Goal: Task Accomplishment & Management: Complete application form

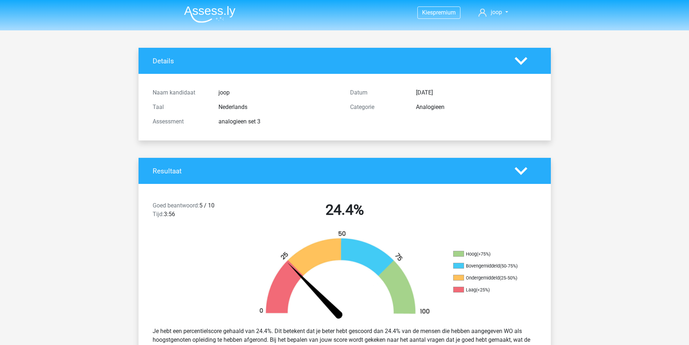
click at [214, 18] on img at bounding box center [209, 14] width 51 height 17
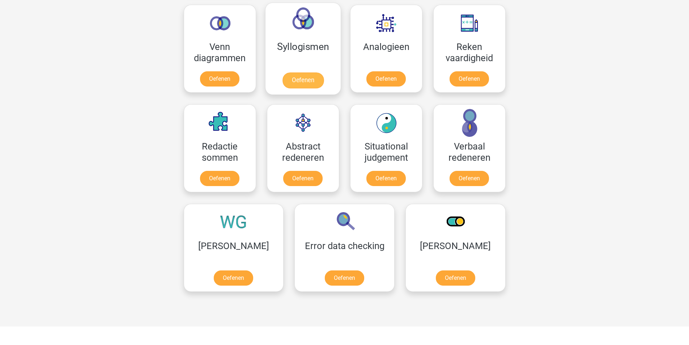
scroll to position [253, 0]
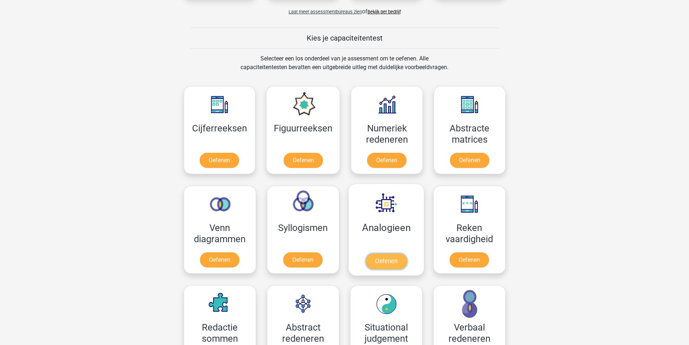
click at [389, 258] on link "Oefenen" at bounding box center [385, 261] width 41 height 16
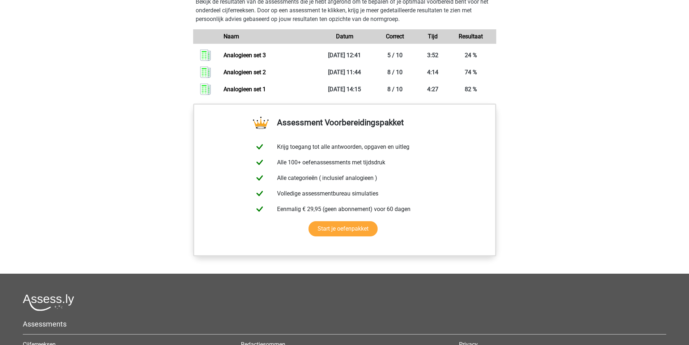
scroll to position [391, 0]
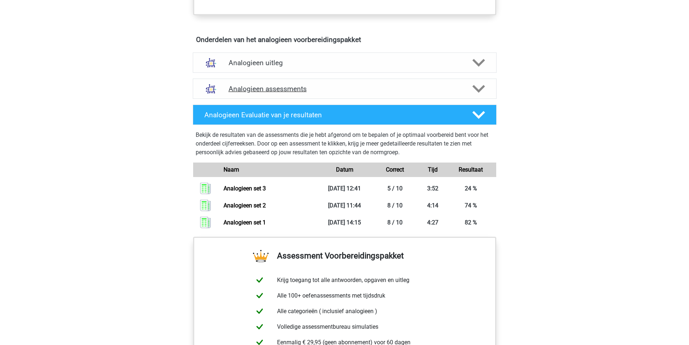
click at [330, 94] on div "Analogieen assessments" at bounding box center [345, 89] width 304 height 20
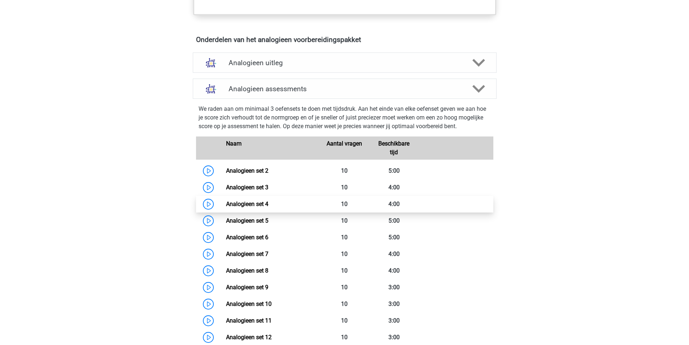
click at [226, 204] on link "Analogieen set 4" at bounding box center [247, 203] width 42 height 7
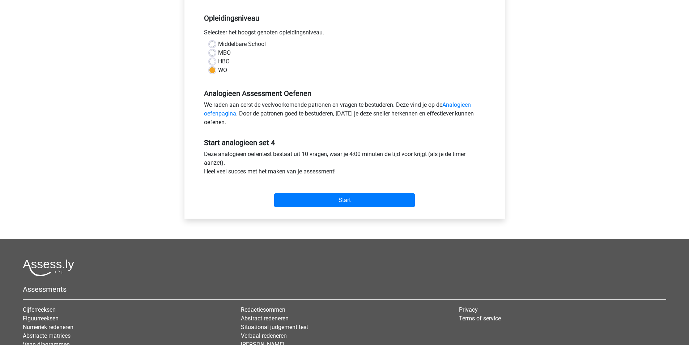
scroll to position [145, 0]
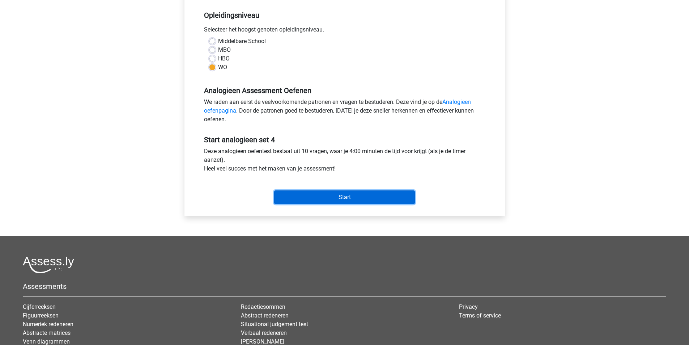
click at [338, 193] on input "Start" at bounding box center [344, 197] width 141 height 14
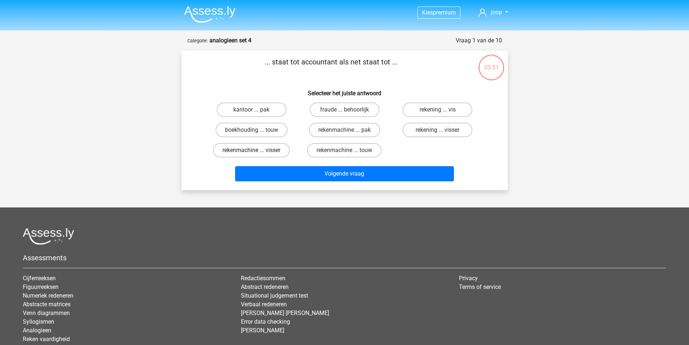
click at [275, 147] on label "rekenmachine ... visser" at bounding box center [251, 150] width 77 height 14
click at [256, 150] on input "rekenmachine ... visser" at bounding box center [253, 152] width 5 height 5
radio input "true"
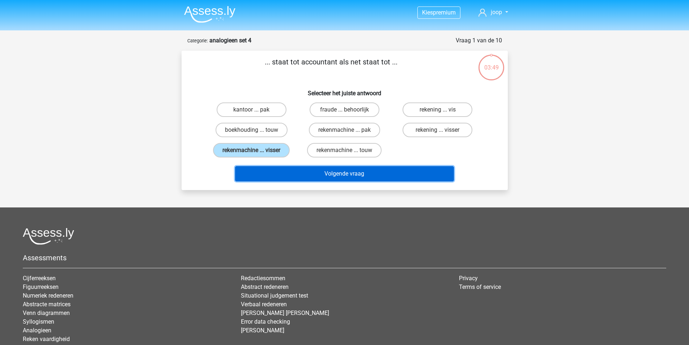
click at [359, 173] on button "Volgende vraag" at bounding box center [344, 173] width 219 height 15
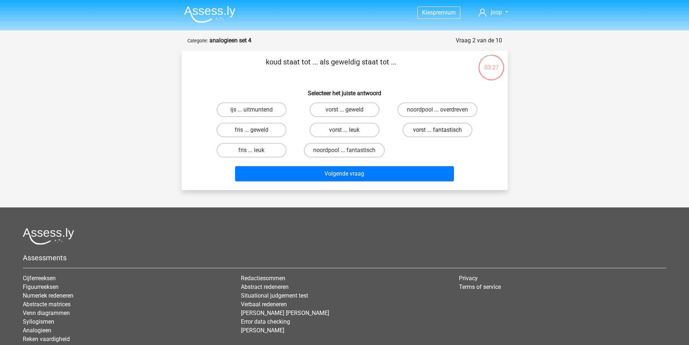
click at [437, 130] on label "vorst ... fantastisch" at bounding box center [438, 130] width 70 height 14
click at [438, 130] on input "vorst ... fantastisch" at bounding box center [440, 132] width 5 height 5
radio input "true"
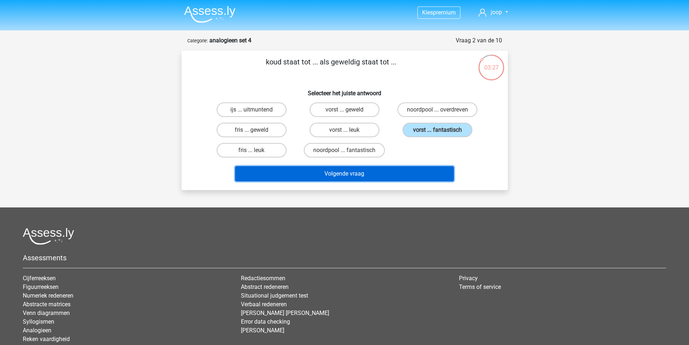
click at [369, 173] on button "Volgende vraag" at bounding box center [344, 173] width 219 height 15
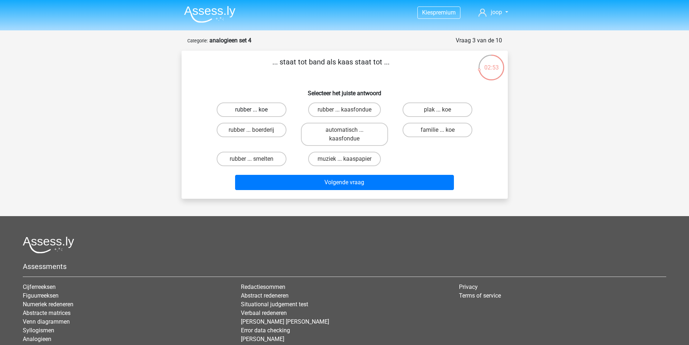
click at [271, 110] on label "rubber ... koe" at bounding box center [252, 109] width 70 height 14
click at [256, 110] on input "rubber ... koe" at bounding box center [253, 112] width 5 height 5
radio input "true"
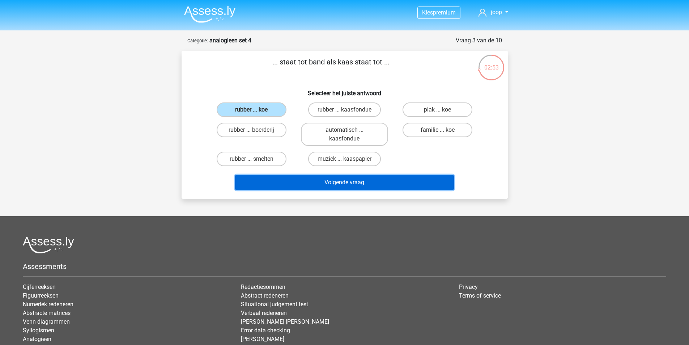
click at [351, 182] on button "Volgende vraag" at bounding box center [344, 182] width 219 height 15
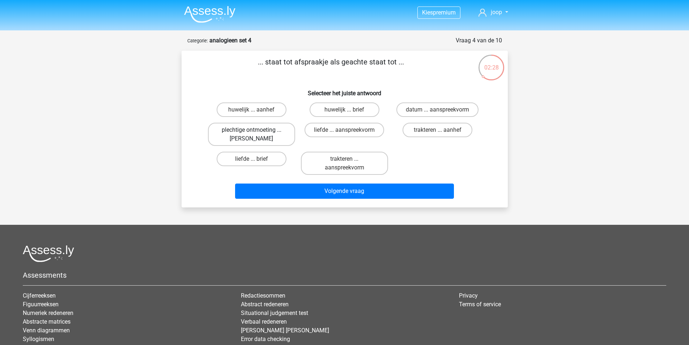
click at [268, 132] on label "plechtige ontmoeting ... hoi" at bounding box center [251, 134] width 87 height 23
click at [256, 132] on input "plechtige ontmoeting ... hoi" at bounding box center [253, 132] width 5 height 5
radio input "true"
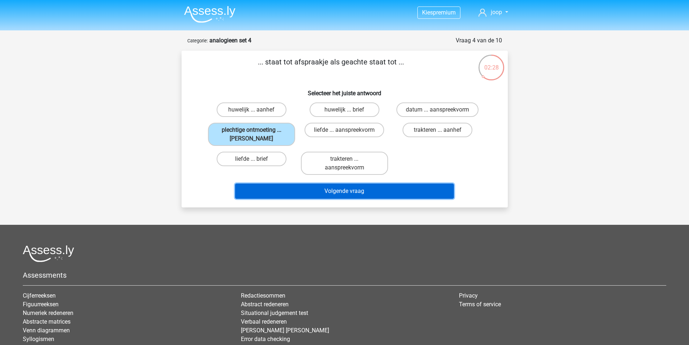
click at [344, 193] on button "Volgende vraag" at bounding box center [344, 190] width 219 height 15
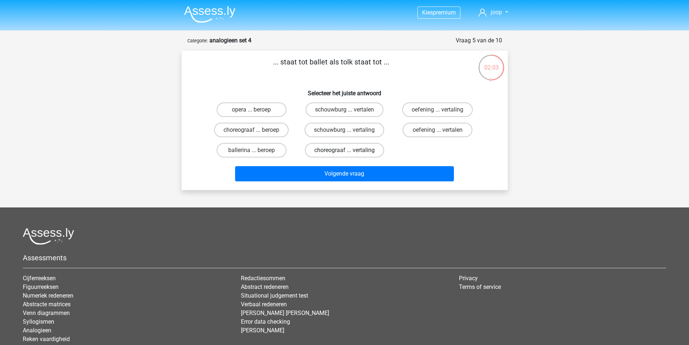
click at [355, 148] on label "choreograaf ... vertaling" at bounding box center [344, 150] width 79 height 14
click at [349, 150] on input "choreograaf ... vertaling" at bounding box center [346, 152] width 5 height 5
radio input "true"
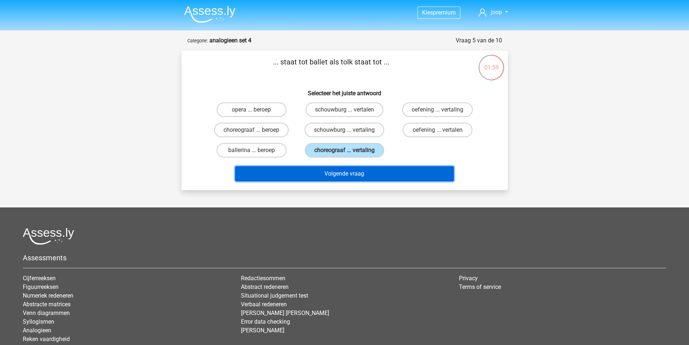
click at [350, 172] on button "Volgende vraag" at bounding box center [344, 173] width 219 height 15
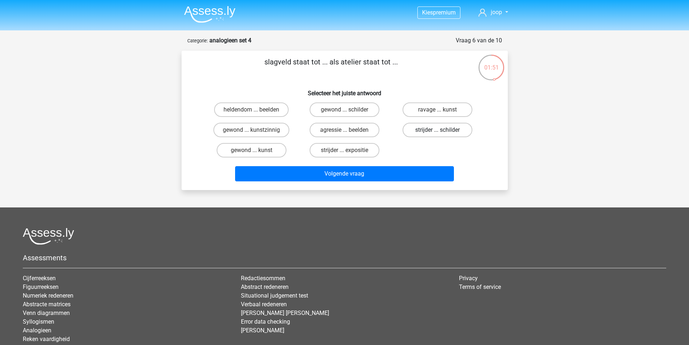
click at [446, 130] on label "strijder ... schilder" at bounding box center [438, 130] width 70 height 14
click at [442, 130] on input "strijder ... schilder" at bounding box center [440, 132] width 5 height 5
radio input "true"
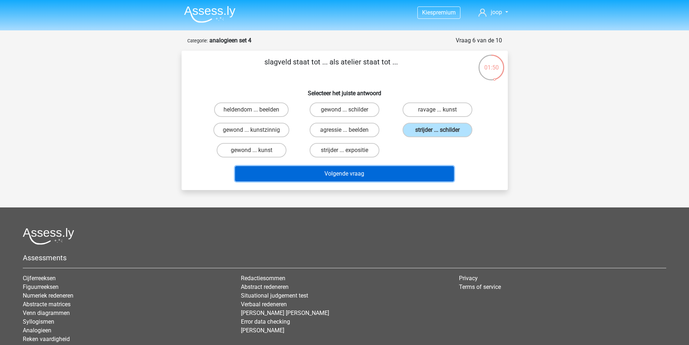
click at [391, 173] on button "Volgende vraag" at bounding box center [344, 173] width 219 height 15
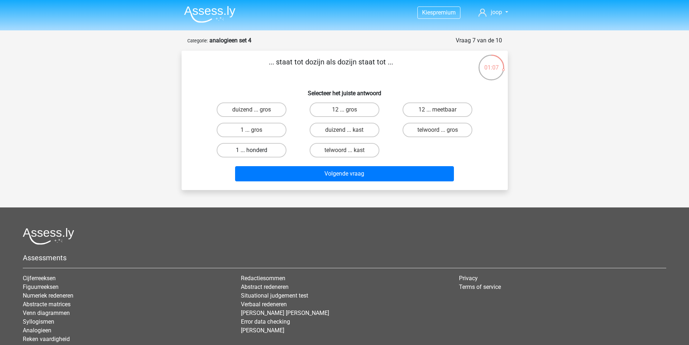
click at [264, 149] on label "1 ... honderd" at bounding box center [252, 150] width 70 height 14
click at [256, 150] on input "1 ... honderd" at bounding box center [253, 152] width 5 height 5
radio input "true"
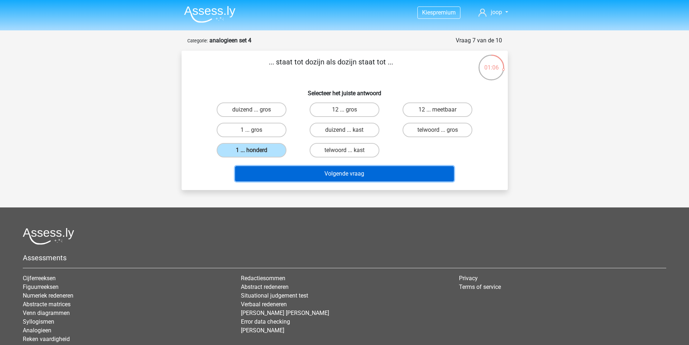
click at [362, 178] on button "Volgende vraag" at bounding box center [344, 173] width 219 height 15
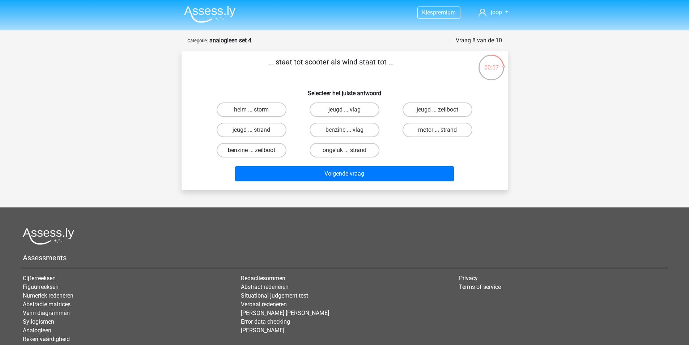
click at [260, 150] on label "benzine ... zeilboot" at bounding box center [252, 150] width 70 height 14
click at [256, 150] on input "benzine ... zeilboot" at bounding box center [253, 152] width 5 height 5
radio input "true"
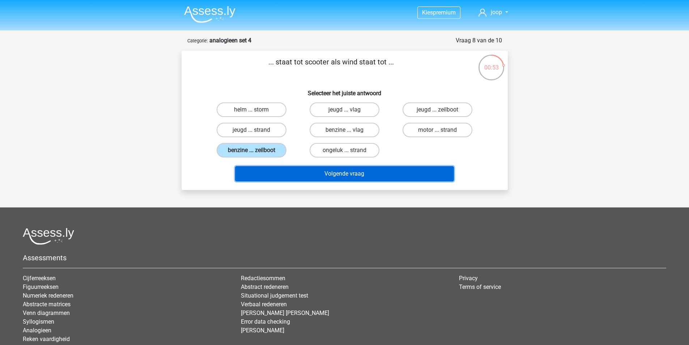
click at [355, 174] on button "Volgende vraag" at bounding box center [344, 173] width 219 height 15
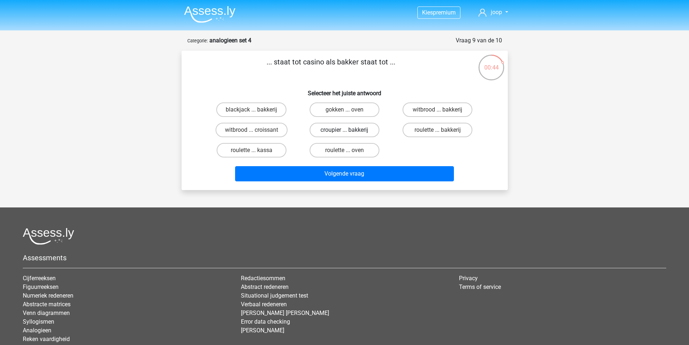
click at [361, 128] on label "croupier ... bakkerij" at bounding box center [345, 130] width 70 height 14
click at [349, 130] on input "croupier ... bakkerij" at bounding box center [346, 132] width 5 height 5
radio input "true"
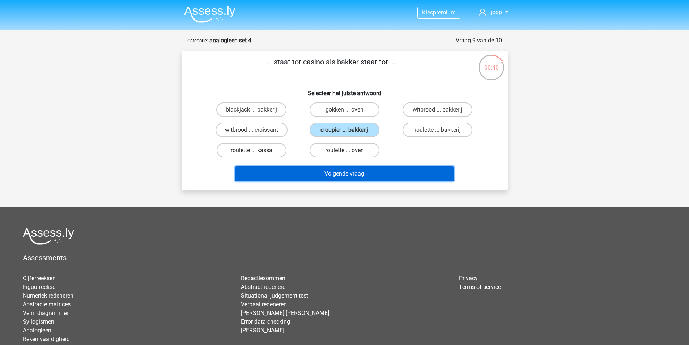
click at [335, 175] on button "Volgende vraag" at bounding box center [344, 173] width 219 height 15
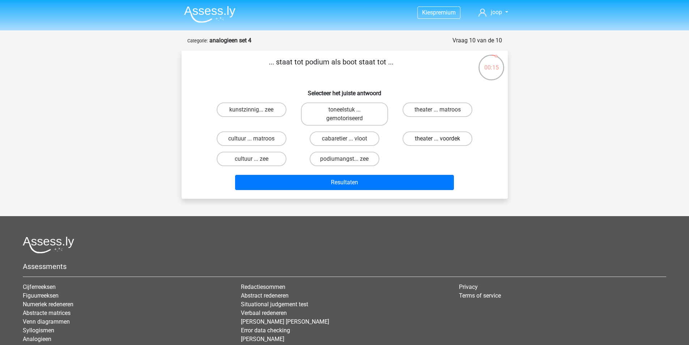
click at [437, 139] on label "theater ... voordek" at bounding box center [438, 138] width 70 height 14
click at [438, 139] on input "theater ... voordek" at bounding box center [440, 141] width 5 height 5
radio input "true"
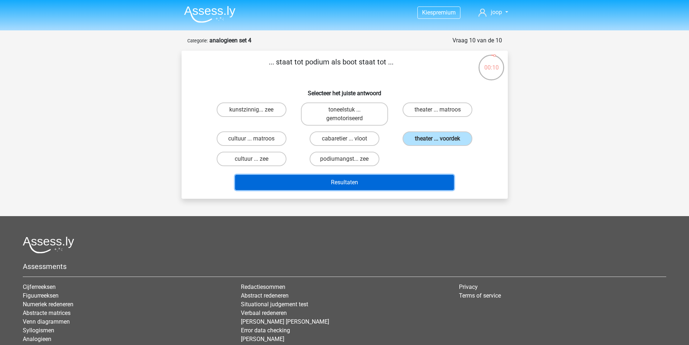
click at [385, 185] on button "Resultaten" at bounding box center [344, 182] width 219 height 15
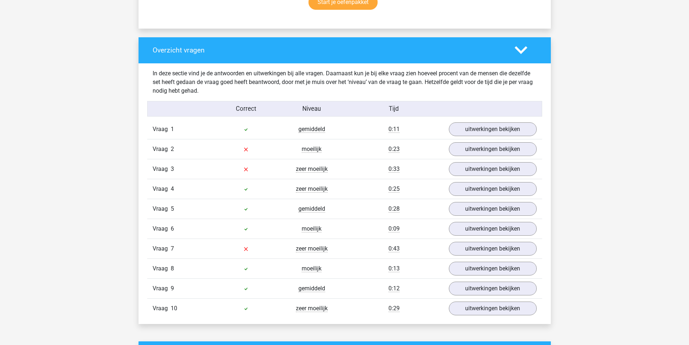
scroll to position [543, 0]
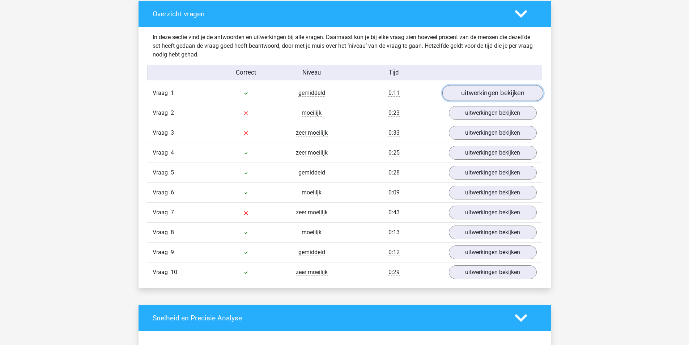
click at [501, 97] on link "uitwerkingen bekijken" at bounding box center [492, 93] width 101 height 16
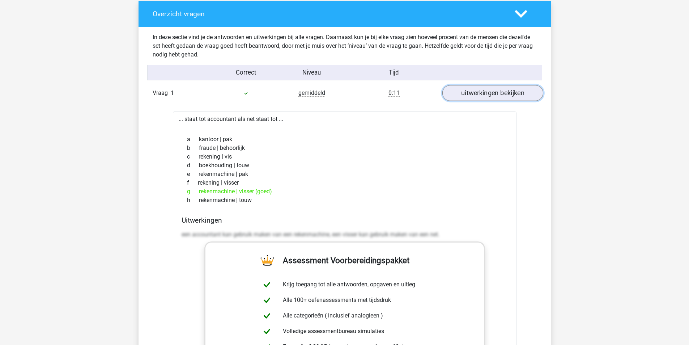
click at [501, 97] on link "uitwerkingen bekijken" at bounding box center [492, 93] width 101 height 16
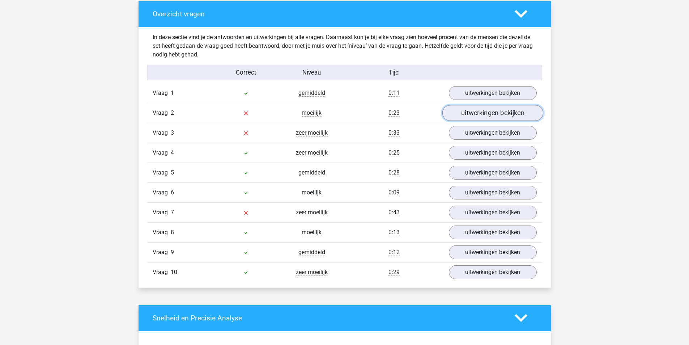
click at [501, 113] on link "uitwerkingen bekijken" at bounding box center [492, 113] width 101 height 16
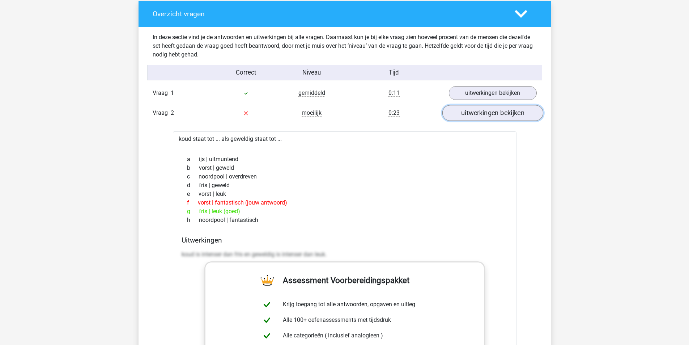
click at [500, 116] on link "uitwerkingen bekijken" at bounding box center [492, 113] width 101 height 16
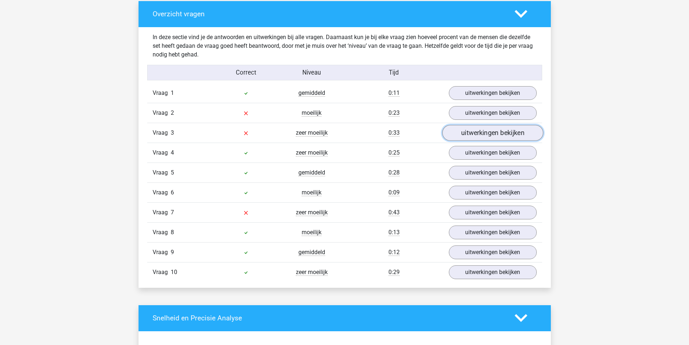
click at [499, 131] on link "uitwerkingen bekijken" at bounding box center [492, 133] width 101 height 16
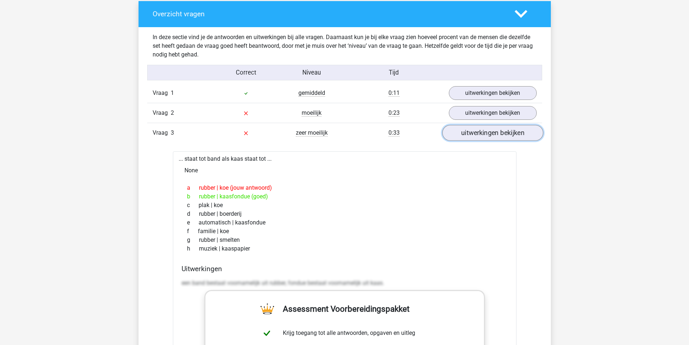
click at [500, 130] on link "uitwerkingen bekijken" at bounding box center [492, 133] width 101 height 16
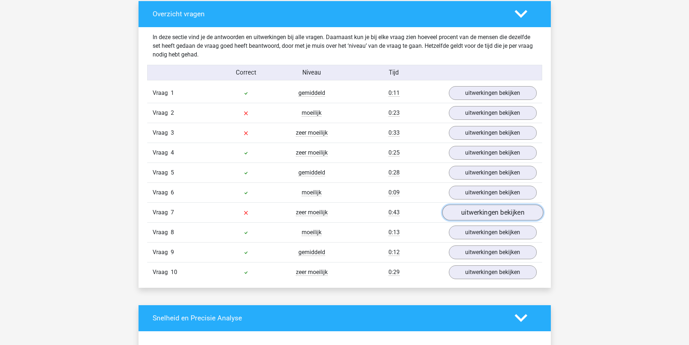
click at [479, 213] on link "uitwerkingen bekijken" at bounding box center [492, 212] width 101 height 16
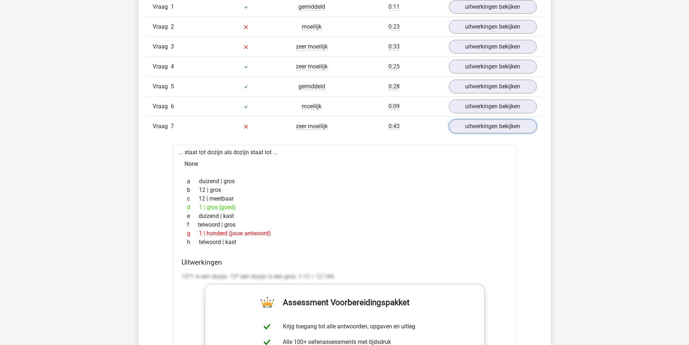
scroll to position [651, 0]
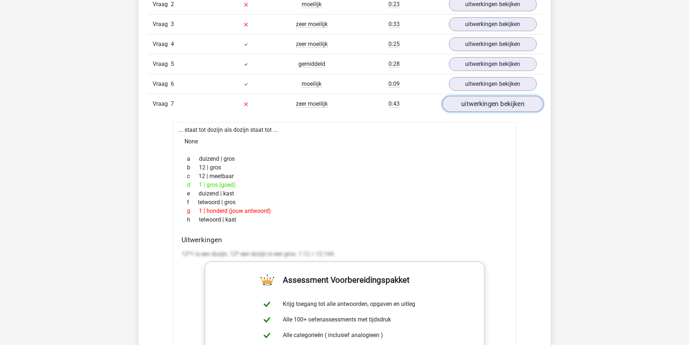
click at [490, 108] on link "uitwerkingen bekijken" at bounding box center [492, 104] width 101 height 16
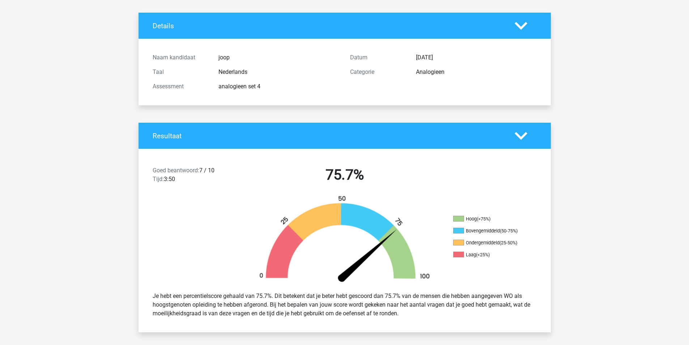
scroll to position [0, 0]
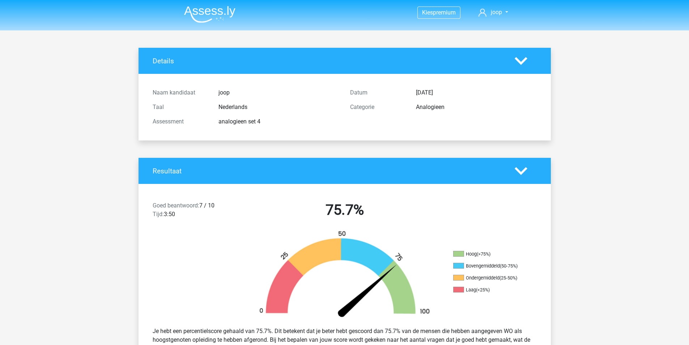
click at [216, 19] on img at bounding box center [209, 14] width 51 height 17
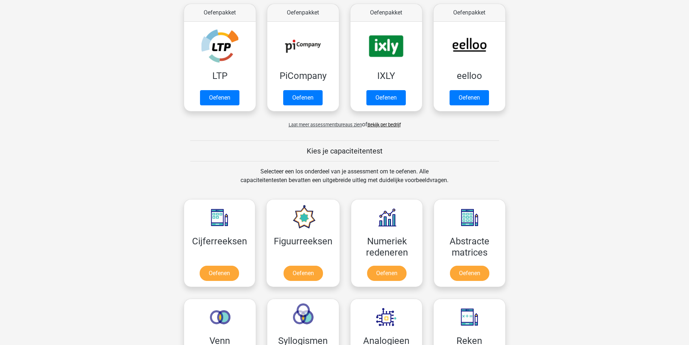
scroll to position [253, 0]
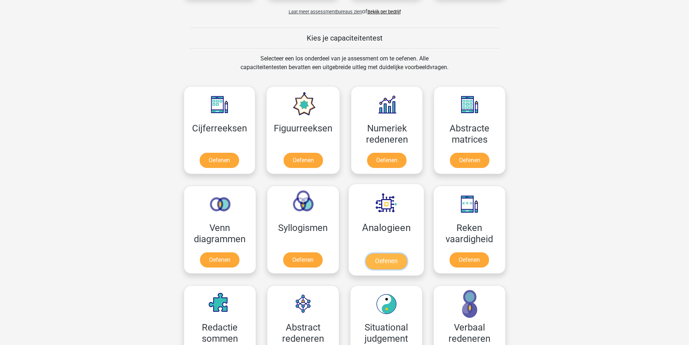
click at [385, 259] on link "Oefenen" at bounding box center [385, 261] width 41 height 16
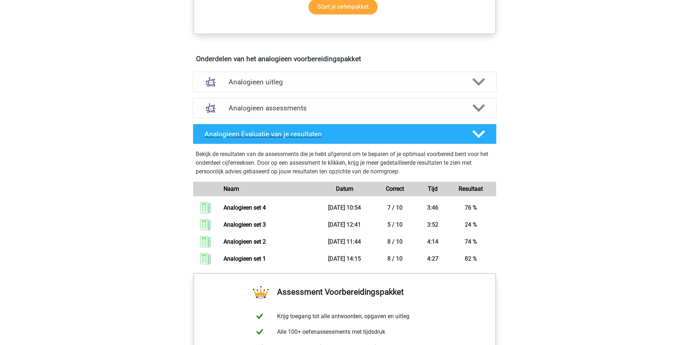
scroll to position [336, 0]
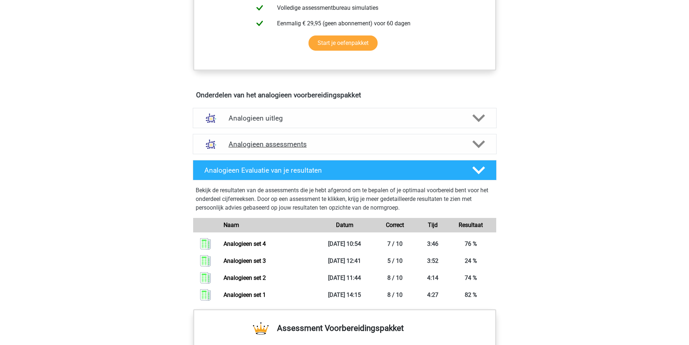
click at [293, 145] on h4 "Analogieen assessments" at bounding box center [345, 144] width 232 height 8
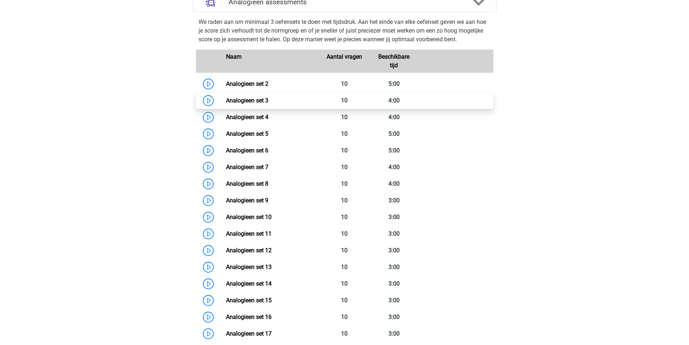
scroll to position [480, 0]
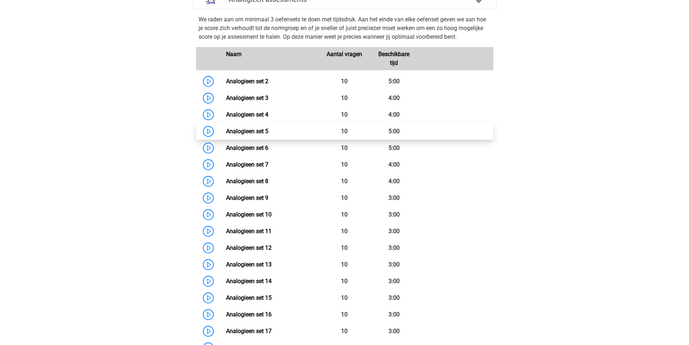
click at [226, 131] on link "Analogieen set 5" at bounding box center [247, 131] width 42 height 7
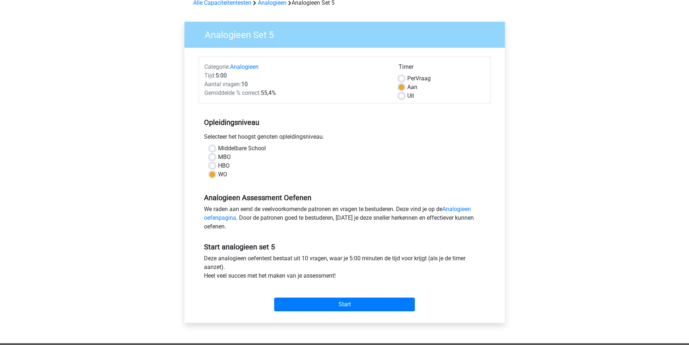
scroll to position [145, 0]
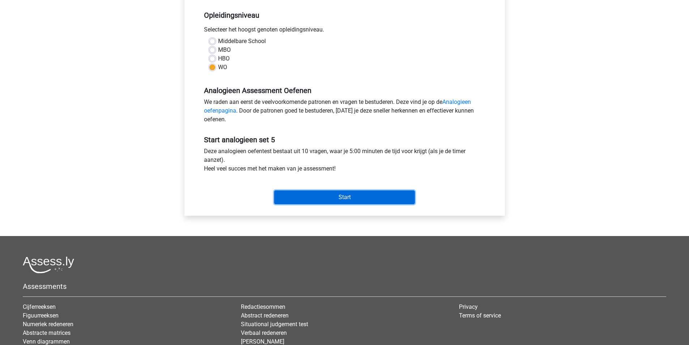
click at [354, 199] on input "Start" at bounding box center [344, 197] width 141 height 14
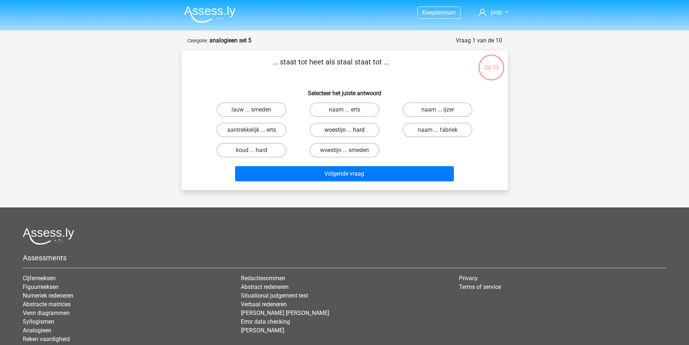
click at [343, 130] on label "woestijn ... hard" at bounding box center [345, 130] width 70 height 14
click at [344, 130] on input "woestijn ... hard" at bounding box center [346, 132] width 5 height 5
radio input "true"
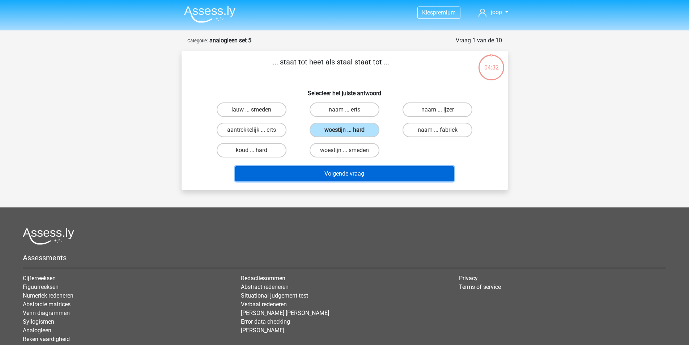
click at [354, 173] on button "Volgende vraag" at bounding box center [344, 173] width 219 height 15
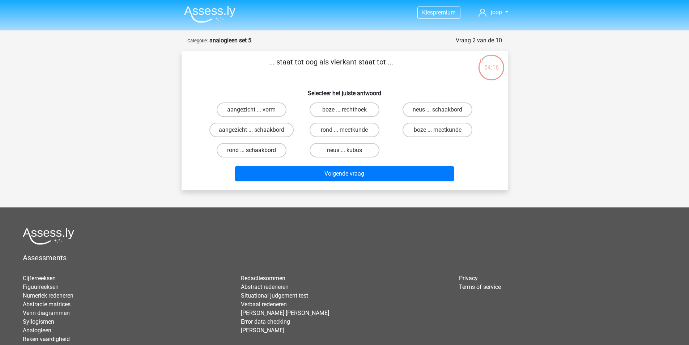
click at [270, 150] on label "rond ... schaakbord" at bounding box center [252, 150] width 70 height 14
click at [256, 150] on input "rond ... schaakbord" at bounding box center [253, 152] width 5 height 5
radio input "true"
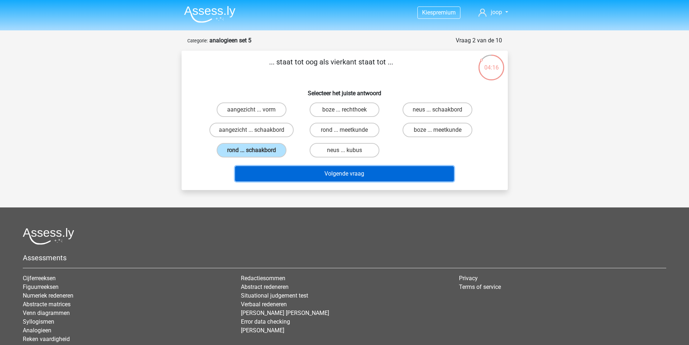
click at [319, 169] on button "Volgende vraag" at bounding box center [344, 173] width 219 height 15
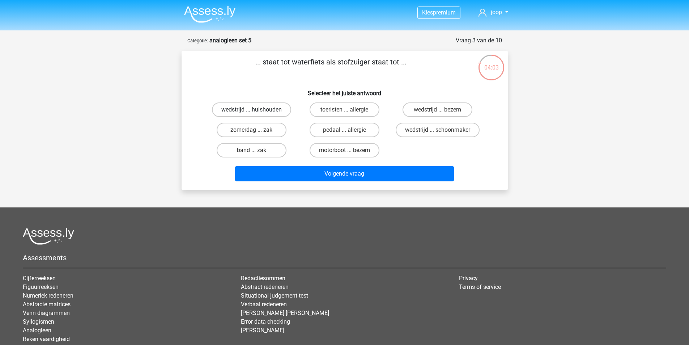
click at [276, 110] on label "wedstrijd ... huishouden" at bounding box center [251, 109] width 79 height 14
click at [256, 110] on input "wedstrijd ... huishouden" at bounding box center [253, 112] width 5 height 5
radio input "true"
click at [354, 150] on label "motorboot ... bezem" at bounding box center [345, 150] width 70 height 14
click at [349, 150] on input "motorboot ... bezem" at bounding box center [346, 152] width 5 height 5
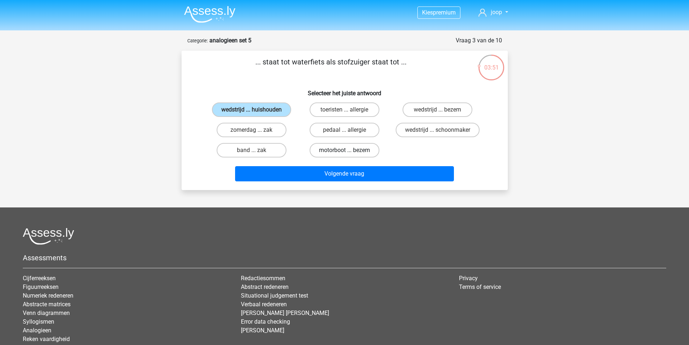
radio input "true"
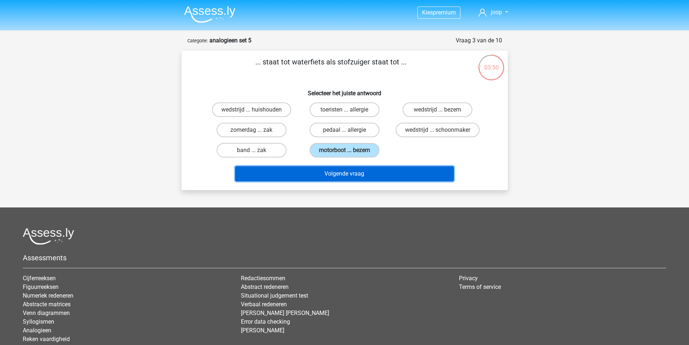
click at [352, 173] on button "Volgende vraag" at bounding box center [344, 173] width 219 height 15
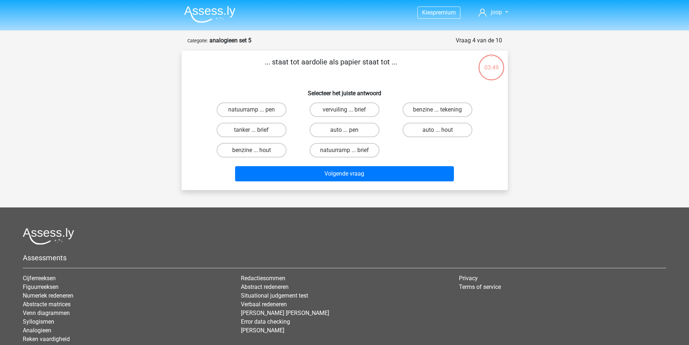
scroll to position [36, 0]
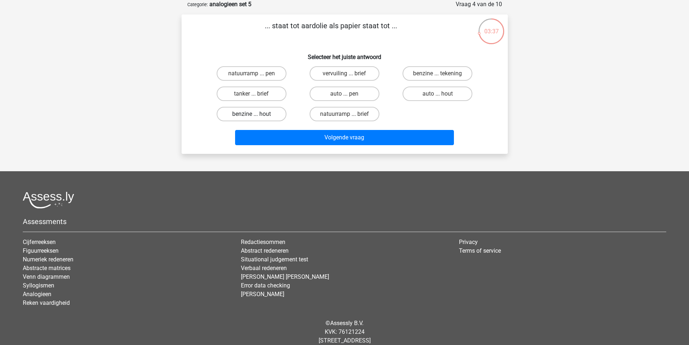
click at [266, 115] on label "benzine ... hout" at bounding box center [252, 114] width 70 height 14
click at [256, 115] on input "benzine ... hout" at bounding box center [253, 116] width 5 height 5
radio input "true"
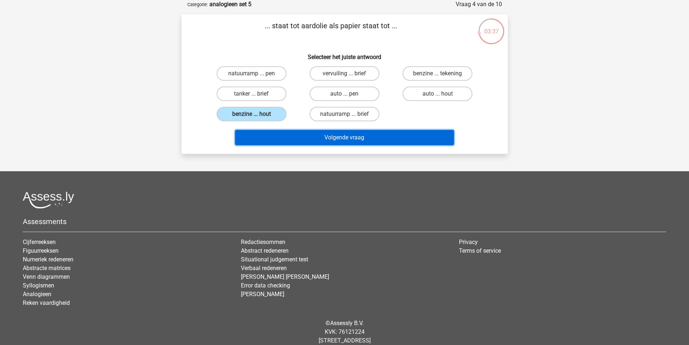
click at [359, 134] on button "Volgende vraag" at bounding box center [344, 137] width 219 height 15
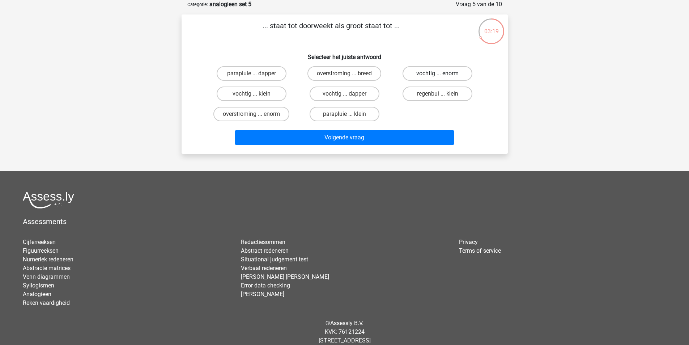
click at [439, 72] on label "vochtig ... enorm" at bounding box center [438, 73] width 70 height 14
click at [439, 73] on input "vochtig ... enorm" at bounding box center [440, 75] width 5 height 5
radio input "true"
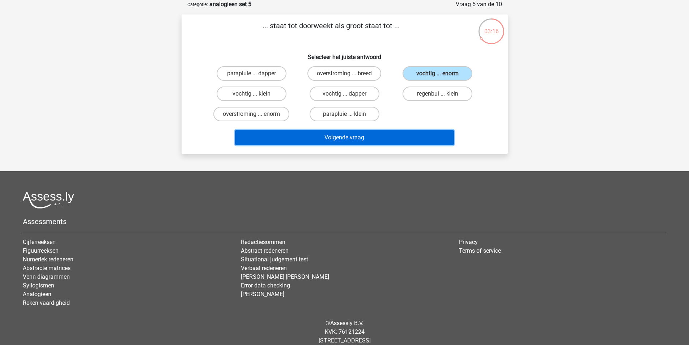
click at [352, 135] on button "Volgende vraag" at bounding box center [344, 137] width 219 height 15
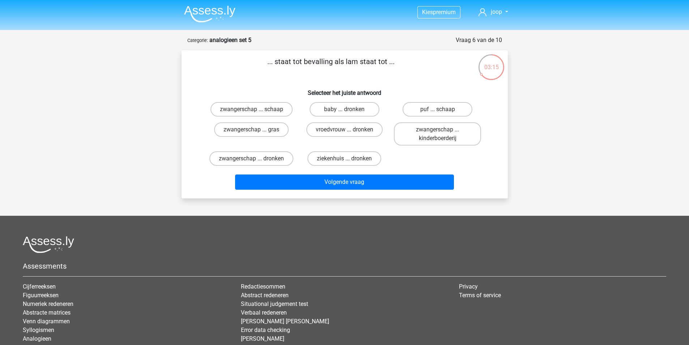
scroll to position [0, 0]
click at [259, 110] on label "zwangerschap ... schaap" at bounding box center [252, 109] width 82 height 14
click at [256, 110] on input "zwangerschap ... schaap" at bounding box center [253, 112] width 5 height 5
radio input "true"
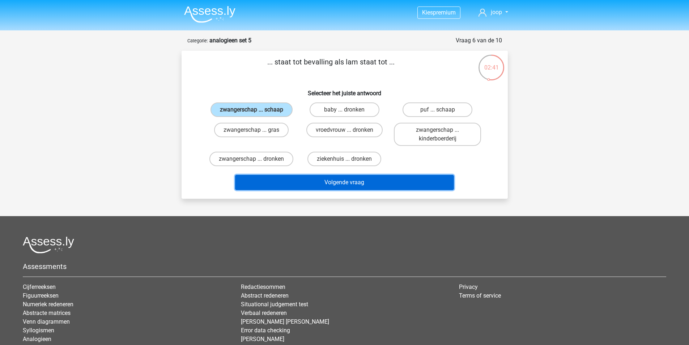
click at [349, 180] on button "Volgende vraag" at bounding box center [344, 182] width 219 height 15
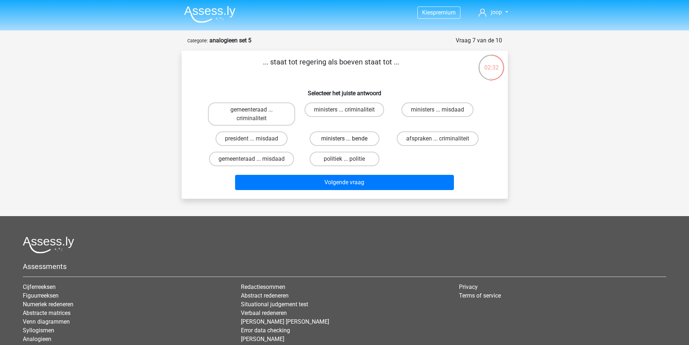
click at [366, 138] on label "ministers ... bende" at bounding box center [345, 138] width 70 height 14
click at [349, 139] on input "ministers ... bende" at bounding box center [346, 141] width 5 height 5
radio input "true"
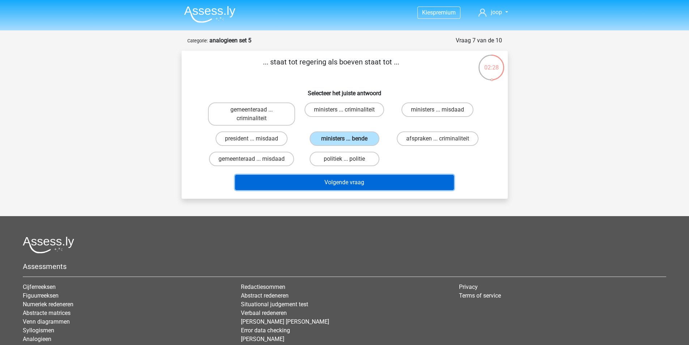
click at [364, 182] on button "Volgende vraag" at bounding box center [344, 182] width 219 height 15
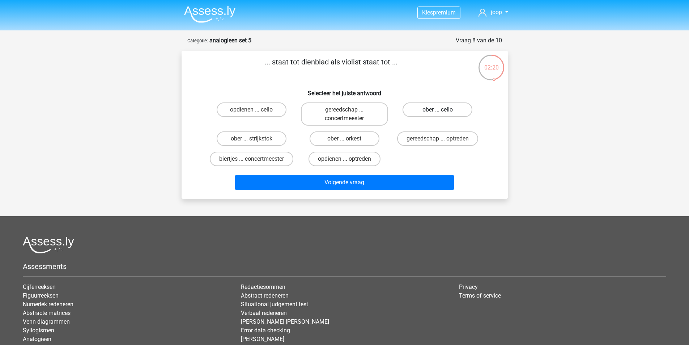
click at [443, 110] on label "ober ... cello" at bounding box center [438, 109] width 70 height 14
click at [442, 110] on input "ober ... cello" at bounding box center [440, 112] width 5 height 5
radio input "true"
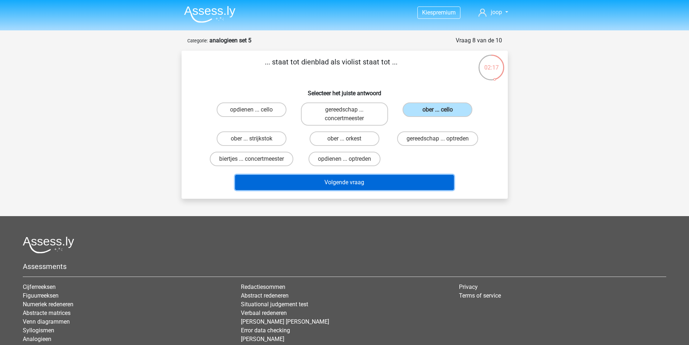
click at [367, 181] on button "Volgende vraag" at bounding box center [344, 182] width 219 height 15
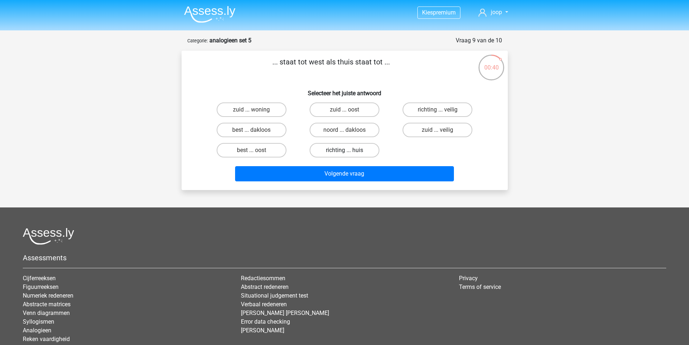
click at [352, 147] on label "richting ... huis" at bounding box center [345, 150] width 70 height 14
click at [349, 150] on input "richting ... huis" at bounding box center [346, 152] width 5 height 5
radio input "true"
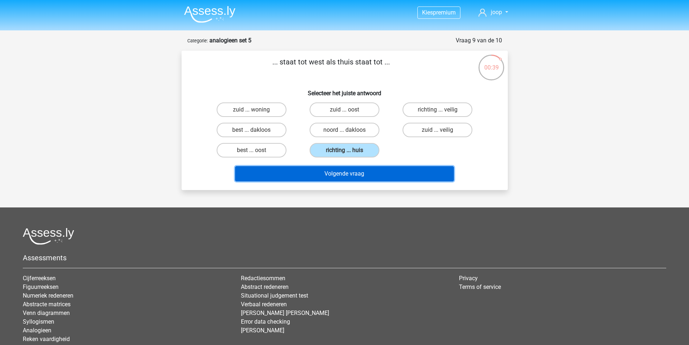
click at [352, 170] on button "Volgende vraag" at bounding box center [344, 173] width 219 height 15
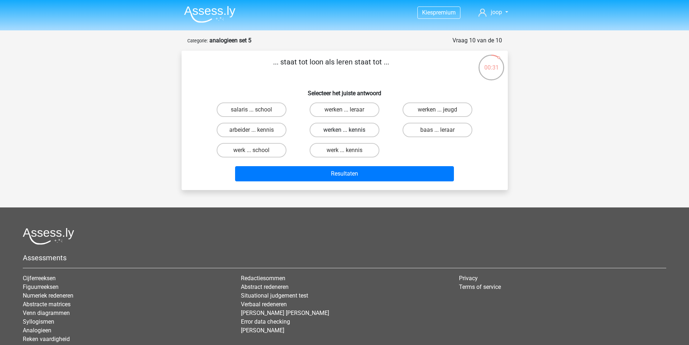
click at [350, 130] on label "werken ... kennis" at bounding box center [345, 130] width 70 height 14
click at [349, 130] on input "werken ... kennis" at bounding box center [346, 132] width 5 height 5
radio input "true"
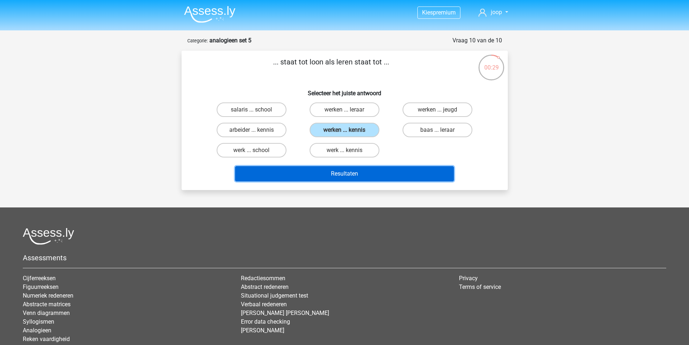
click at [363, 174] on button "Resultaten" at bounding box center [344, 173] width 219 height 15
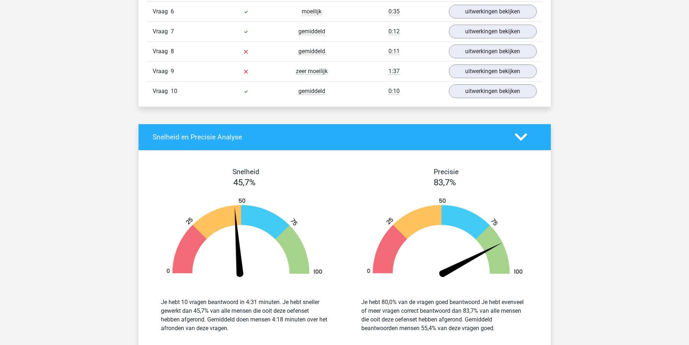
scroll to position [615, 0]
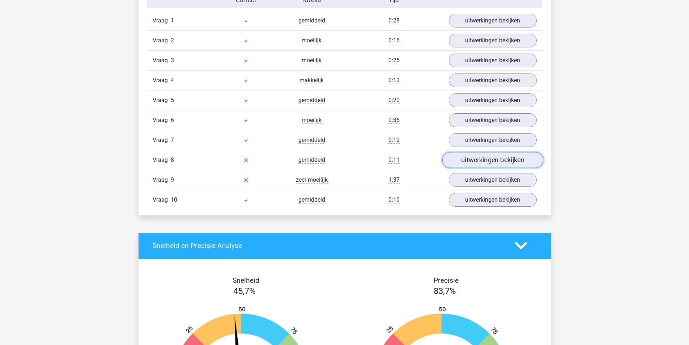
click at [478, 163] on link "uitwerkingen bekijken" at bounding box center [492, 160] width 101 height 16
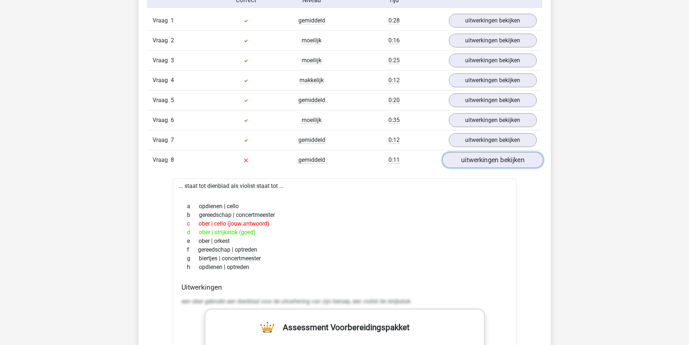
click at [481, 161] on link "uitwerkingen bekijken" at bounding box center [492, 160] width 101 height 16
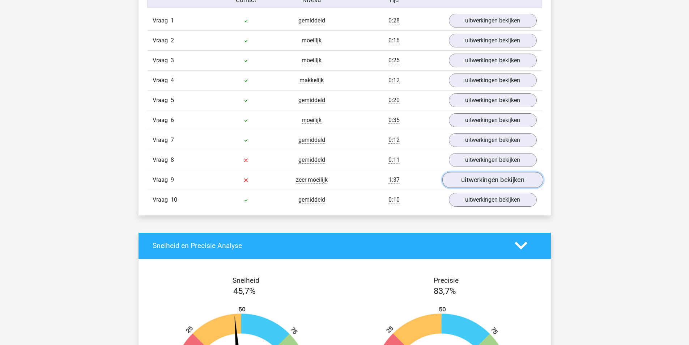
click at [486, 182] on link "uitwerkingen bekijken" at bounding box center [492, 180] width 101 height 16
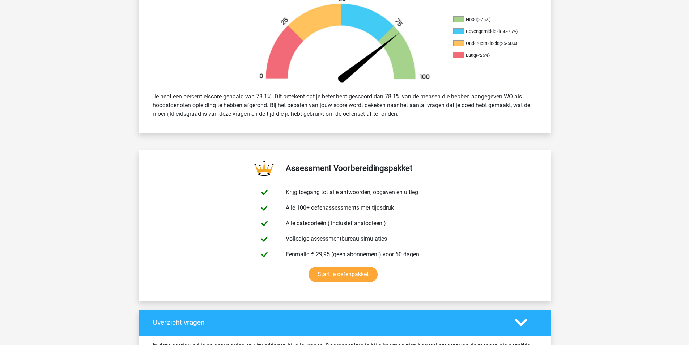
scroll to position [0, 0]
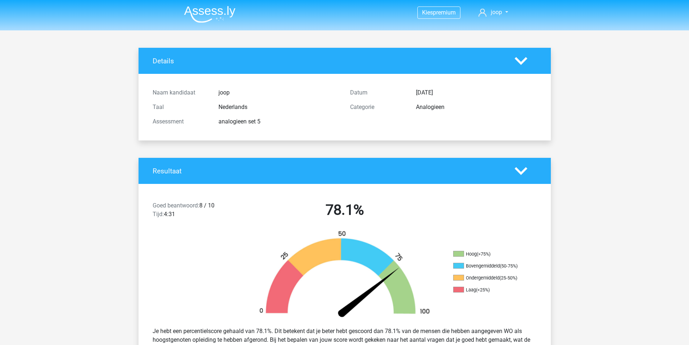
click at [201, 17] on img at bounding box center [209, 14] width 51 height 17
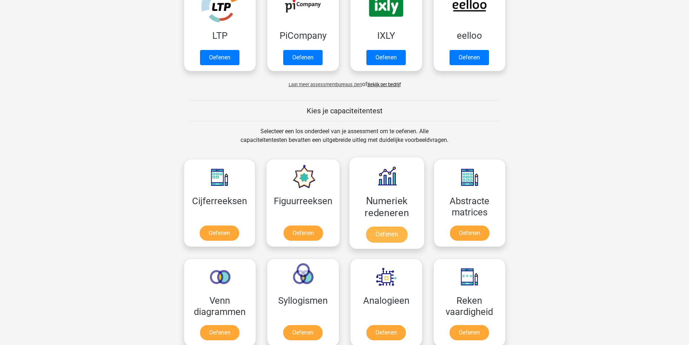
scroll to position [253, 0]
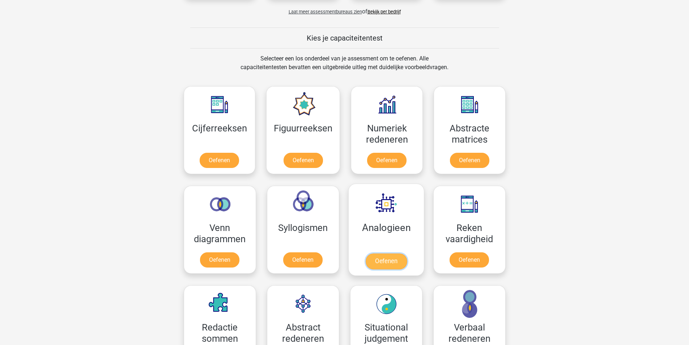
click at [389, 260] on link "Oefenen" at bounding box center [385, 261] width 41 height 16
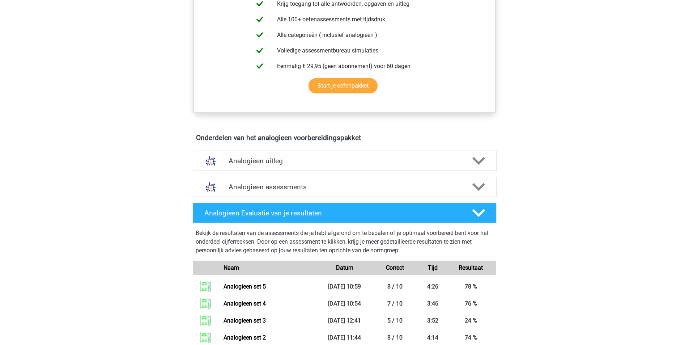
scroll to position [280, 0]
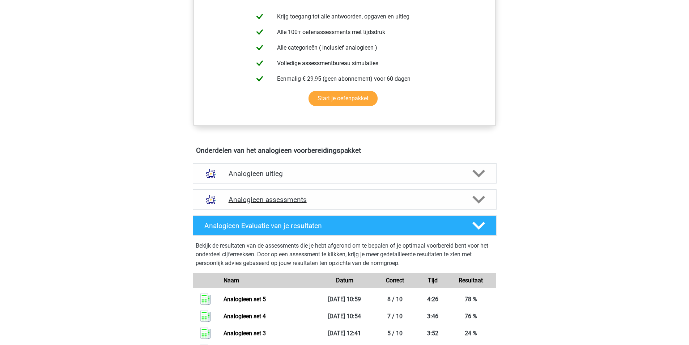
click at [309, 196] on h4 "Analogieen assessments" at bounding box center [345, 199] width 232 height 8
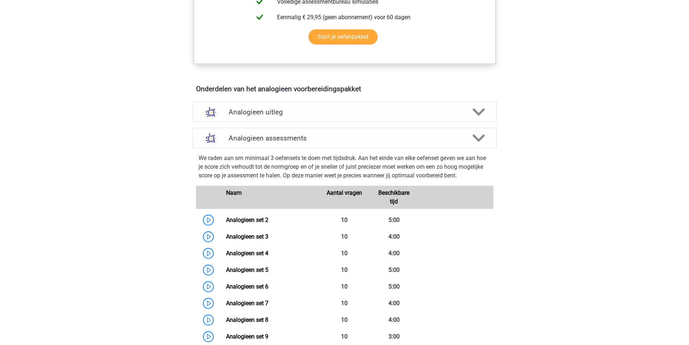
scroll to position [461, 0]
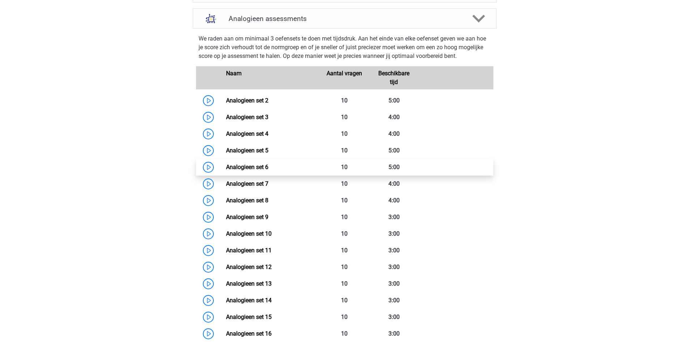
click at [226, 168] on link "Analogieen set 6" at bounding box center [247, 167] width 42 height 7
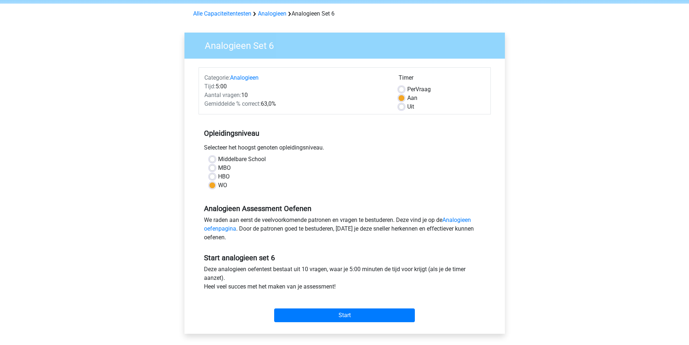
scroll to position [72, 0]
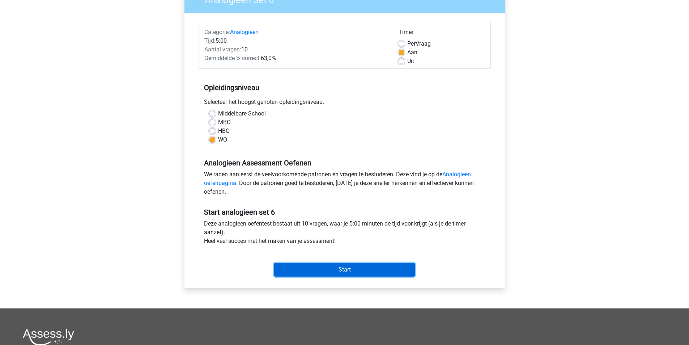
drag, startPoint x: 360, startPoint y: 268, endPoint x: 372, endPoint y: 236, distance: 34.5
click at [360, 268] on input "Start" at bounding box center [344, 270] width 141 height 14
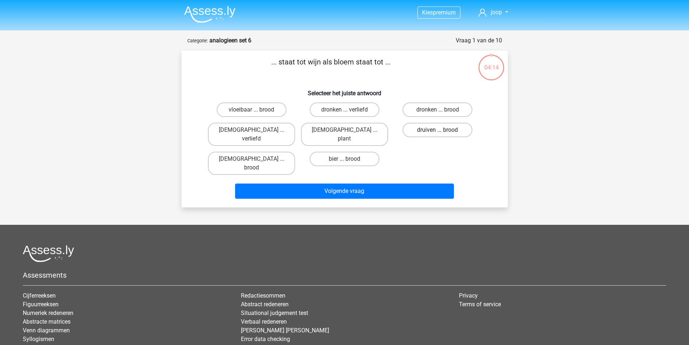
click at [424, 131] on label "druiven ... brood" at bounding box center [438, 130] width 70 height 14
click at [438, 131] on input "druiven ... brood" at bounding box center [440, 132] width 5 height 5
radio input "true"
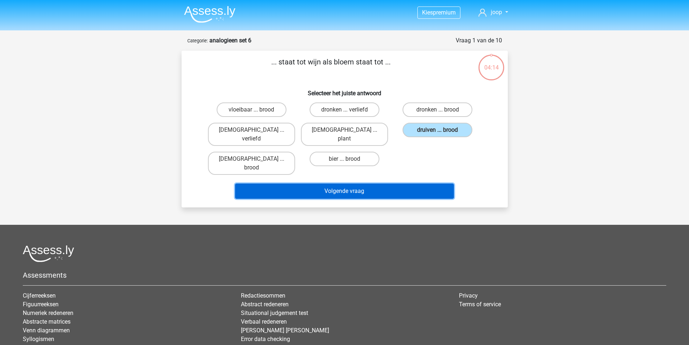
click at [391, 183] on button "Volgende vraag" at bounding box center [344, 190] width 219 height 15
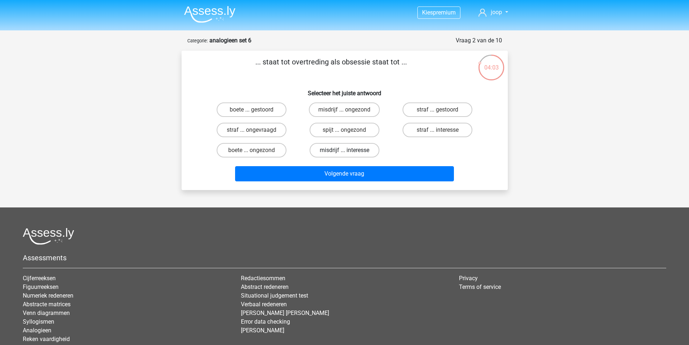
click at [350, 149] on label "misdrijf ... interesse" at bounding box center [345, 150] width 70 height 14
click at [349, 150] on input "misdrijf ... interesse" at bounding box center [346, 152] width 5 height 5
radio input "true"
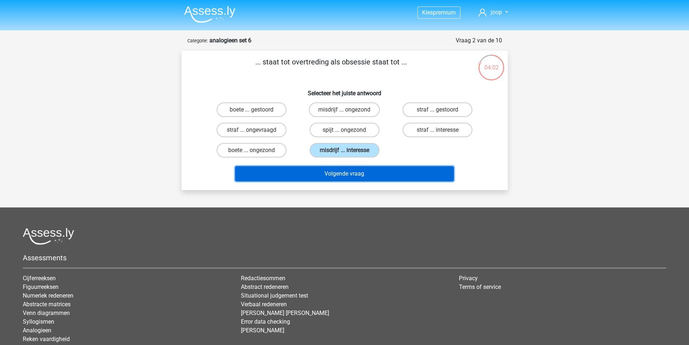
click at [360, 173] on button "Volgende vraag" at bounding box center [344, 173] width 219 height 15
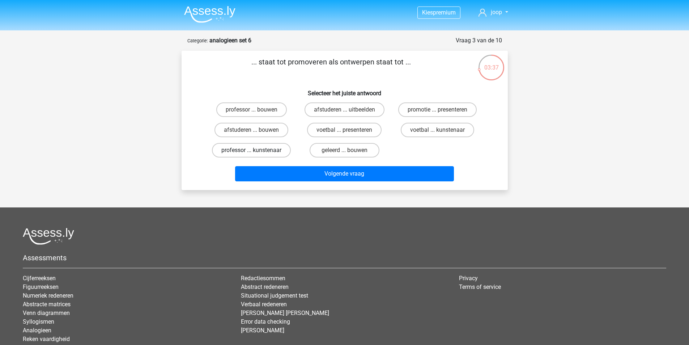
click at [265, 152] on label "professor ... kunstenaar" at bounding box center [251, 150] width 79 height 14
click at [256, 152] on input "professor ... kunstenaar" at bounding box center [253, 152] width 5 height 5
radio input "true"
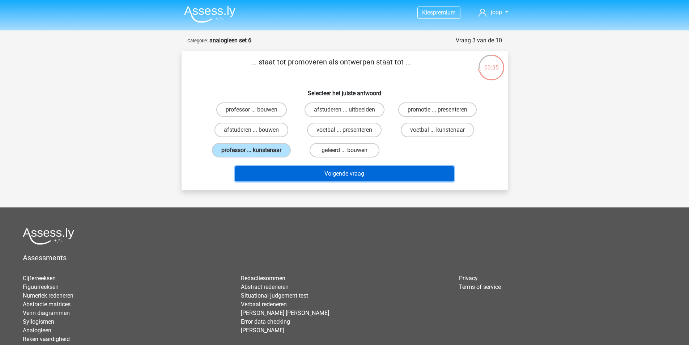
click at [356, 181] on button "Volgende vraag" at bounding box center [344, 173] width 219 height 15
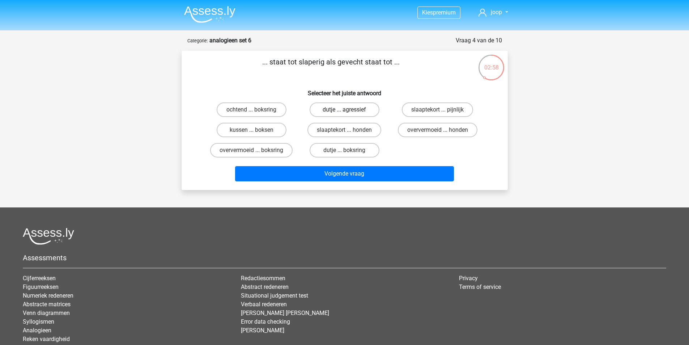
click at [351, 110] on label "dutje ... agressief" at bounding box center [345, 109] width 70 height 14
click at [349, 110] on input "dutje ... agressief" at bounding box center [346, 112] width 5 height 5
radio input "true"
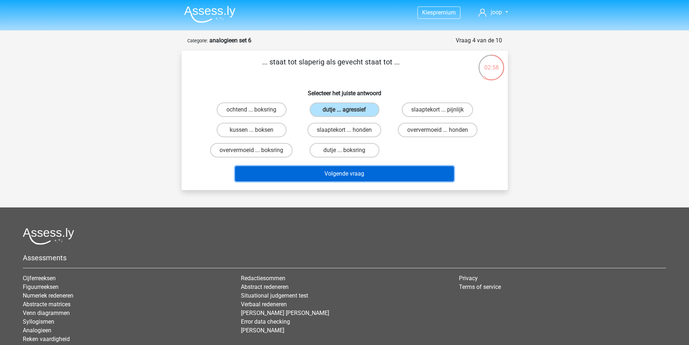
click at [348, 172] on button "Volgende vraag" at bounding box center [344, 173] width 219 height 15
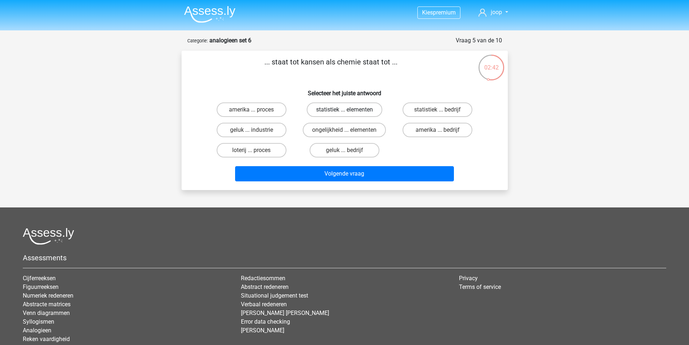
click at [364, 106] on label "statistiek ... elementen" at bounding box center [345, 109] width 76 height 14
click at [349, 110] on input "statistiek ... elementen" at bounding box center [346, 112] width 5 height 5
radio input "true"
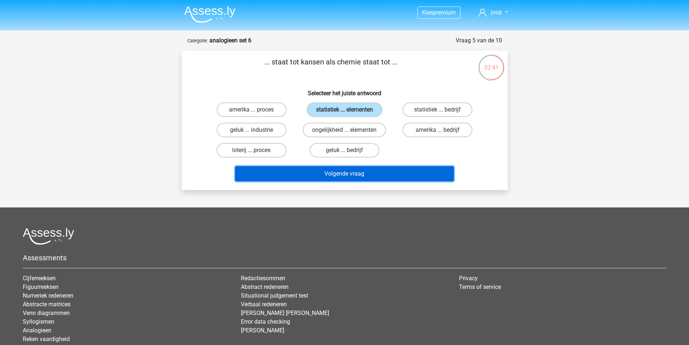
click at [357, 170] on button "Volgende vraag" at bounding box center [344, 173] width 219 height 15
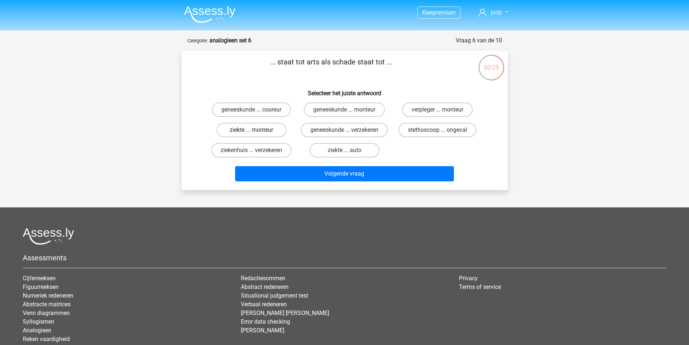
click at [263, 131] on label "ziekte ... monteur" at bounding box center [252, 130] width 70 height 14
click at [256, 131] on input "ziekte ... monteur" at bounding box center [253, 132] width 5 height 5
radio input "true"
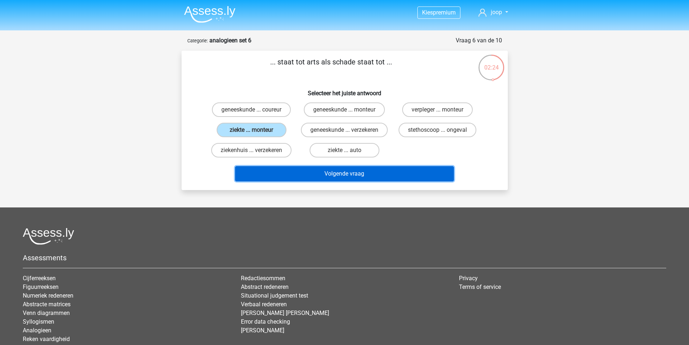
click at [351, 181] on button "Volgende vraag" at bounding box center [344, 173] width 219 height 15
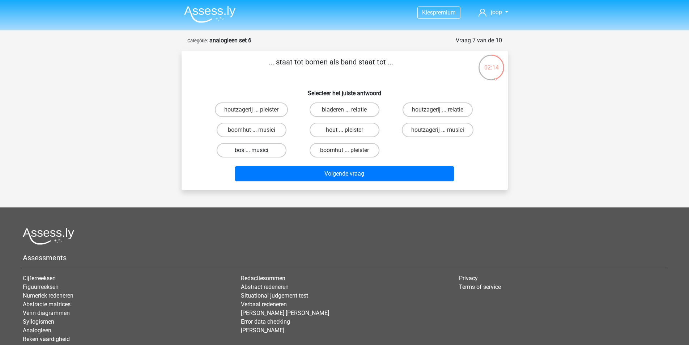
click at [268, 152] on label "bos ... musici" at bounding box center [252, 150] width 70 height 14
click at [256, 152] on input "bos ... musici" at bounding box center [253, 152] width 5 height 5
radio input "true"
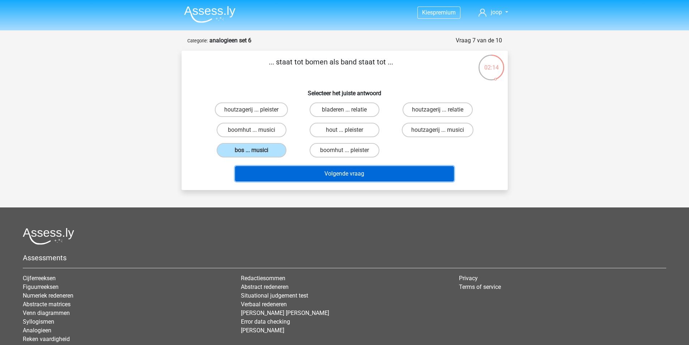
click at [327, 172] on button "Volgende vraag" at bounding box center [344, 173] width 219 height 15
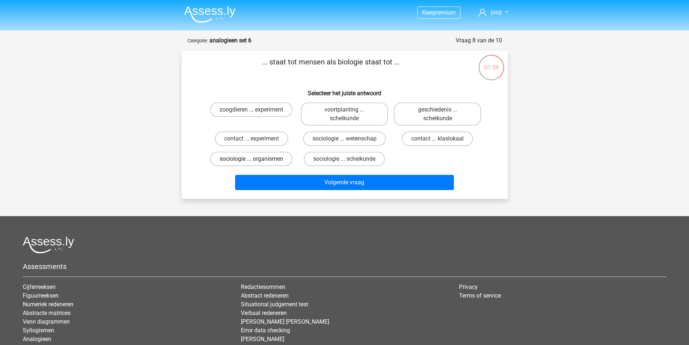
click at [261, 160] on label "sociologie ... organismen" at bounding box center [251, 159] width 82 height 14
click at [256, 160] on input "sociologie ... organismen" at bounding box center [253, 161] width 5 height 5
radio input "true"
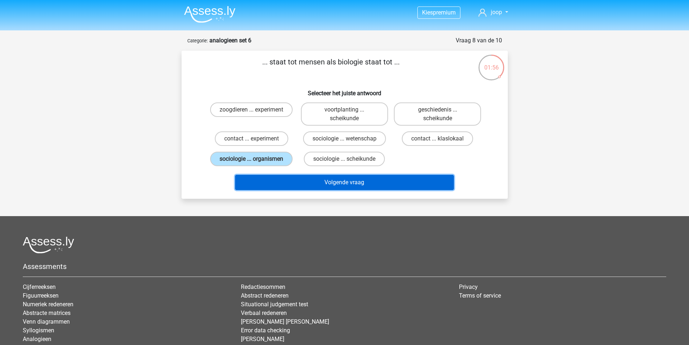
click at [359, 181] on button "Volgende vraag" at bounding box center [344, 182] width 219 height 15
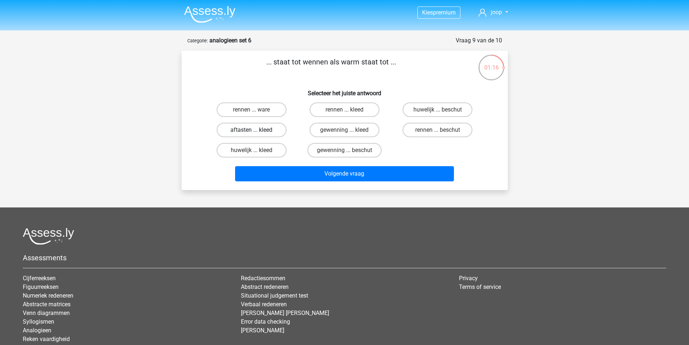
click at [272, 128] on label "aftasten ... kleed" at bounding box center [252, 130] width 70 height 14
click at [256, 130] on input "aftasten ... kleed" at bounding box center [253, 132] width 5 height 5
radio input "true"
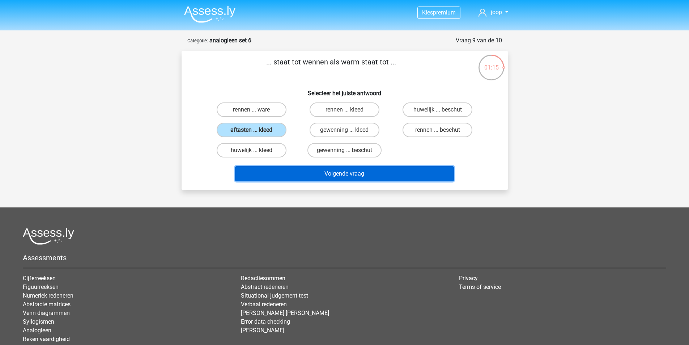
click at [342, 176] on button "Volgende vraag" at bounding box center [344, 173] width 219 height 15
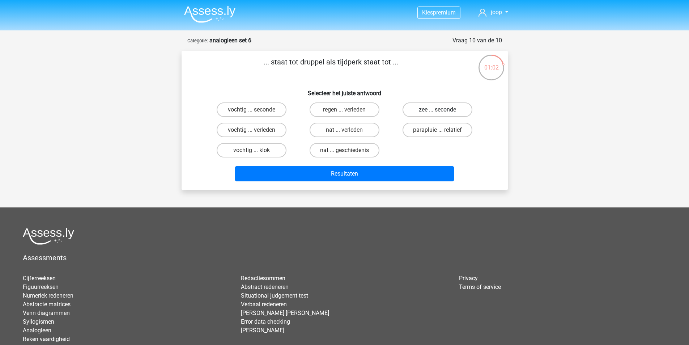
click at [446, 109] on label "zee ... seconde" at bounding box center [438, 109] width 70 height 14
click at [442, 110] on input "zee ... seconde" at bounding box center [440, 112] width 5 height 5
radio input "true"
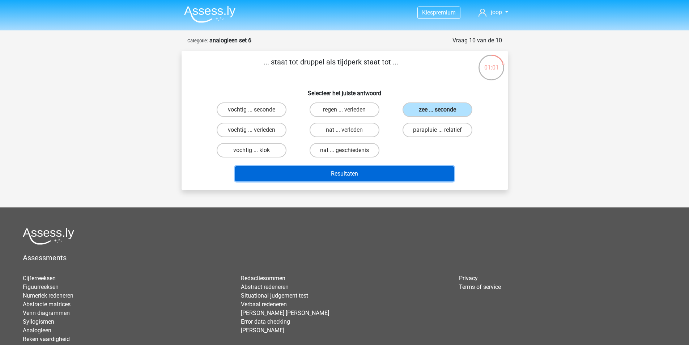
click at [379, 174] on button "Resultaten" at bounding box center [344, 173] width 219 height 15
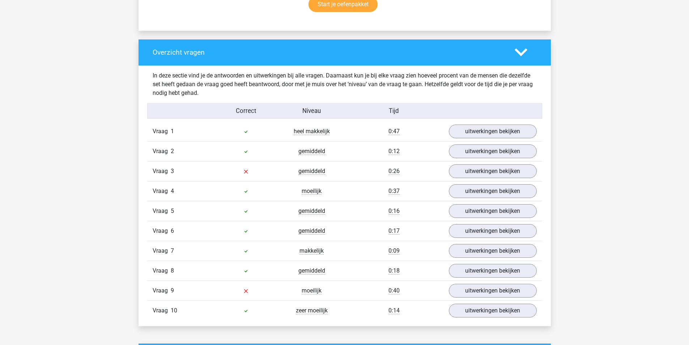
scroll to position [507, 0]
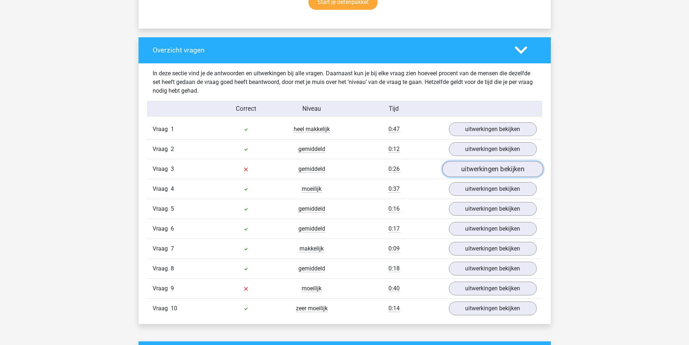
click at [466, 172] on link "uitwerkingen bekijken" at bounding box center [492, 169] width 101 height 16
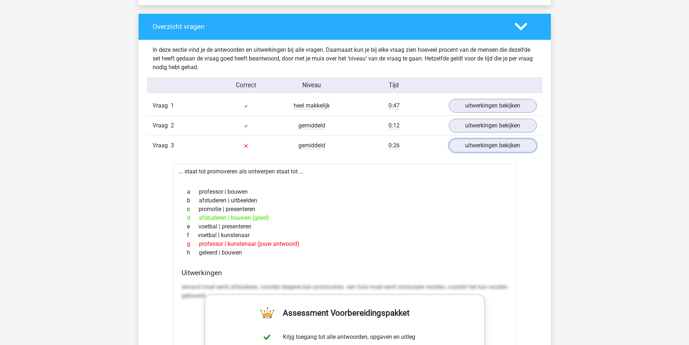
scroll to position [543, 0]
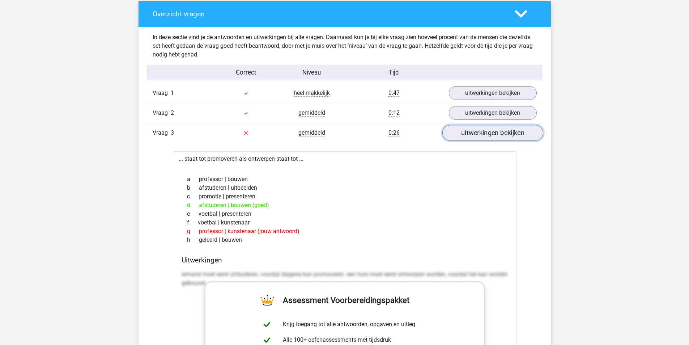
click at [479, 134] on link "uitwerkingen bekijken" at bounding box center [492, 133] width 101 height 16
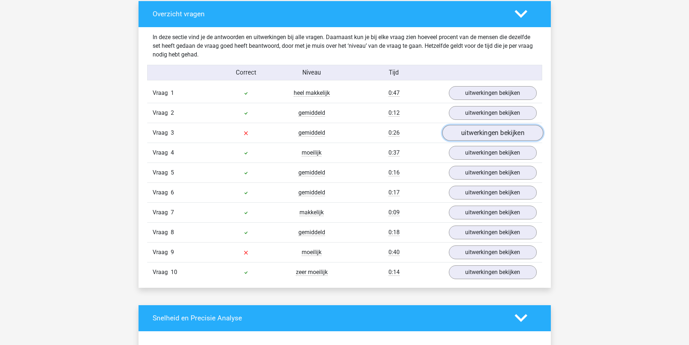
scroll to position [579, 0]
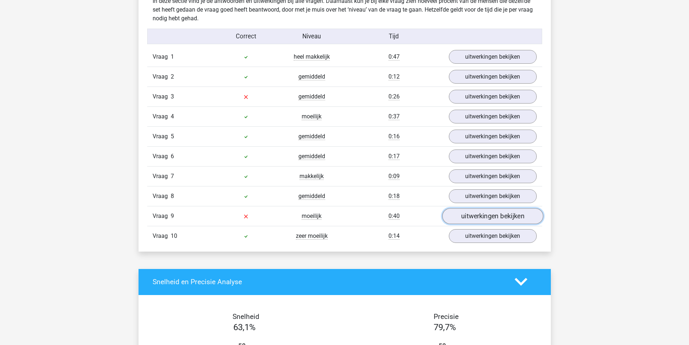
click at [485, 217] on link "uitwerkingen bekijken" at bounding box center [492, 216] width 101 height 16
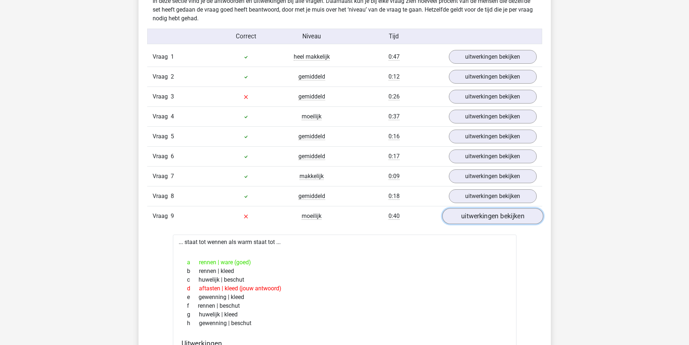
click at [517, 217] on link "uitwerkingen bekijken" at bounding box center [492, 216] width 101 height 16
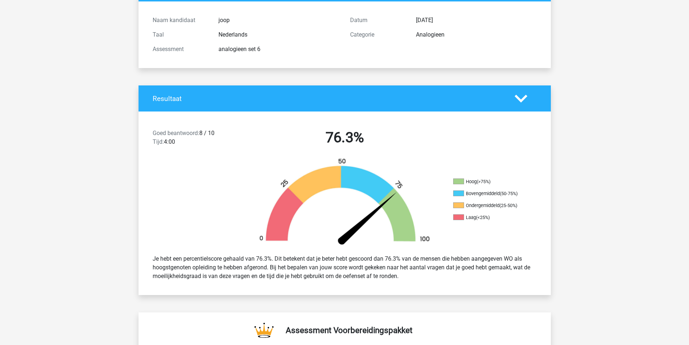
scroll to position [0, 0]
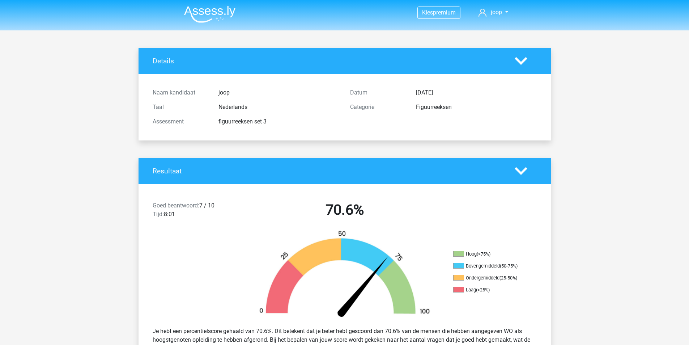
click at [213, 13] on img at bounding box center [209, 14] width 51 height 17
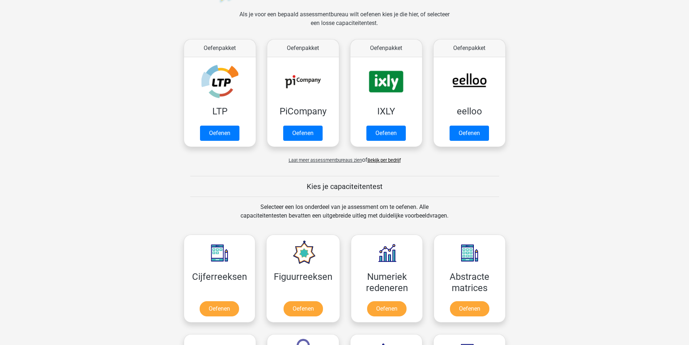
scroll to position [253, 0]
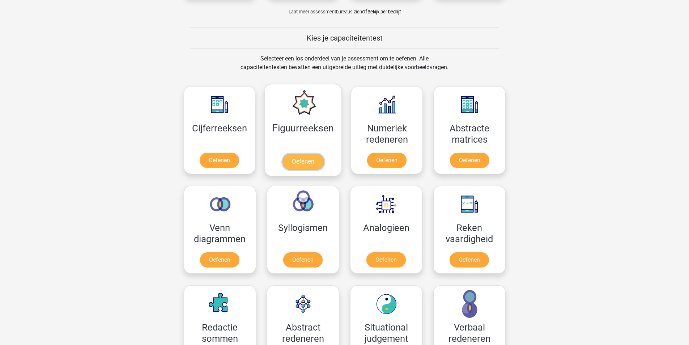
click at [306, 157] on link "Oefenen" at bounding box center [303, 162] width 41 height 16
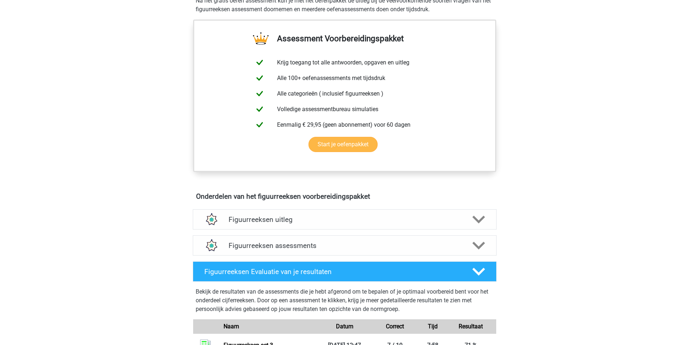
scroll to position [362, 0]
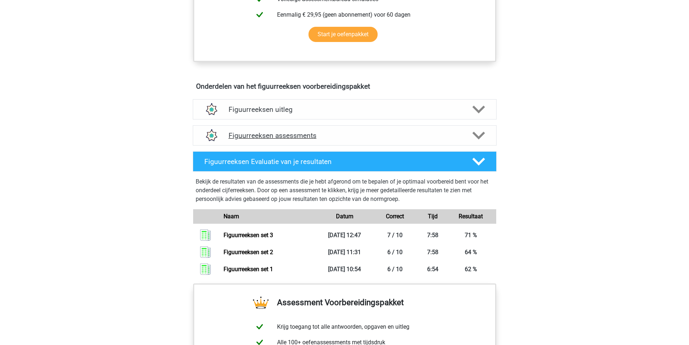
click at [273, 134] on h4 "Figuurreeksen assessments" at bounding box center [345, 135] width 232 height 8
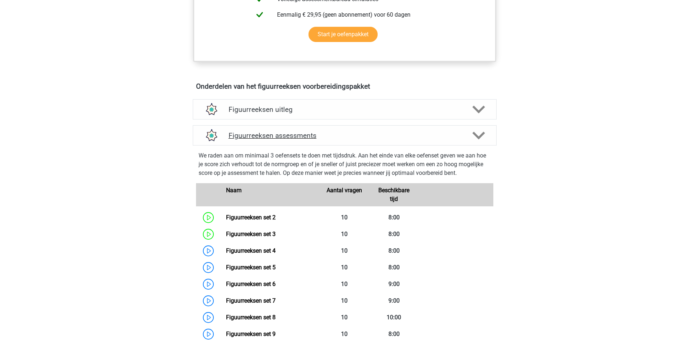
scroll to position [470, 0]
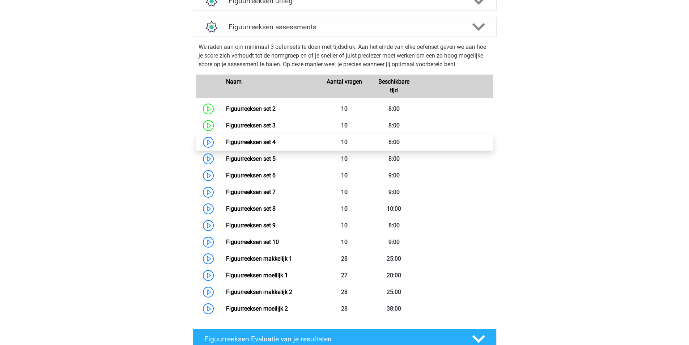
click at [226, 143] on link "Figuurreeksen set 4" at bounding box center [251, 142] width 50 height 7
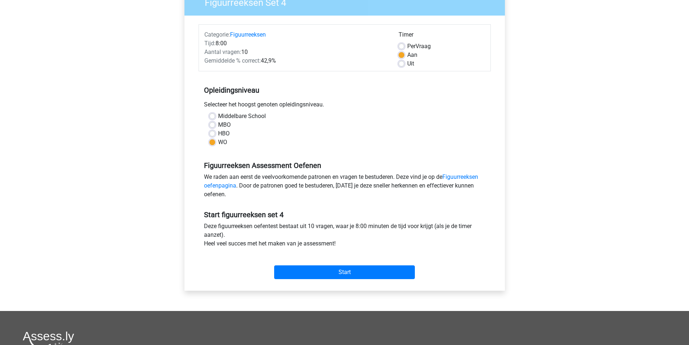
scroll to position [145, 0]
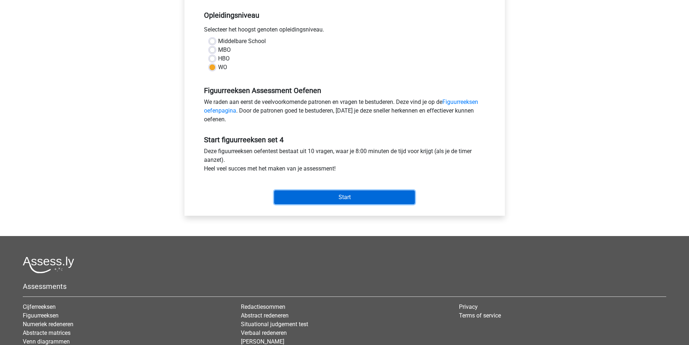
click at [346, 200] on input "Start" at bounding box center [344, 197] width 141 height 14
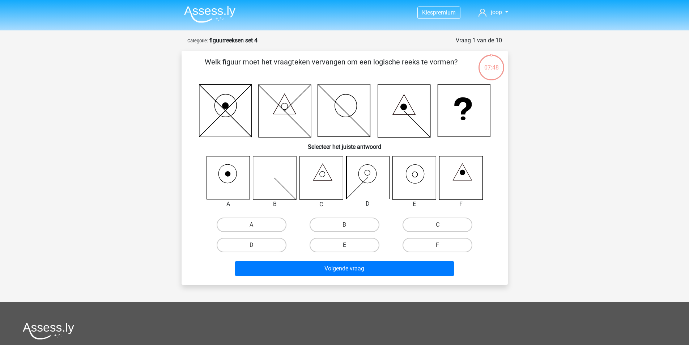
click at [351, 246] on label "E" at bounding box center [345, 245] width 70 height 14
click at [349, 246] on input "E" at bounding box center [346, 247] width 5 height 5
radio input "true"
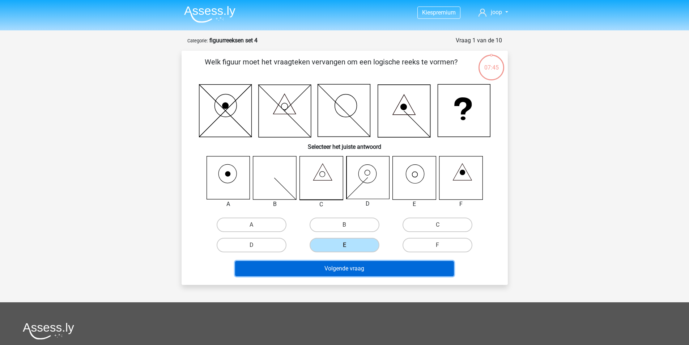
click at [355, 269] on button "Volgende vraag" at bounding box center [344, 268] width 219 height 15
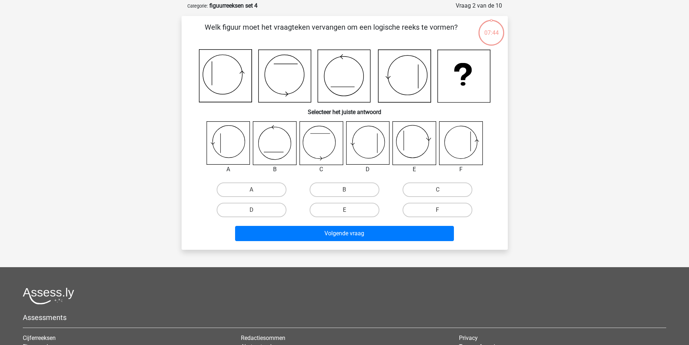
scroll to position [36, 0]
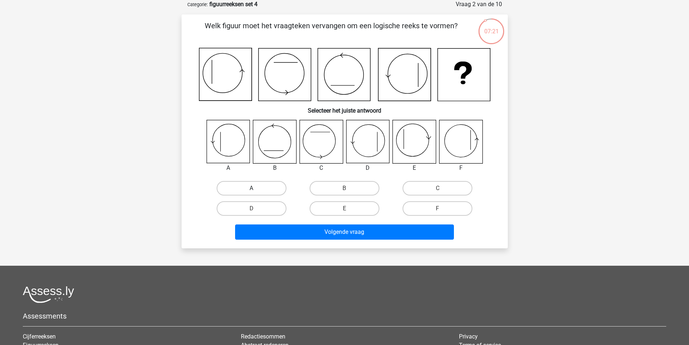
click at [260, 188] on label "A" at bounding box center [252, 188] width 70 height 14
click at [256, 188] on input "A" at bounding box center [253, 190] width 5 height 5
radio input "true"
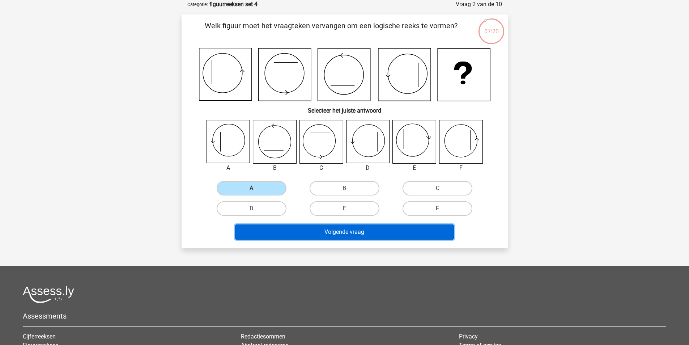
click at [348, 236] on button "Volgende vraag" at bounding box center [344, 231] width 219 height 15
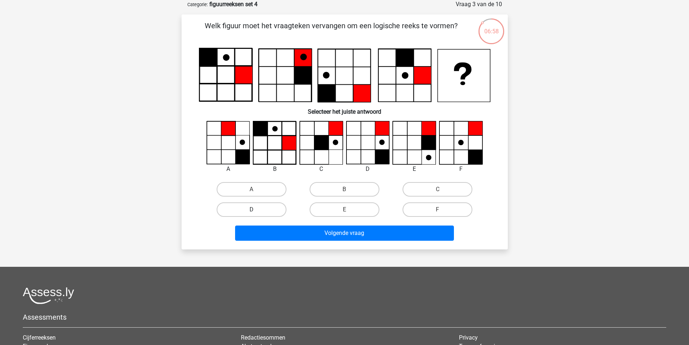
click at [259, 207] on label "D" at bounding box center [252, 209] width 70 height 14
click at [256, 209] on input "D" at bounding box center [253, 211] width 5 height 5
radio input "true"
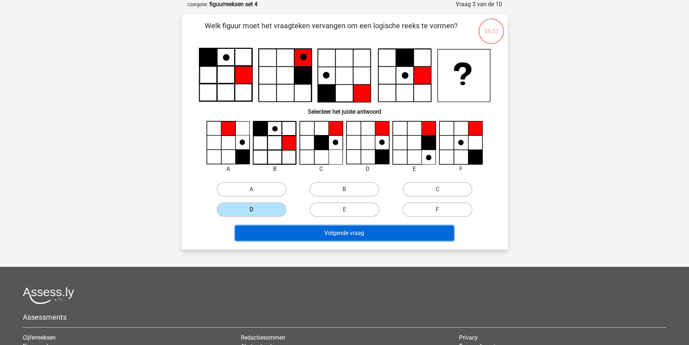
click at [320, 236] on button "Volgende vraag" at bounding box center [344, 232] width 219 height 15
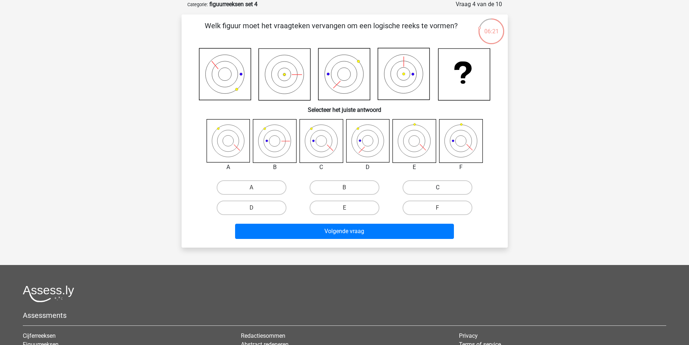
click at [426, 186] on label "C" at bounding box center [438, 187] width 70 height 14
click at [438, 187] on input "C" at bounding box center [440, 189] width 5 height 5
radio input "true"
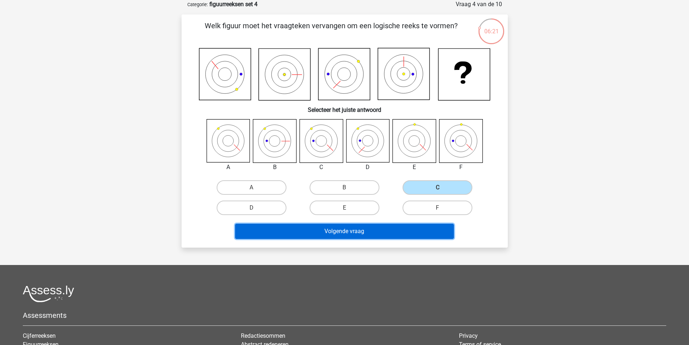
click at [371, 230] on button "Volgende vraag" at bounding box center [344, 231] width 219 height 15
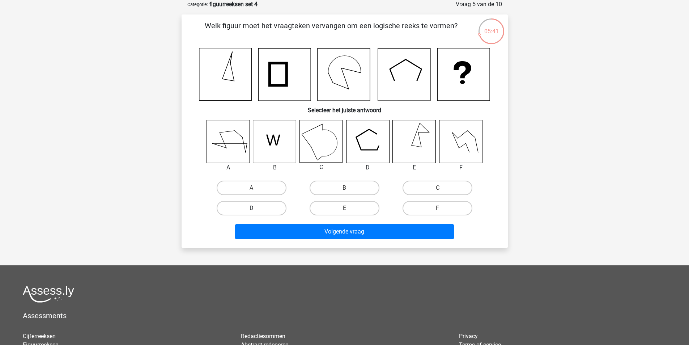
click at [269, 206] on label "D" at bounding box center [252, 208] width 70 height 14
click at [256, 208] on input "D" at bounding box center [253, 210] width 5 height 5
radio input "true"
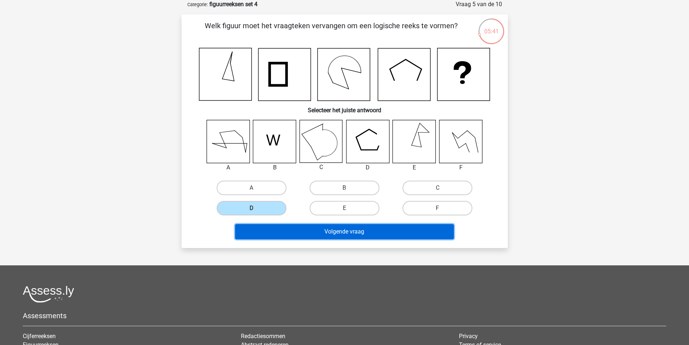
click at [358, 233] on button "Volgende vraag" at bounding box center [344, 231] width 219 height 15
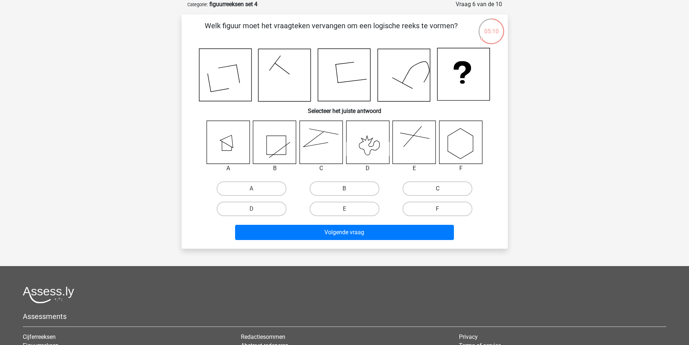
click at [443, 189] on label "C" at bounding box center [438, 188] width 70 height 14
click at [442, 189] on input "C" at bounding box center [440, 190] width 5 height 5
radio input "true"
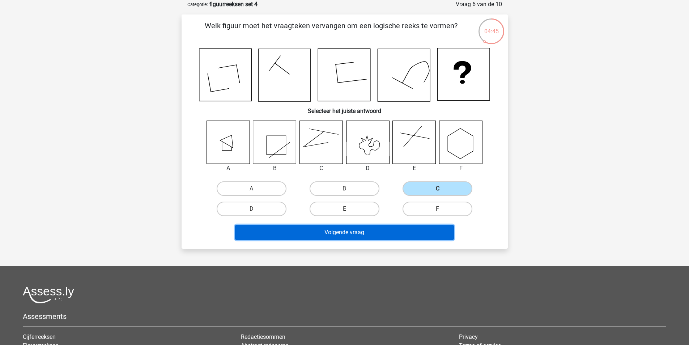
click at [343, 235] on button "Volgende vraag" at bounding box center [344, 232] width 219 height 15
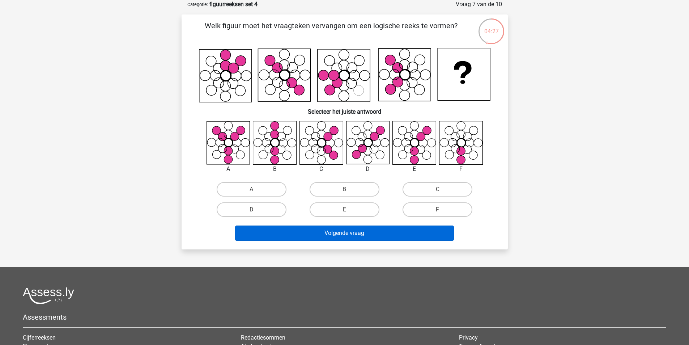
drag, startPoint x: 352, startPoint y: 209, endPoint x: 361, endPoint y: 235, distance: 27.7
click at [352, 209] on label "E" at bounding box center [345, 209] width 70 height 14
click at [349, 209] on input "E" at bounding box center [346, 211] width 5 height 5
radio input "true"
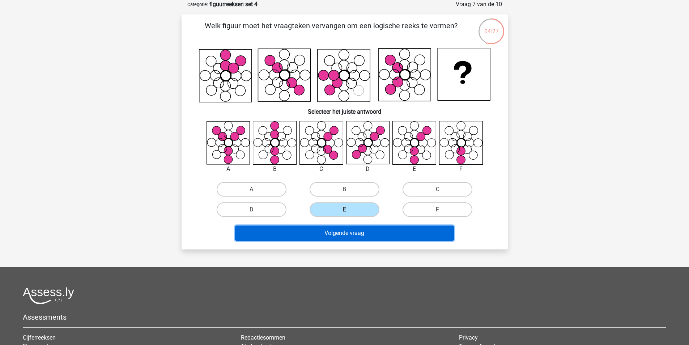
click at [361, 241] on button "Volgende vraag" at bounding box center [344, 232] width 219 height 15
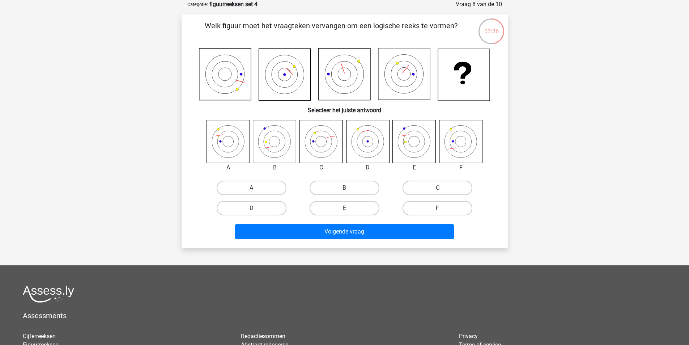
drag, startPoint x: 435, startPoint y: 211, endPoint x: 423, endPoint y: 223, distance: 17.4
click at [435, 211] on label "F" at bounding box center [438, 208] width 70 height 14
click at [438, 211] on input "F" at bounding box center [440, 210] width 5 height 5
radio input "true"
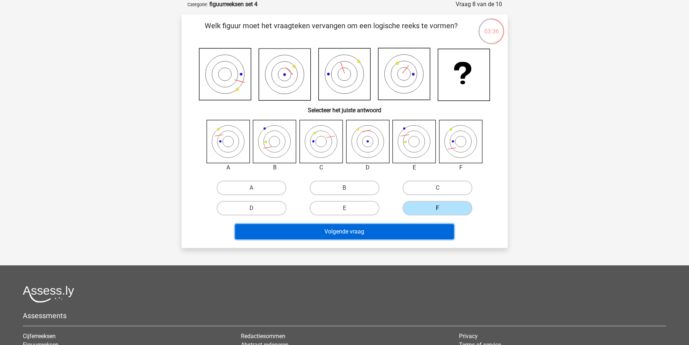
click at [422, 228] on button "Volgende vraag" at bounding box center [344, 231] width 219 height 15
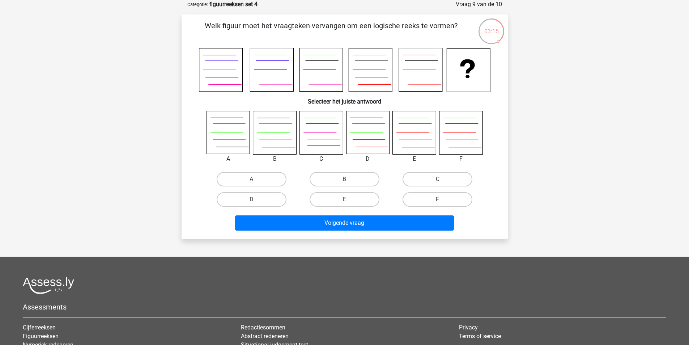
click at [372, 137] on icon at bounding box center [367, 132] width 43 height 43
click at [257, 199] on label "D" at bounding box center [252, 199] width 70 height 14
click at [256, 199] on input "D" at bounding box center [253, 201] width 5 height 5
radio input "true"
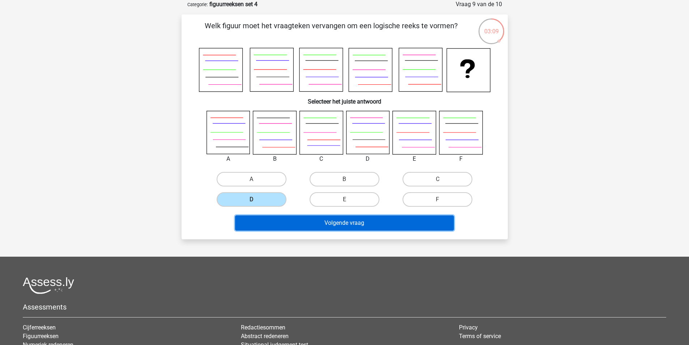
click at [354, 226] on button "Volgende vraag" at bounding box center [344, 222] width 219 height 15
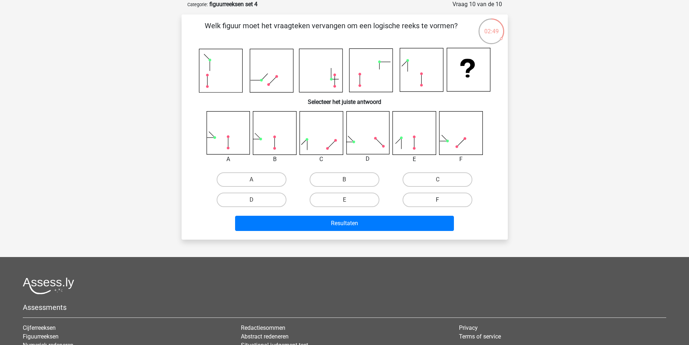
click at [435, 197] on label "F" at bounding box center [438, 199] width 70 height 14
click at [438, 200] on input "F" at bounding box center [440, 202] width 5 height 5
radio input "true"
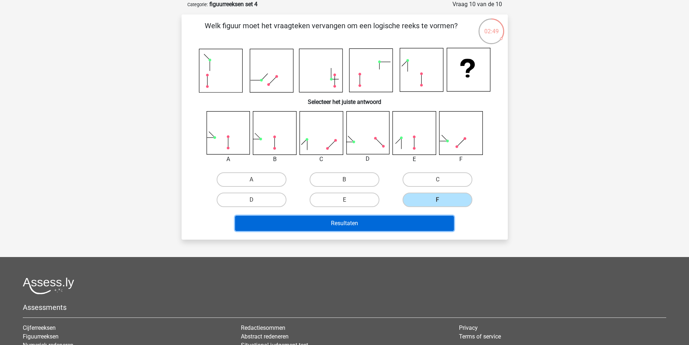
click at [423, 219] on button "Resultaten" at bounding box center [344, 223] width 219 height 15
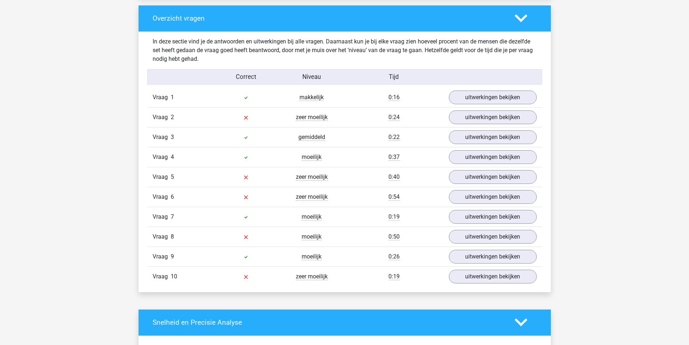
scroll to position [543, 0]
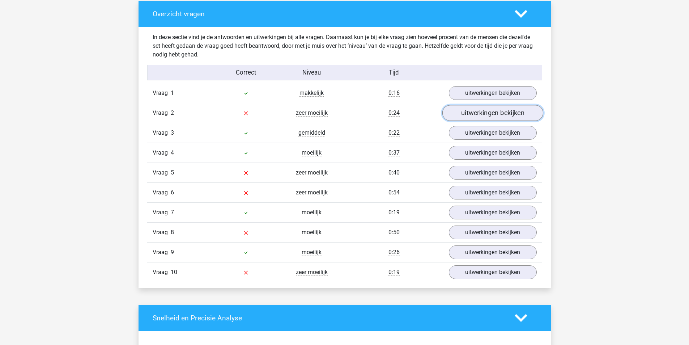
click at [494, 115] on link "uitwerkingen bekijken" at bounding box center [492, 113] width 101 height 16
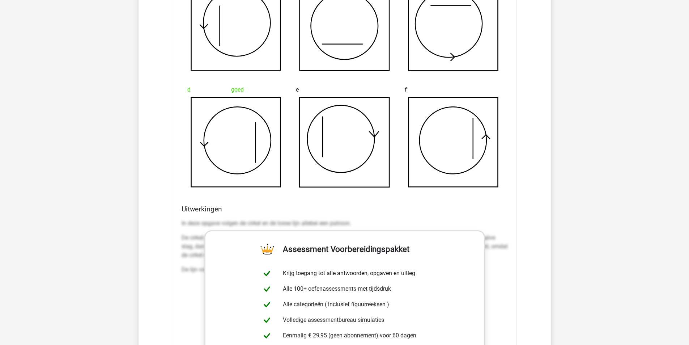
scroll to position [579, 0]
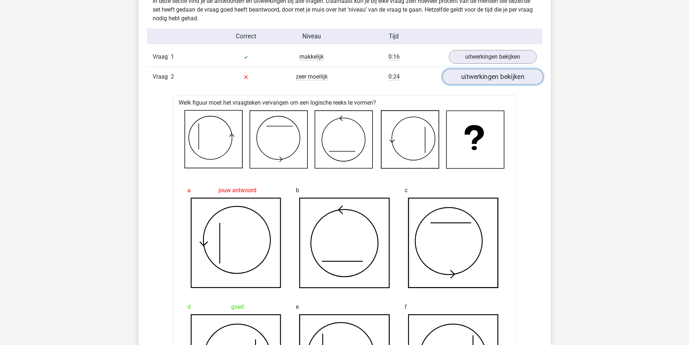
click at [494, 73] on link "uitwerkingen bekijken" at bounding box center [492, 77] width 101 height 16
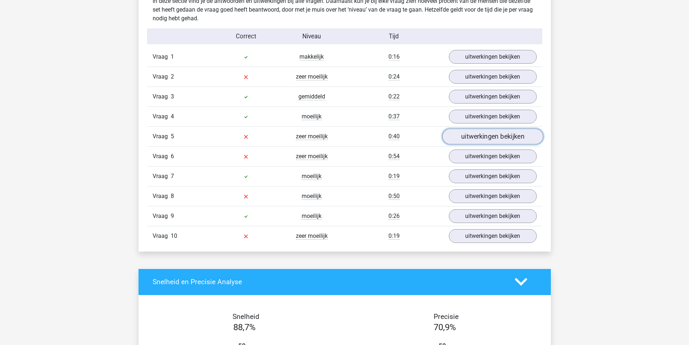
click at [471, 134] on link "uitwerkingen bekijken" at bounding box center [492, 136] width 101 height 16
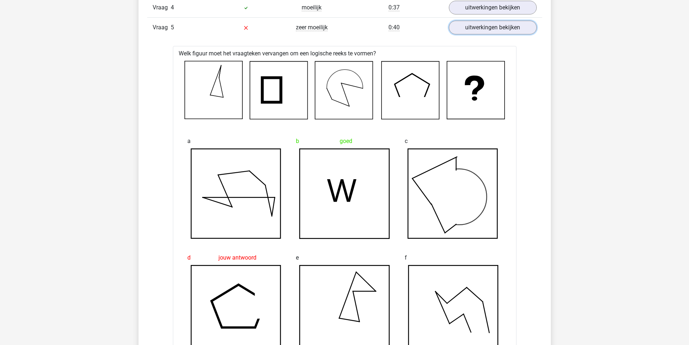
scroll to position [687, 0]
click at [474, 25] on link "uitwerkingen bekijken" at bounding box center [492, 28] width 101 height 16
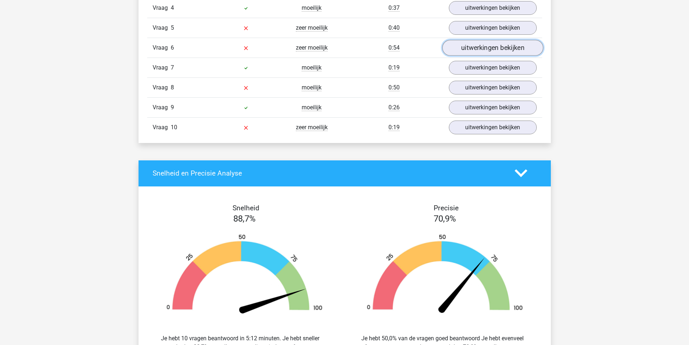
click at [480, 42] on link "uitwerkingen bekijken" at bounding box center [492, 48] width 101 height 16
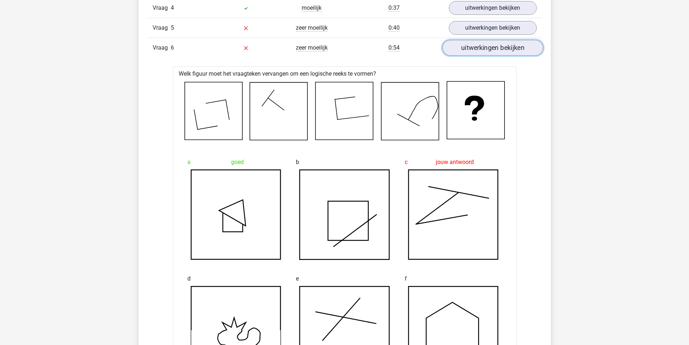
click at [498, 51] on link "uitwerkingen bekijken" at bounding box center [492, 48] width 101 height 16
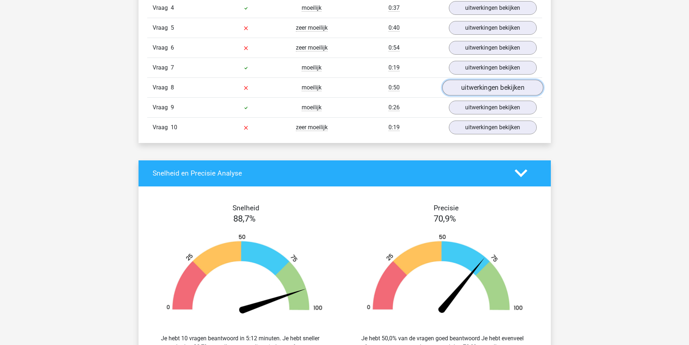
click at [487, 84] on link "uitwerkingen bekijken" at bounding box center [492, 88] width 101 height 16
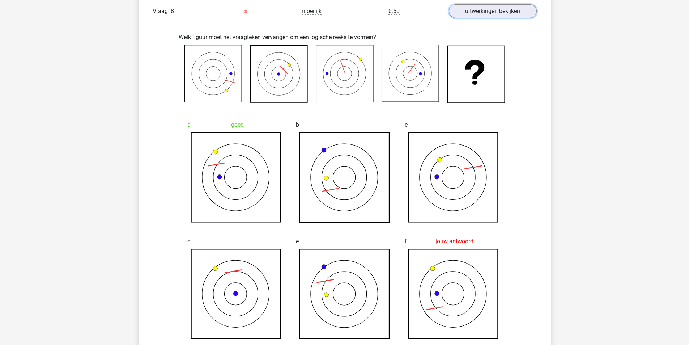
scroll to position [760, 0]
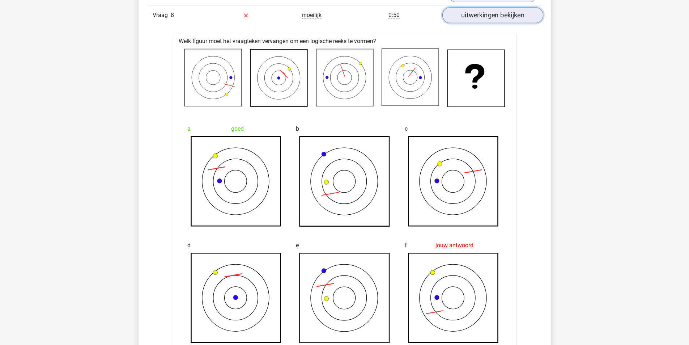
click at [488, 16] on link "uitwerkingen bekijken" at bounding box center [492, 15] width 101 height 16
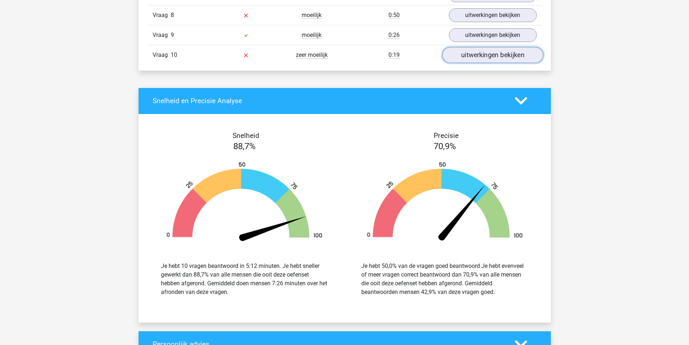
click at [490, 54] on link "uitwerkingen bekijken" at bounding box center [492, 55] width 101 height 16
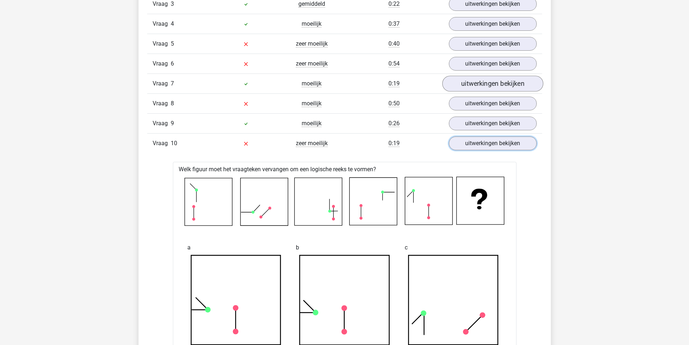
scroll to position [615, 0]
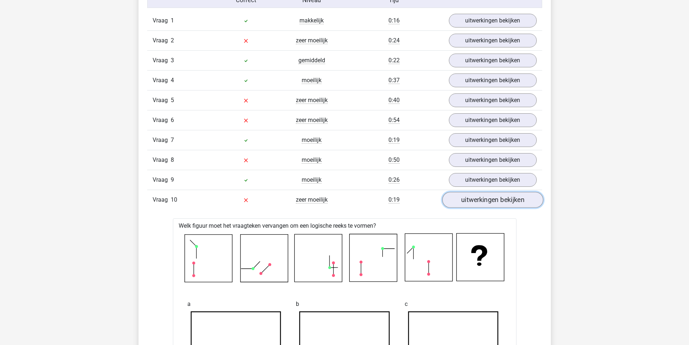
click at [508, 201] on link "uitwerkingen bekijken" at bounding box center [492, 200] width 101 height 16
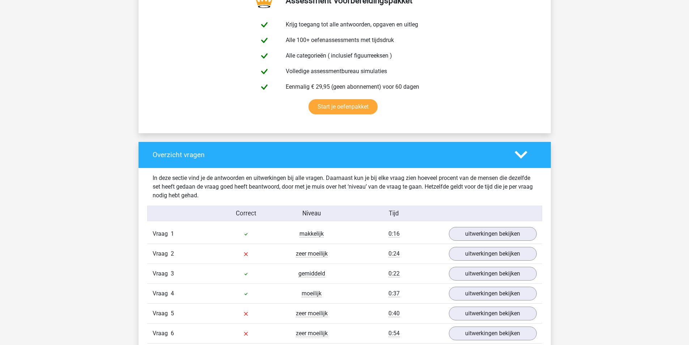
scroll to position [398, 0]
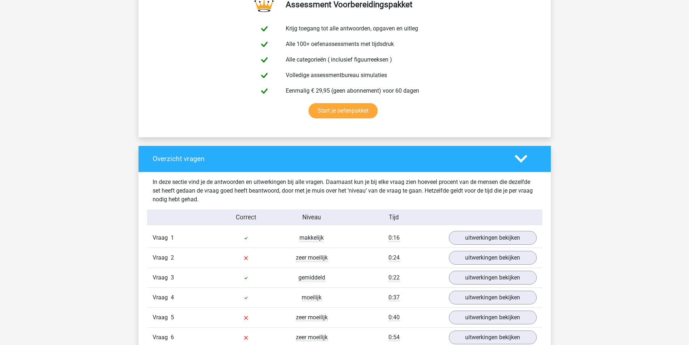
click at [520, 161] on polygon at bounding box center [521, 159] width 13 height 8
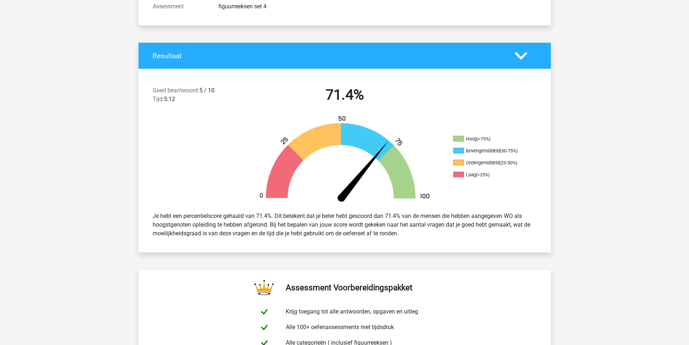
scroll to position [109, 0]
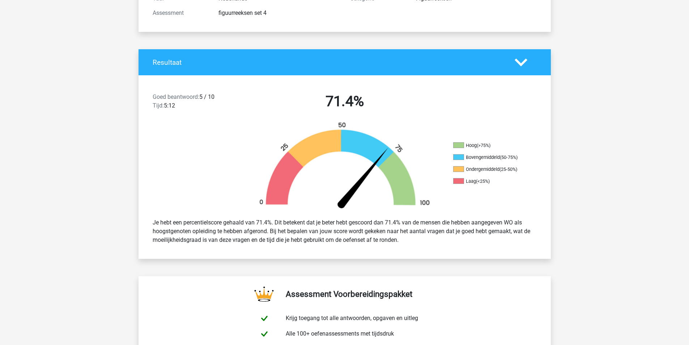
click at [524, 61] on polygon at bounding box center [521, 62] width 13 height 8
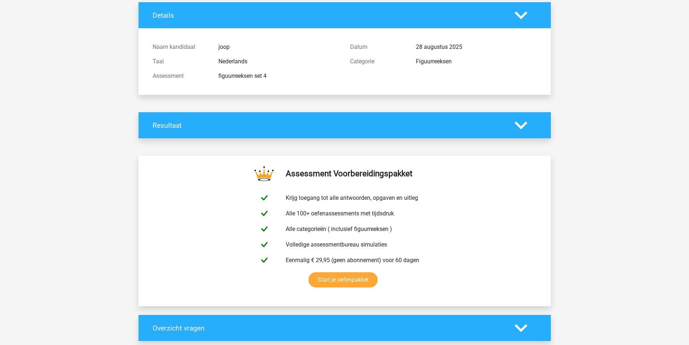
scroll to position [0, 0]
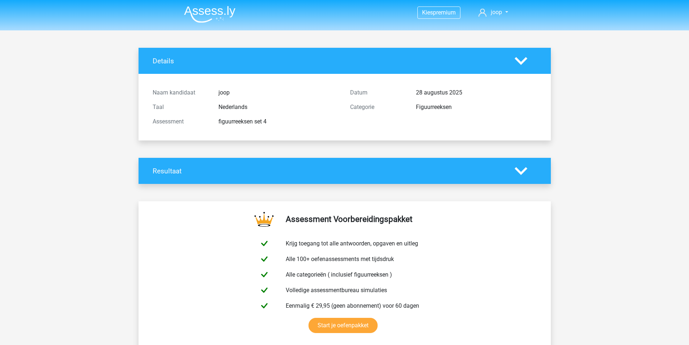
click at [217, 13] on img at bounding box center [209, 14] width 51 height 17
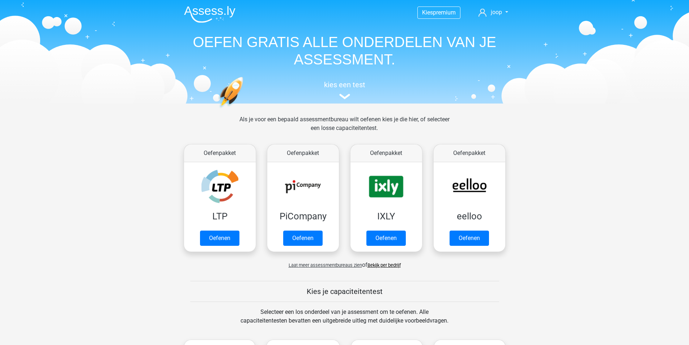
scroll to position [217, 0]
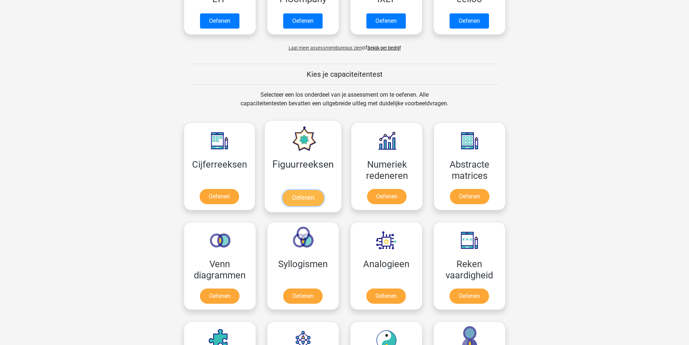
click at [310, 196] on link "Oefenen" at bounding box center [303, 198] width 41 height 16
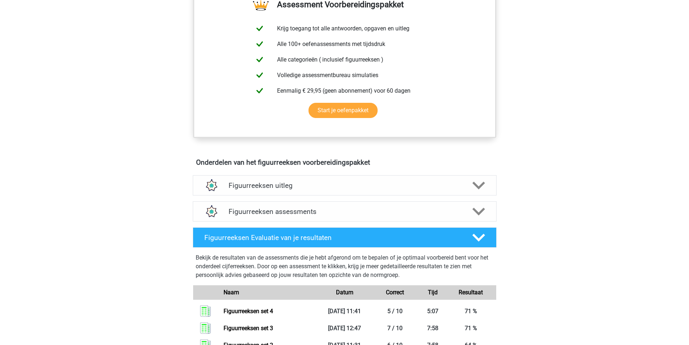
scroll to position [326, 0]
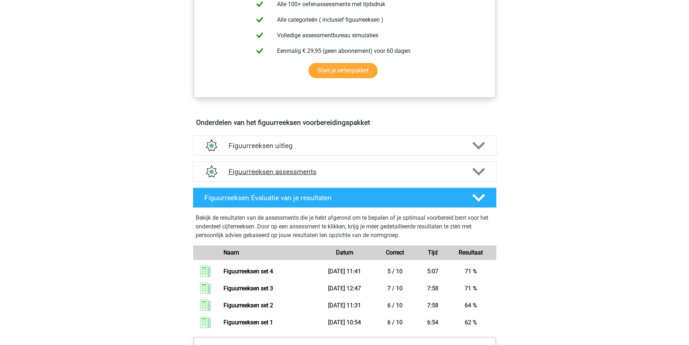
click at [299, 175] on h4 "Figuurreeksen assessments" at bounding box center [345, 172] width 232 height 8
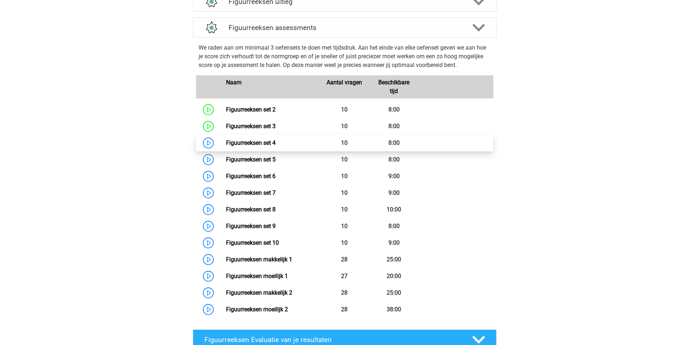
scroll to position [470, 0]
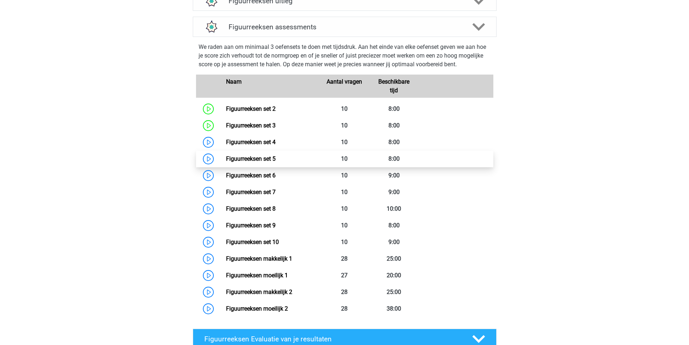
click at [226, 159] on link "Figuurreeksen set 5" at bounding box center [251, 158] width 50 height 7
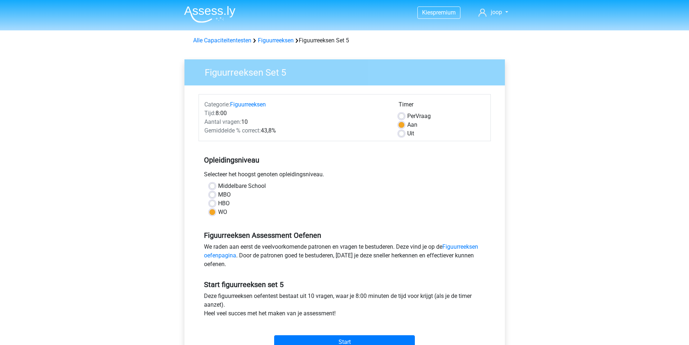
scroll to position [109, 0]
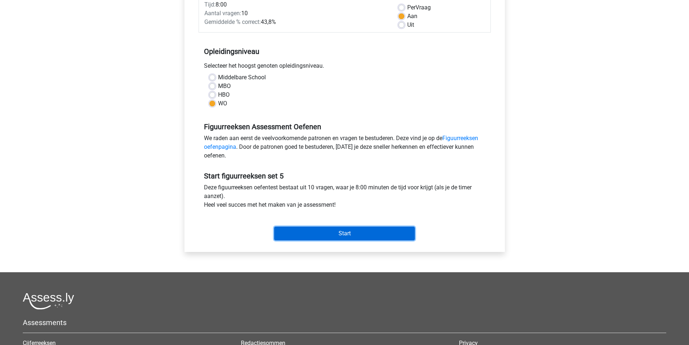
click at [343, 229] on input "Start" at bounding box center [344, 233] width 141 height 14
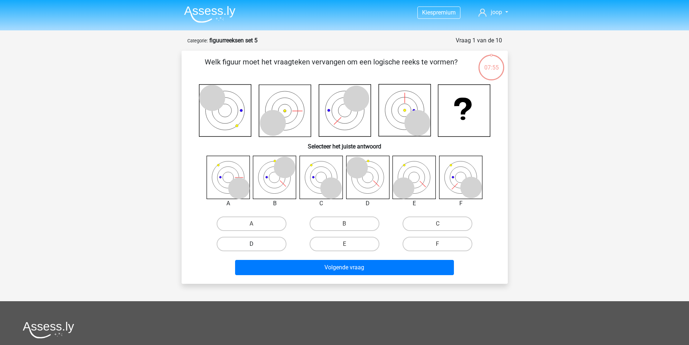
click at [274, 243] on label "D" at bounding box center [252, 244] width 70 height 14
click at [256, 244] on input "D" at bounding box center [253, 246] width 5 height 5
radio input "true"
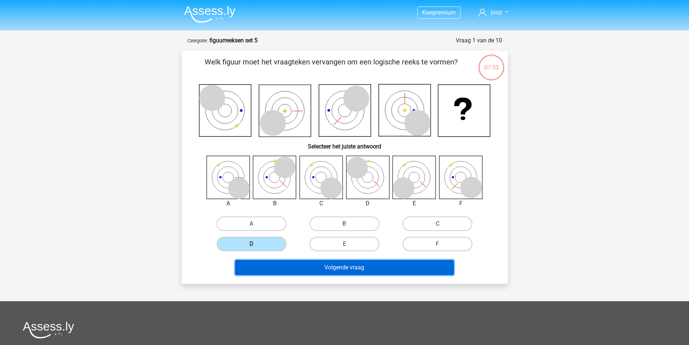
click at [361, 266] on button "Volgende vraag" at bounding box center [344, 267] width 219 height 15
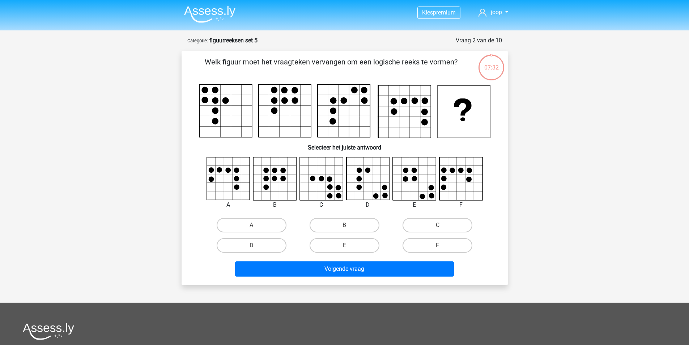
scroll to position [36, 0]
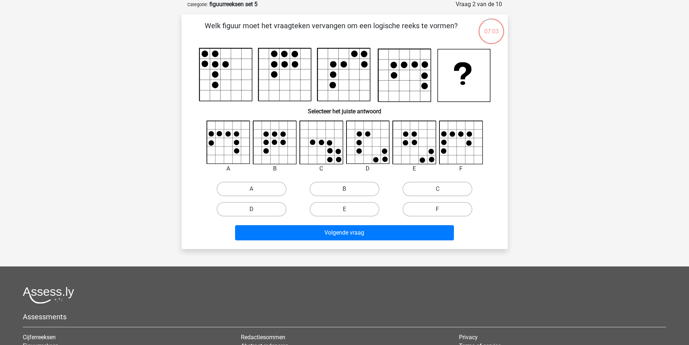
click at [276, 205] on label "D" at bounding box center [252, 209] width 70 height 14
click at [256, 209] on input "D" at bounding box center [253, 211] width 5 height 5
radio input "true"
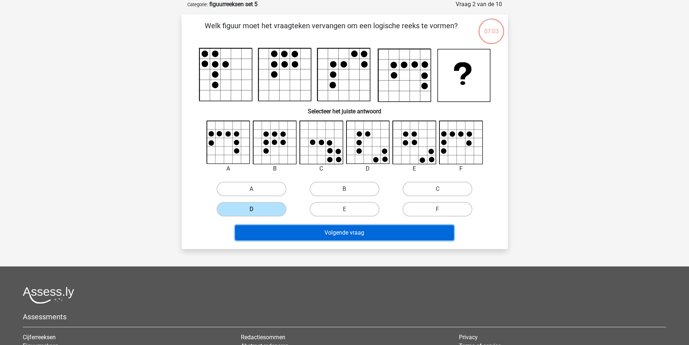
click at [330, 233] on button "Volgende vraag" at bounding box center [344, 232] width 219 height 15
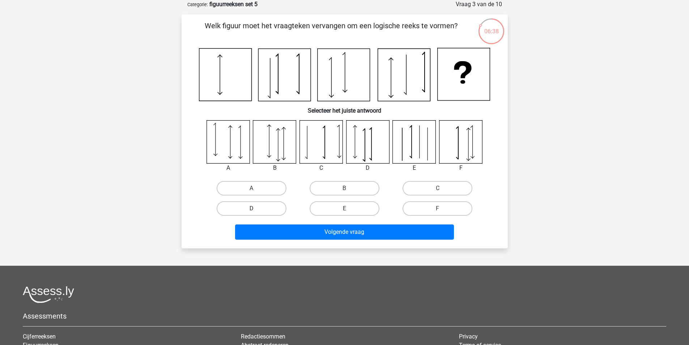
click at [279, 206] on label "D" at bounding box center [252, 208] width 70 height 14
click at [256, 208] on input "D" at bounding box center [253, 210] width 5 height 5
radio input "true"
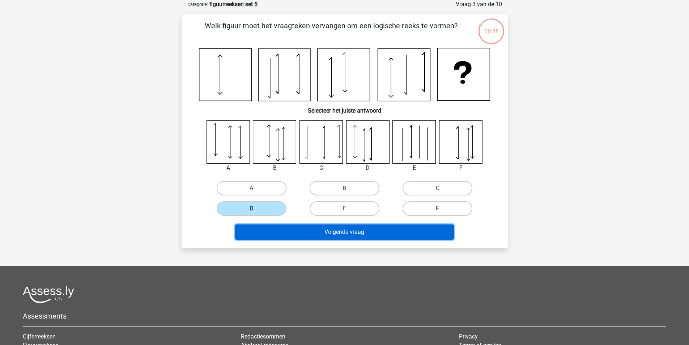
click at [318, 231] on button "Volgende vraag" at bounding box center [344, 231] width 219 height 15
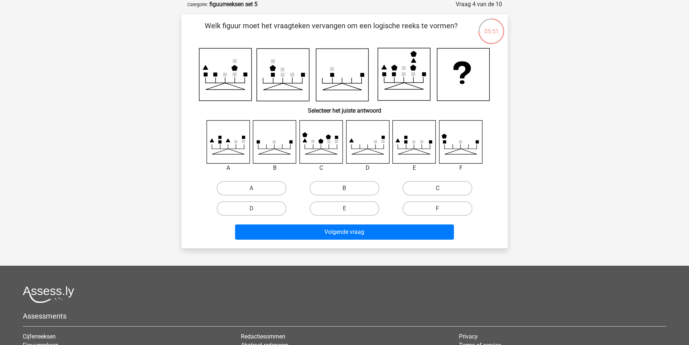
click at [424, 187] on label "C" at bounding box center [438, 188] width 70 height 14
click at [438, 188] on input "C" at bounding box center [440, 190] width 5 height 5
radio input "true"
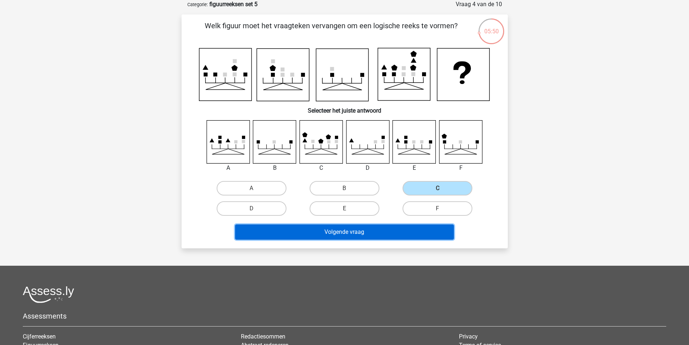
click at [406, 233] on button "Volgende vraag" at bounding box center [344, 231] width 219 height 15
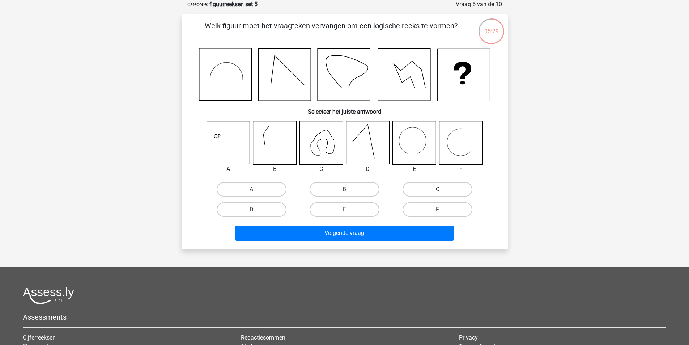
click at [437, 186] on label "C" at bounding box center [438, 189] width 70 height 14
click at [438, 189] on input "C" at bounding box center [440, 191] width 5 height 5
radio input "true"
click at [358, 212] on label "E" at bounding box center [345, 209] width 70 height 14
click at [349, 212] on input "E" at bounding box center [346, 211] width 5 height 5
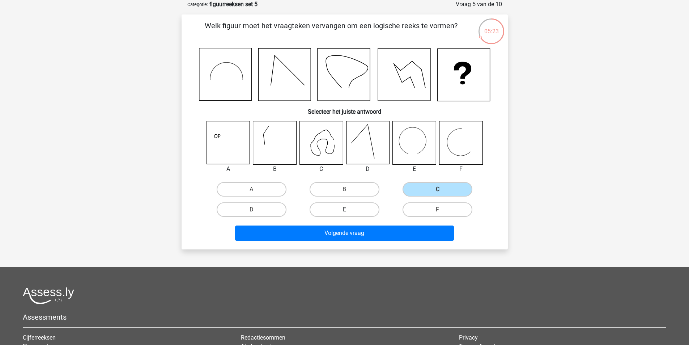
radio input "true"
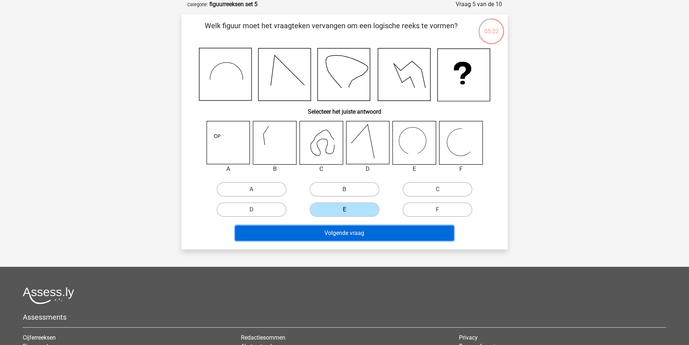
click at [392, 233] on button "Volgende vraag" at bounding box center [344, 232] width 219 height 15
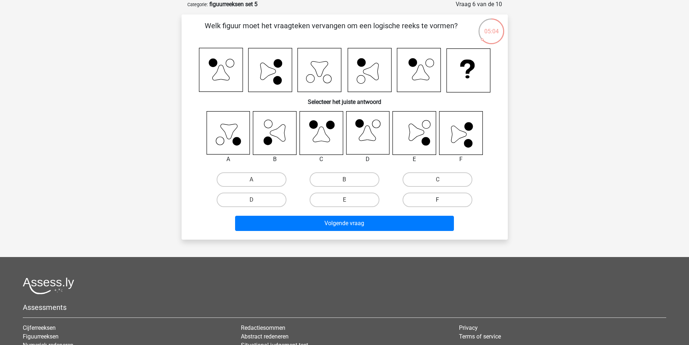
click at [438, 196] on label "F" at bounding box center [438, 199] width 70 height 14
click at [438, 200] on input "F" at bounding box center [440, 202] width 5 height 5
radio input "true"
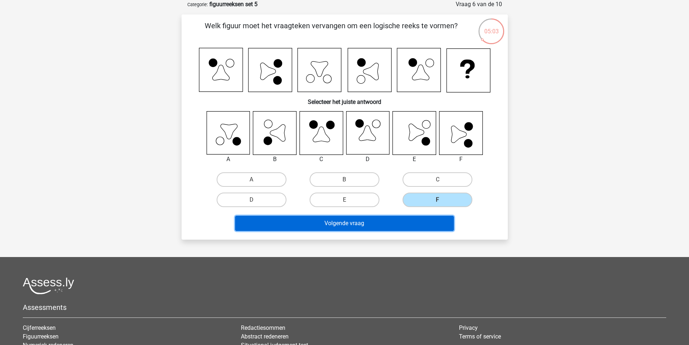
click at [418, 223] on button "Volgende vraag" at bounding box center [344, 223] width 219 height 15
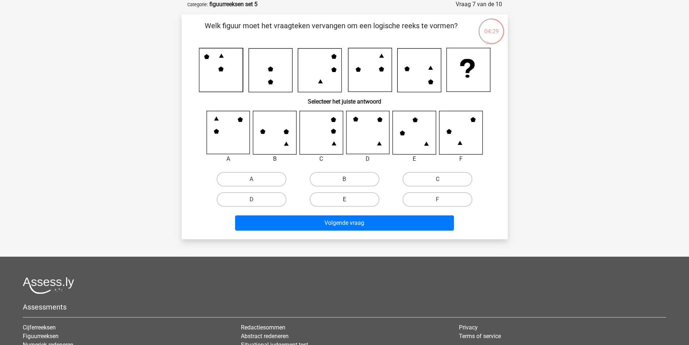
click at [361, 194] on label "E" at bounding box center [345, 199] width 70 height 14
click at [349, 199] on input "E" at bounding box center [346, 201] width 5 height 5
radio input "true"
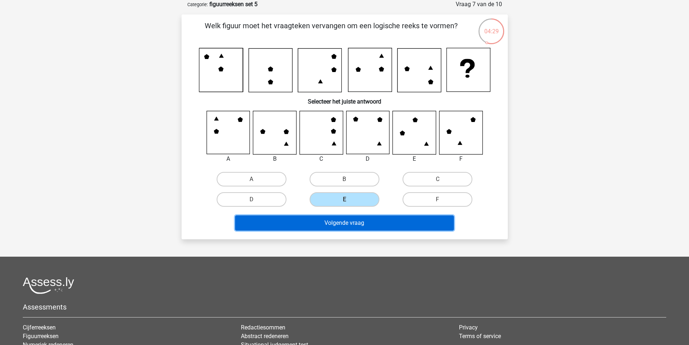
click at [365, 223] on button "Volgende vraag" at bounding box center [344, 222] width 219 height 15
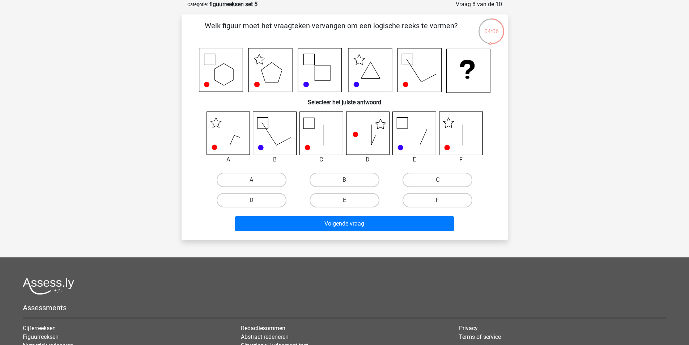
click at [430, 198] on label "F" at bounding box center [438, 200] width 70 height 14
click at [438, 200] on input "F" at bounding box center [440, 202] width 5 height 5
radio input "true"
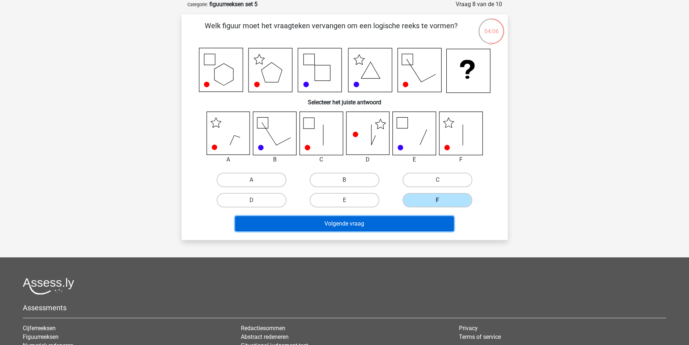
click at [391, 222] on button "Volgende vraag" at bounding box center [344, 223] width 219 height 15
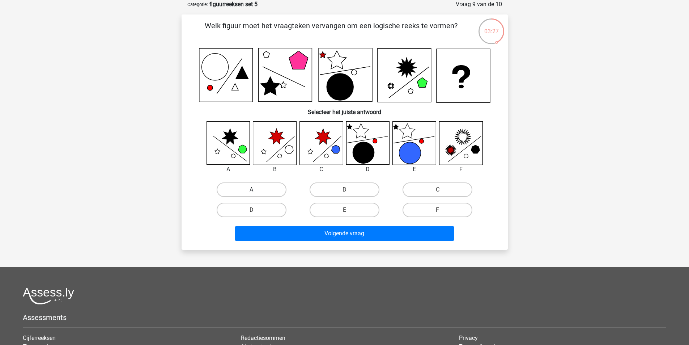
click at [257, 191] on label "A" at bounding box center [252, 189] width 70 height 14
click at [256, 191] on input "A" at bounding box center [253, 192] width 5 height 5
radio input "true"
click at [448, 209] on label "F" at bounding box center [438, 210] width 70 height 14
click at [442, 210] on input "F" at bounding box center [440, 212] width 5 height 5
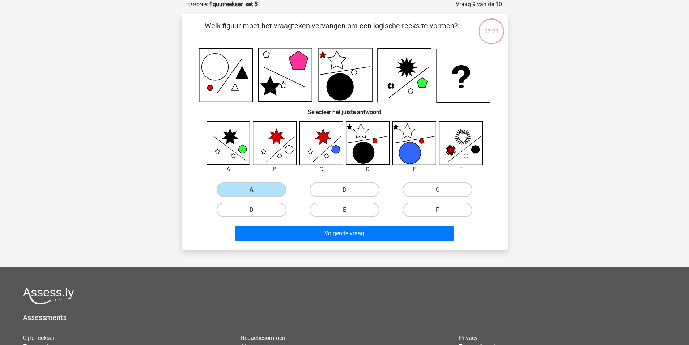
radio input "true"
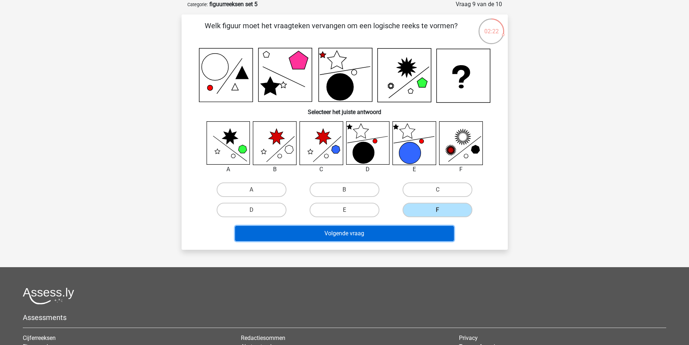
click at [388, 229] on button "Volgende vraag" at bounding box center [344, 233] width 219 height 15
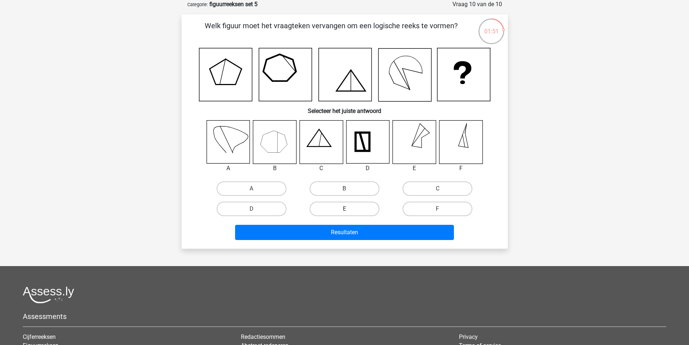
click at [353, 208] on label "E" at bounding box center [345, 209] width 70 height 14
click at [349, 209] on input "E" at bounding box center [346, 211] width 5 height 5
radio input "true"
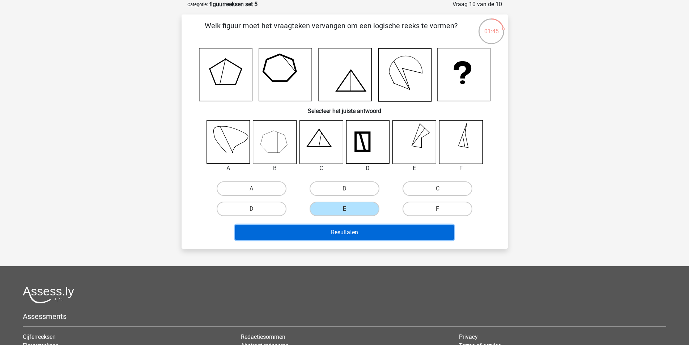
click at [380, 228] on button "Resultaten" at bounding box center [344, 232] width 219 height 15
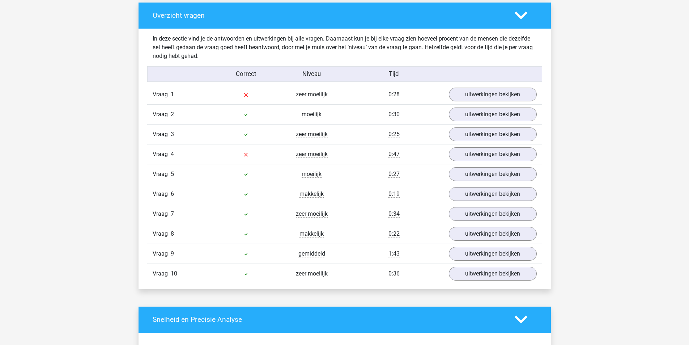
scroll to position [543, 0]
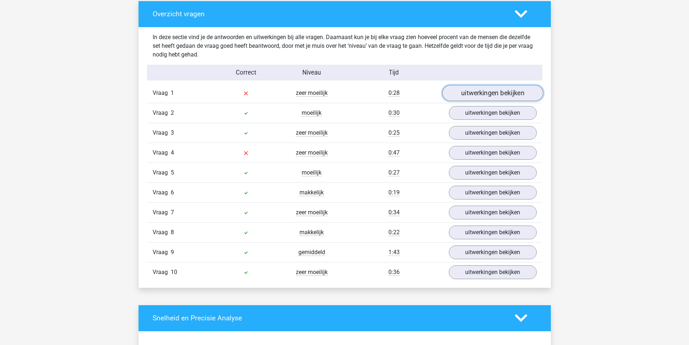
click at [478, 91] on link "uitwerkingen bekijken" at bounding box center [492, 93] width 101 height 16
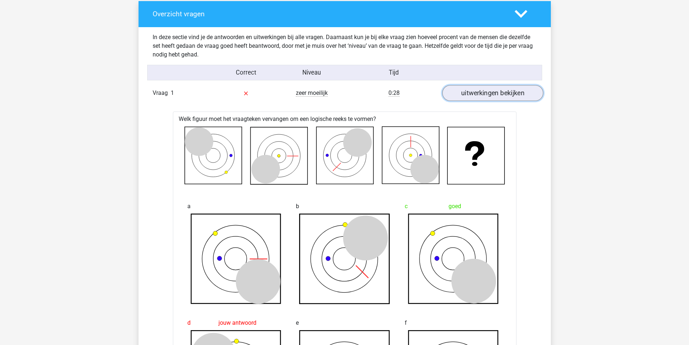
click at [484, 96] on link "uitwerkingen bekijken" at bounding box center [492, 93] width 101 height 16
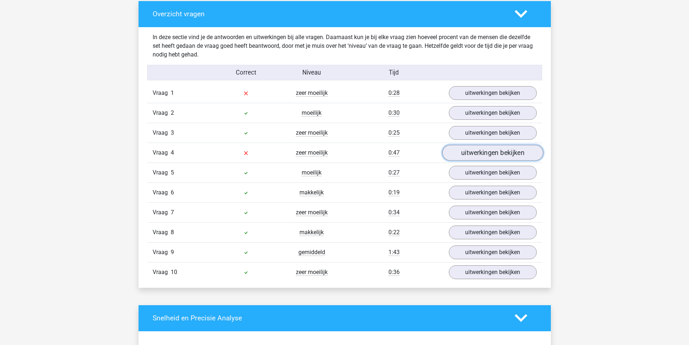
click at [488, 154] on link "uitwerkingen bekijken" at bounding box center [492, 153] width 101 height 16
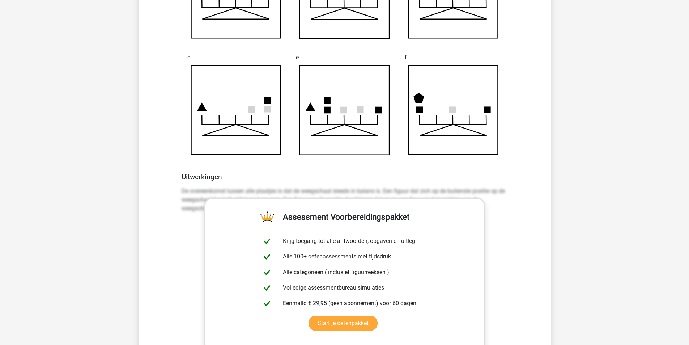
scroll to position [687, 0]
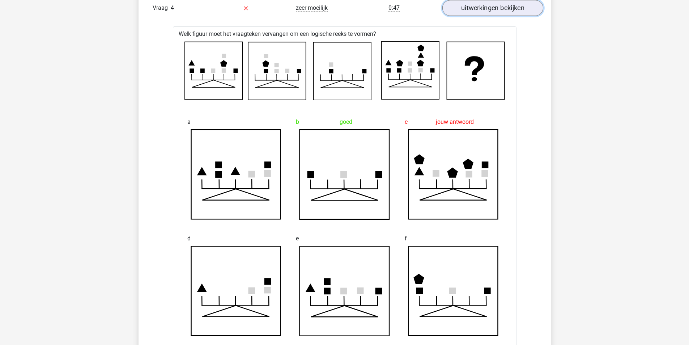
click at [483, 14] on link "uitwerkingen bekijken" at bounding box center [492, 8] width 101 height 16
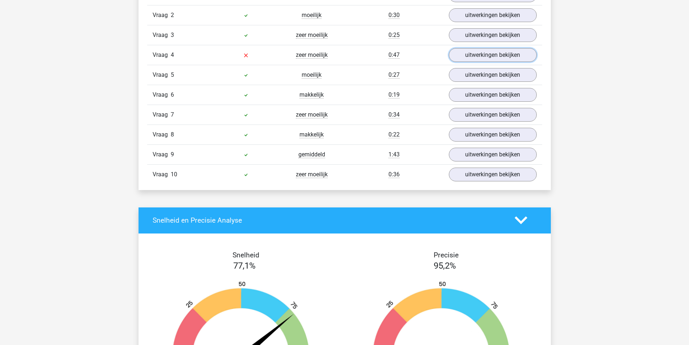
scroll to position [572, 0]
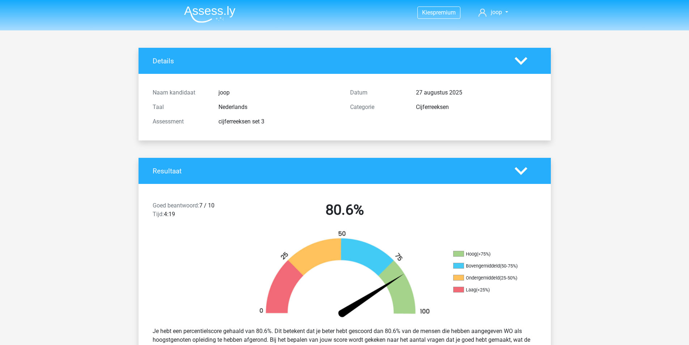
click at [219, 17] on img at bounding box center [209, 14] width 51 height 17
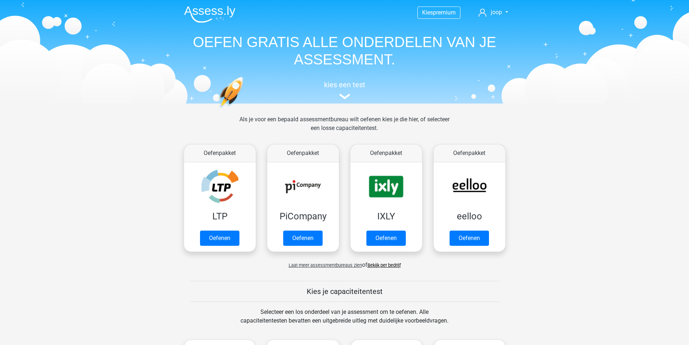
scroll to position [181, 0]
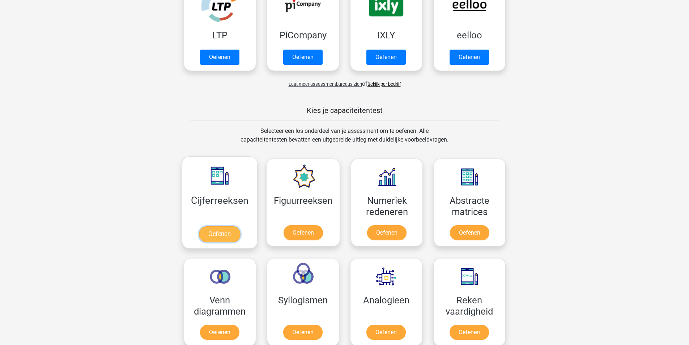
click at [220, 229] on link "Oefenen" at bounding box center [219, 234] width 41 height 16
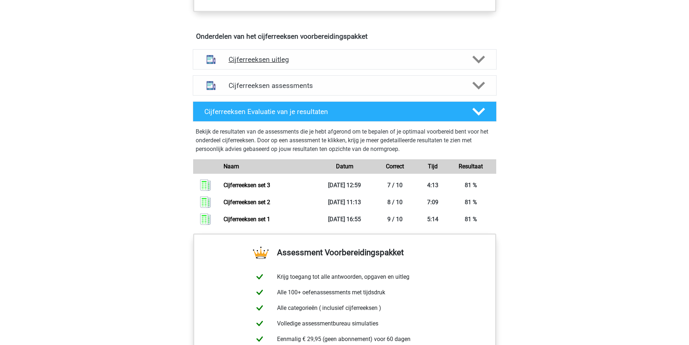
scroll to position [398, 0]
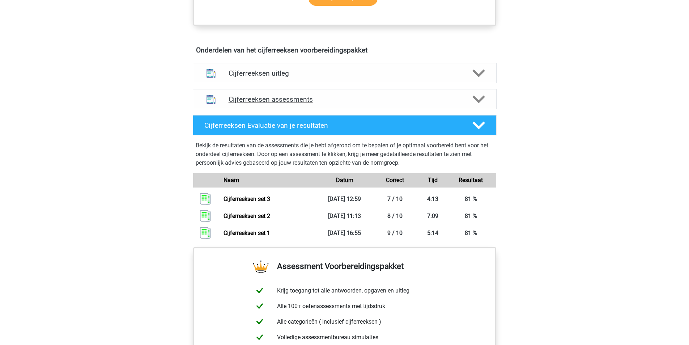
click at [278, 103] on h4 "Cijferreeksen assessments" at bounding box center [345, 99] width 232 height 8
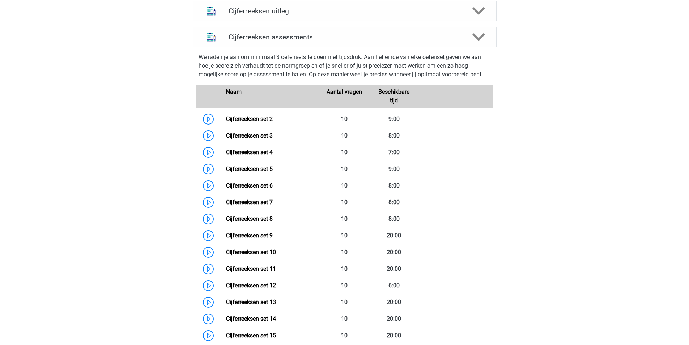
scroll to position [470, 0]
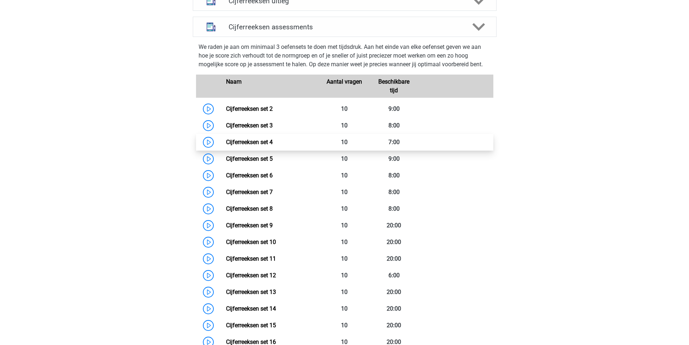
click at [226, 145] on link "Cijferreeksen set 4" at bounding box center [249, 142] width 47 height 7
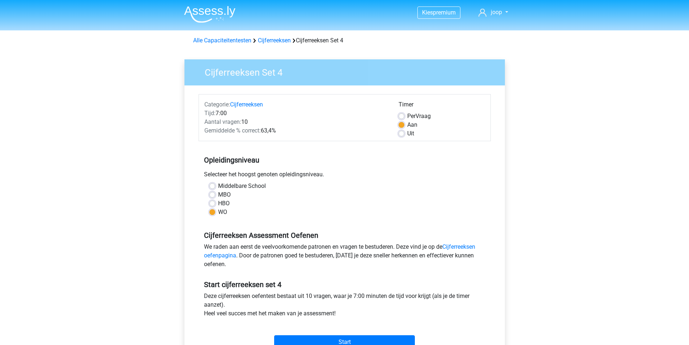
scroll to position [36, 0]
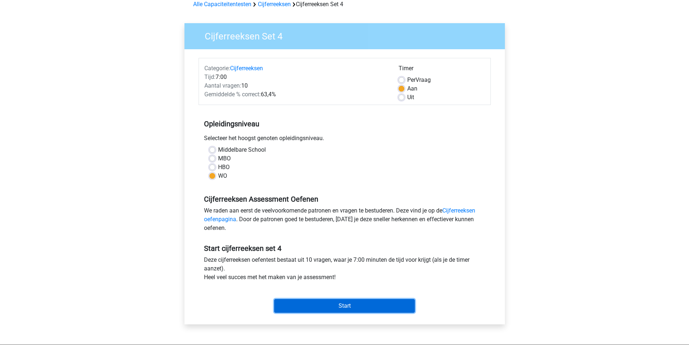
click at [352, 309] on input "Start" at bounding box center [344, 306] width 141 height 14
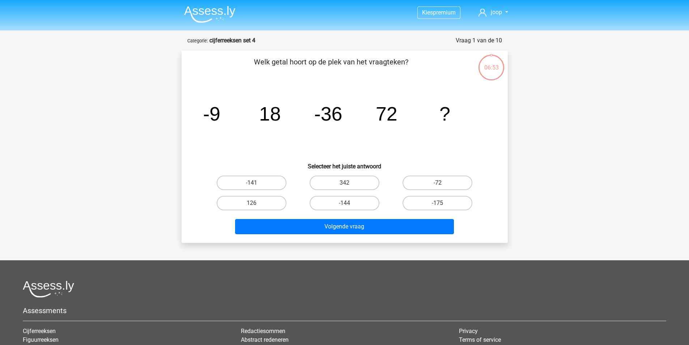
drag, startPoint x: 346, startPoint y: 201, endPoint x: 351, endPoint y: 212, distance: 12.0
click at [347, 201] on label "-144" at bounding box center [345, 203] width 70 height 14
click at [347, 203] on input "-144" at bounding box center [346, 205] width 5 height 5
radio input "true"
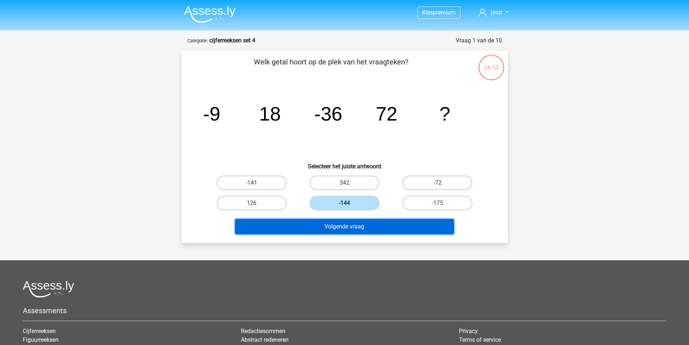
click at [355, 227] on button "Volgende vraag" at bounding box center [344, 226] width 219 height 15
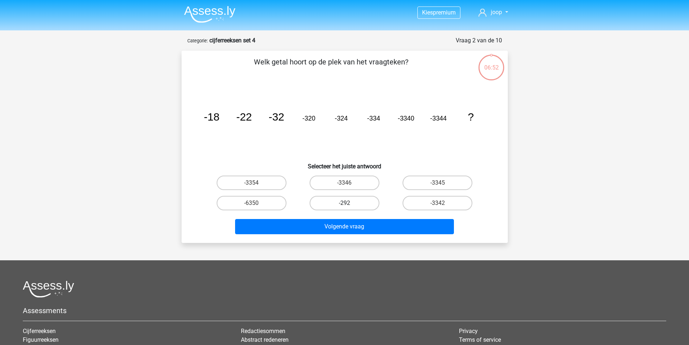
scroll to position [36, 0]
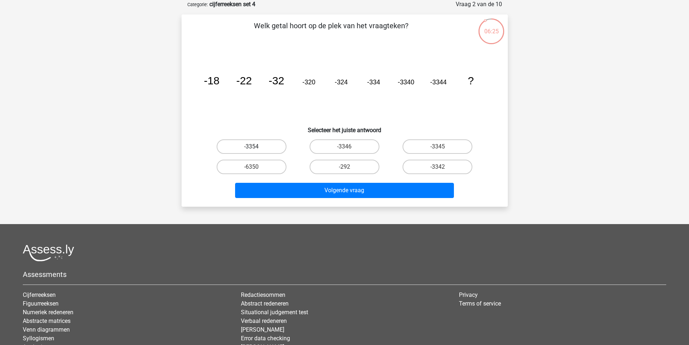
click at [275, 146] on label "-3354" at bounding box center [252, 146] width 70 height 14
click at [256, 147] on input "-3354" at bounding box center [253, 149] width 5 height 5
radio input "true"
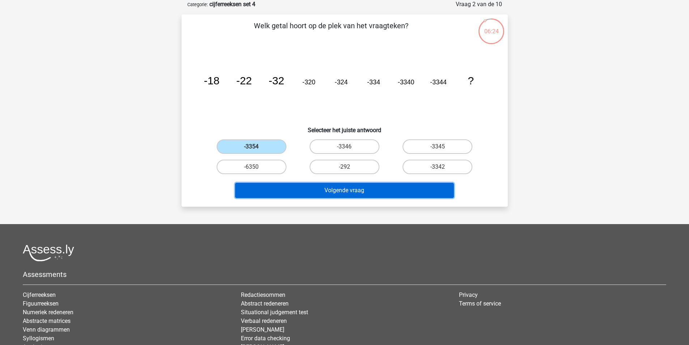
click at [367, 194] on button "Volgende vraag" at bounding box center [344, 190] width 219 height 15
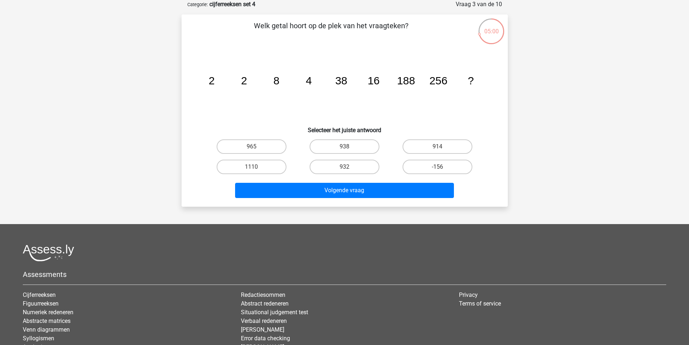
click at [345, 169] on input "932" at bounding box center [346, 169] width 5 height 5
radio input "true"
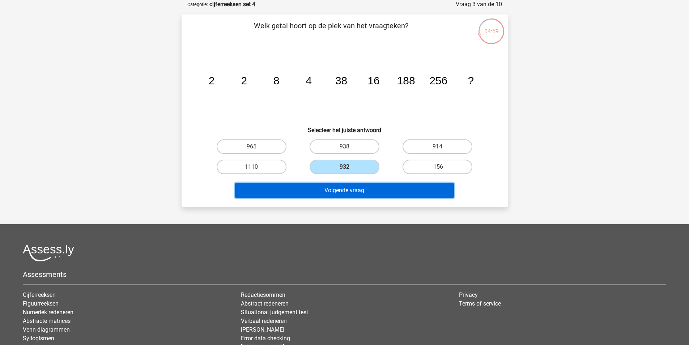
click at [351, 187] on button "Volgende vraag" at bounding box center [344, 190] width 219 height 15
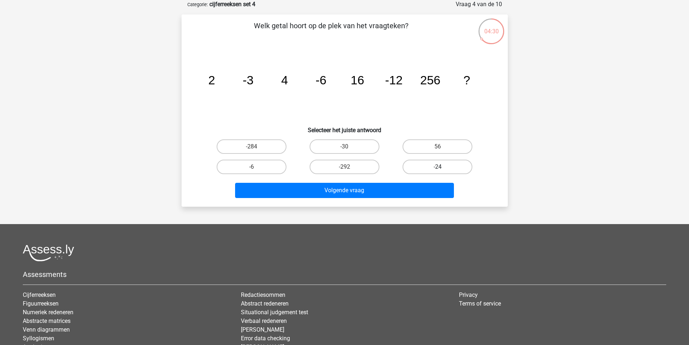
click at [430, 170] on label "-24" at bounding box center [438, 167] width 70 height 14
click at [438, 170] on input "-24" at bounding box center [440, 169] width 5 height 5
radio input "true"
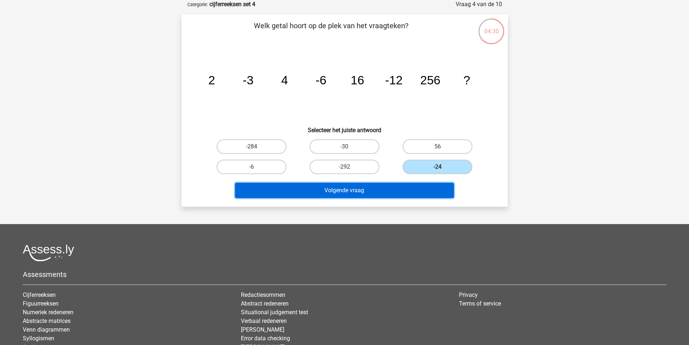
click at [411, 185] on button "Volgende vraag" at bounding box center [344, 190] width 219 height 15
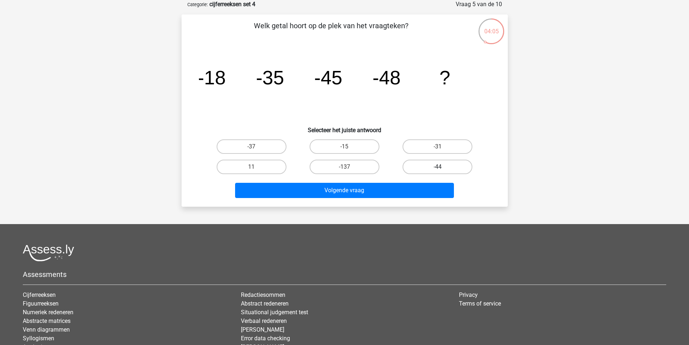
click at [427, 165] on label "-44" at bounding box center [438, 167] width 70 height 14
click at [438, 167] on input "-44" at bounding box center [440, 169] width 5 height 5
radio input "true"
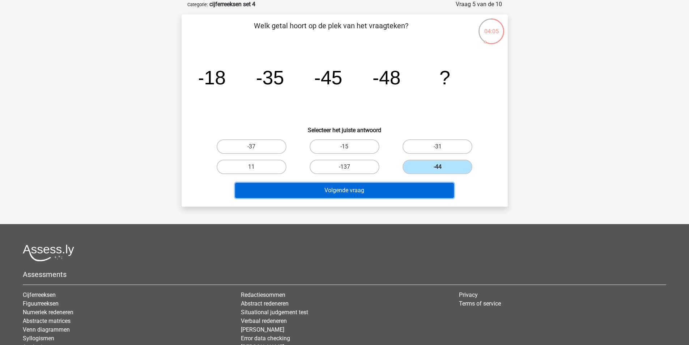
click at [423, 190] on button "Volgende vraag" at bounding box center [344, 190] width 219 height 15
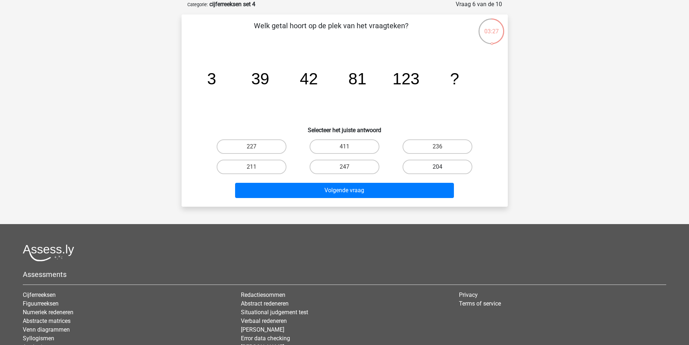
click at [451, 169] on label "204" at bounding box center [438, 167] width 70 height 14
click at [442, 169] on input "204" at bounding box center [440, 169] width 5 height 5
radio input "true"
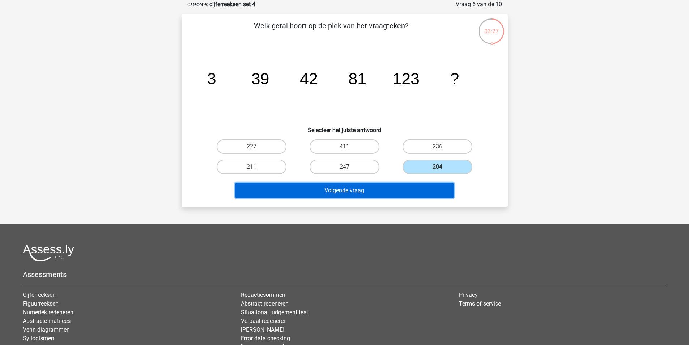
click at [418, 184] on button "Volgende vraag" at bounding box center [344, 190] width 219 height 15
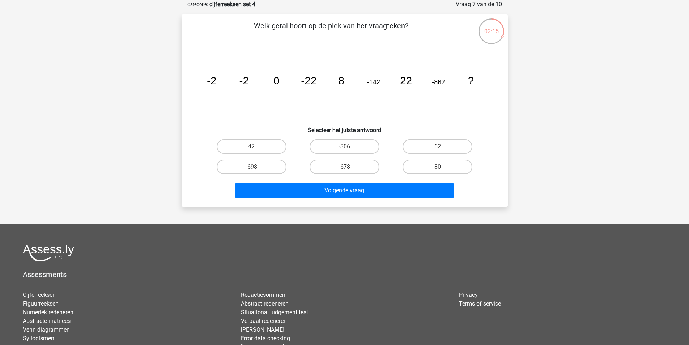
click at [255, 148] on input "42" at bounding box center [253, 149] width 5 height 5
radio input "true"
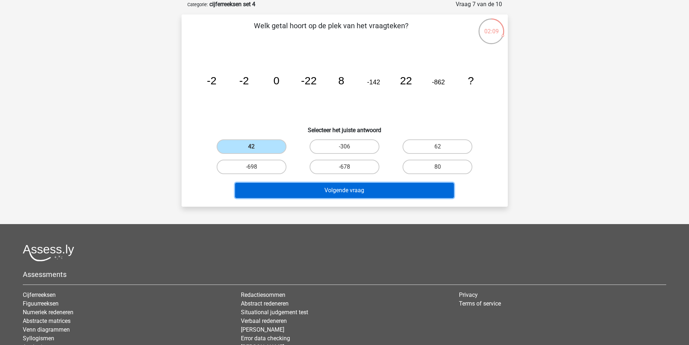
click at [360, 188] on button "Volgende vraag" at bounding box center [344, 190] width 219 height 15
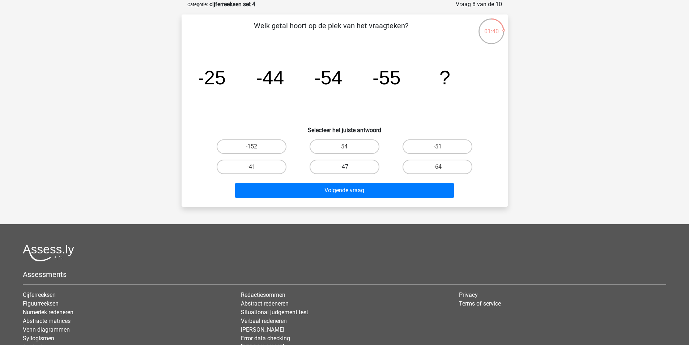
click at [340, 166] on label "-47" at bounding box center [345, 167] width 70 height 14
click at [344, 167] on input "-47" at bounding box center [346, 169] width 5 height 5
radio input "true"
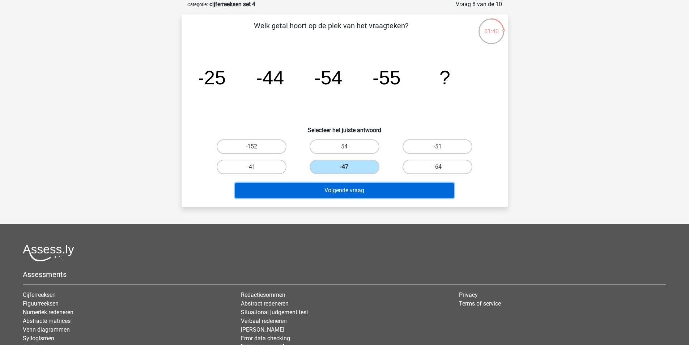
click at [353, 187] on button "Volgende vraag" at bounding box center [344, 190] width 219 height 15
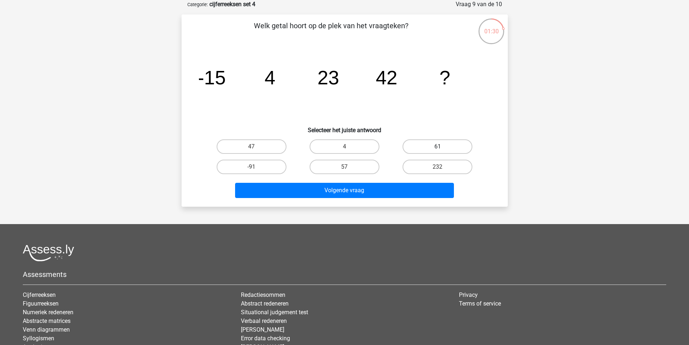
click at [447, 147] on label "61" at bounding box center [438, 146] width 70 height 14
click at [442, 147] on input "61" at bounding box center [440, 149] width 5 height 5
radio input "true"
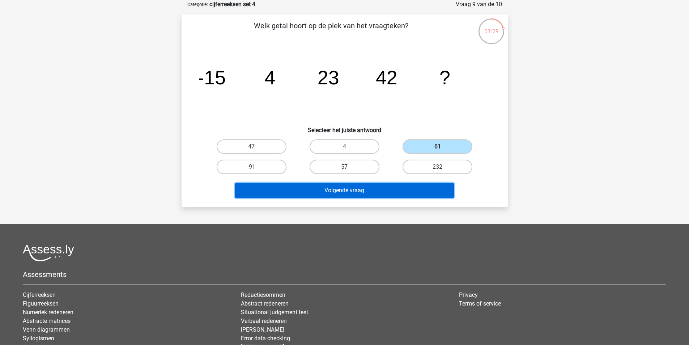
click at [411, 190] on button "Volgende vraag" at bounding box center [344, 190] width 219 height 15
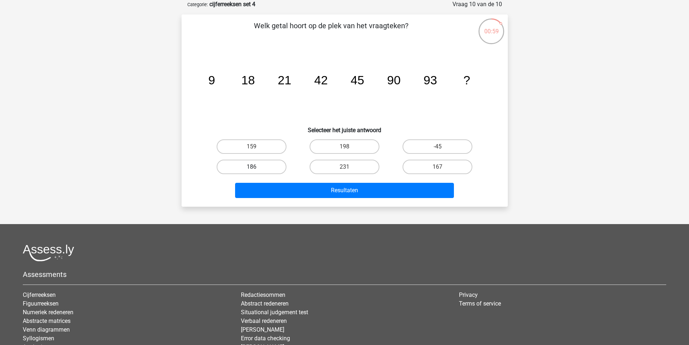
click at [267, 165] on label "186" at bounding box center [252, 167] width 70 height 14
click at [256, 167] on input "186" at bounding box center [253, 169] width 5 height 5
radio input "true"
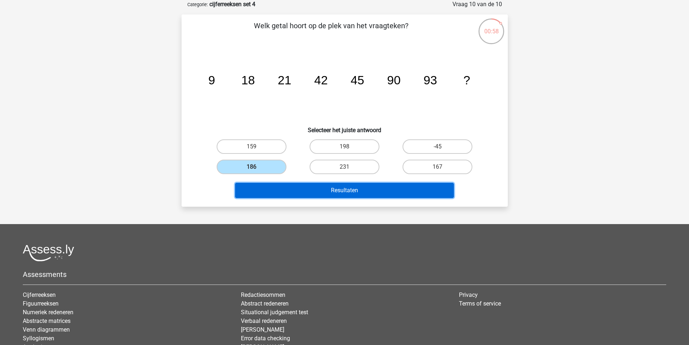
click at [311, 185] on button "Resultaten" at bounding box center [344, 190] width 219 height 15
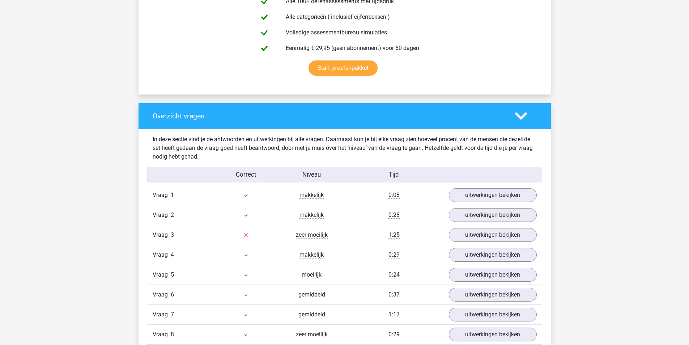
scroll to position [507, 0]
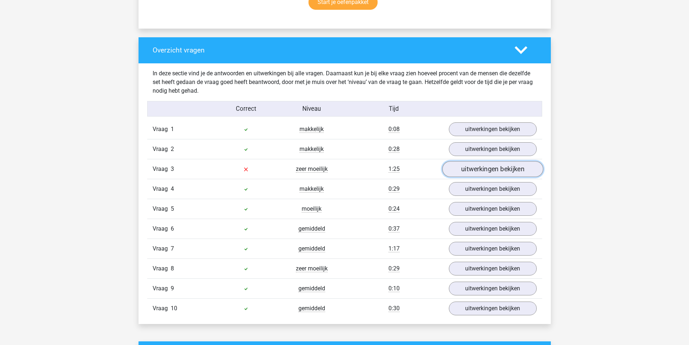
click at [484, 164] on link "uitwerkingen bekijken" at bounding box center [492, 169] width 101 height 16
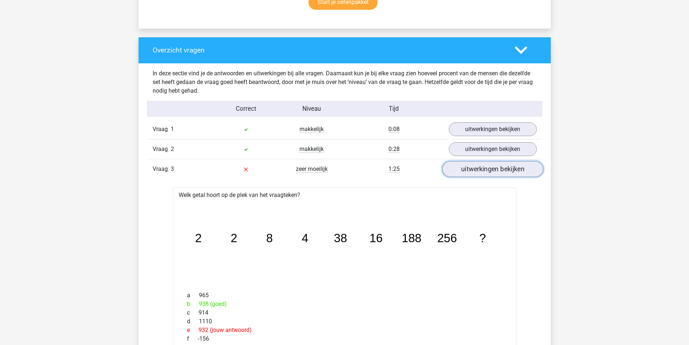
click at [512, 168] on link "uitwerkingen bekijken" at bounding box center [492, 169] width 101 height 16
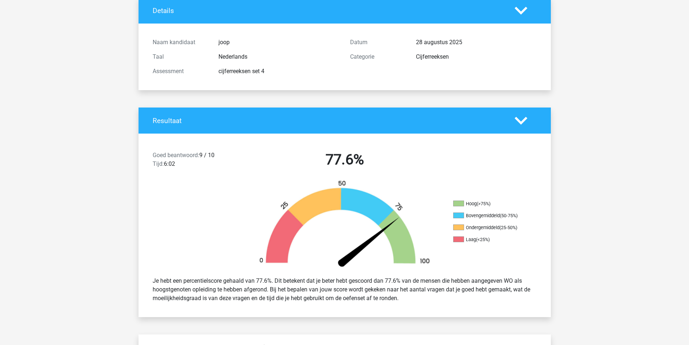
scroll to position [0, 0]
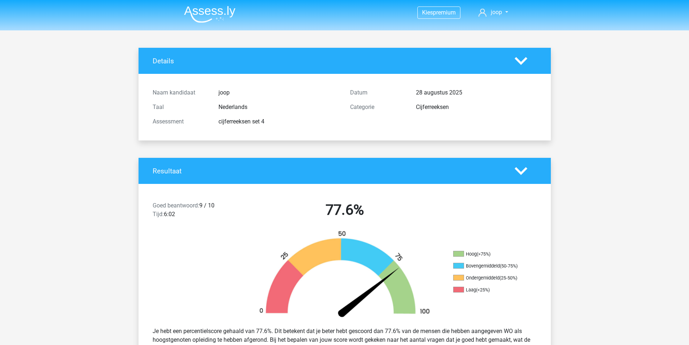
click at [220, 12] on img at bounding box center [209, 14] width 51 height 17
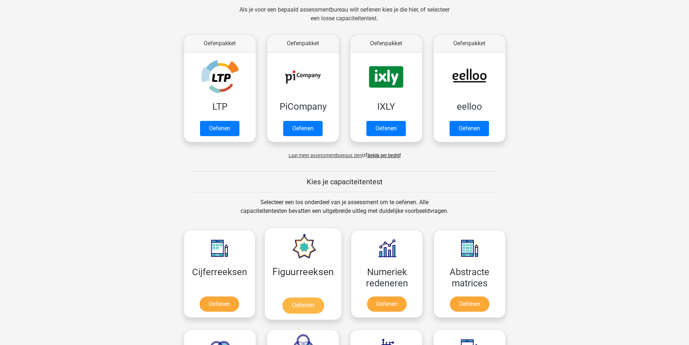
scroll to position [217, 0]
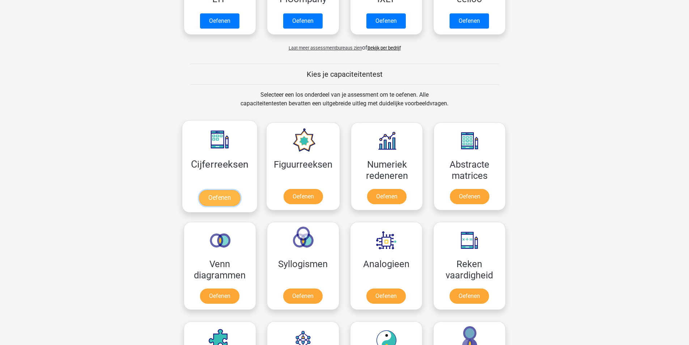
click at [221, 196] on link "Oefenen" at bounding box center [219, 198] width 41 height 16
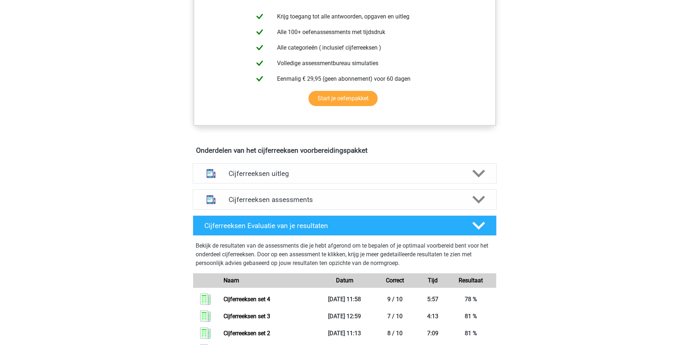
scroll to position [398, 0]
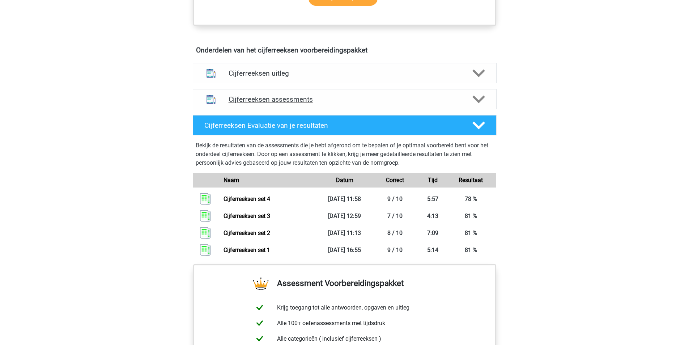
click at [274, 103] on h4 "Cijferreeksen assessments" at bounding box center [345, 99] width 232 height 8
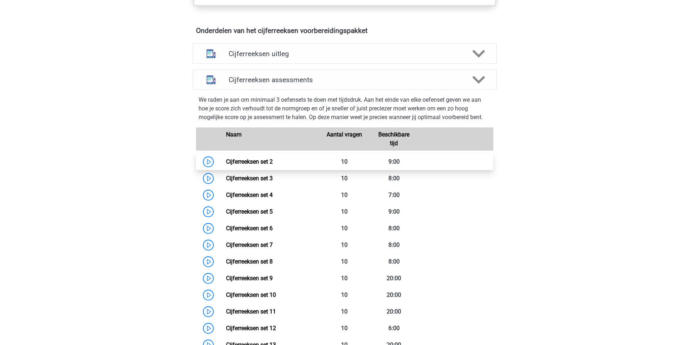
scroll to position [434, 0]
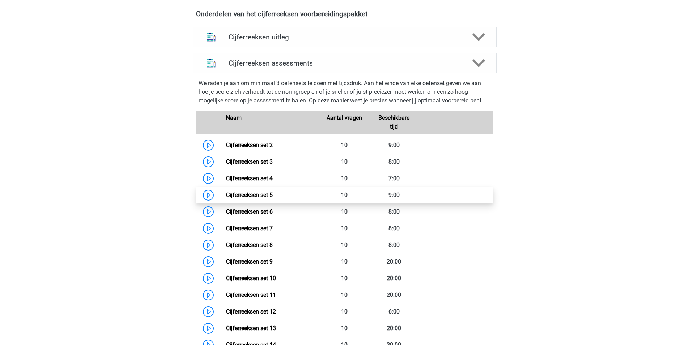
click at [226, 198] on link "Cijferreeksen set 5" at bounding box center [249, 194] width 47 height 7
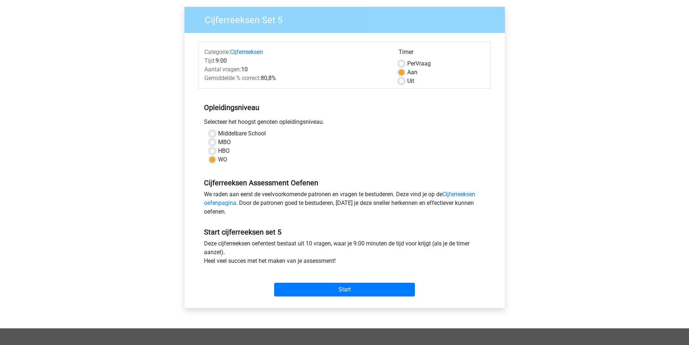
scroll to position [181, 0]
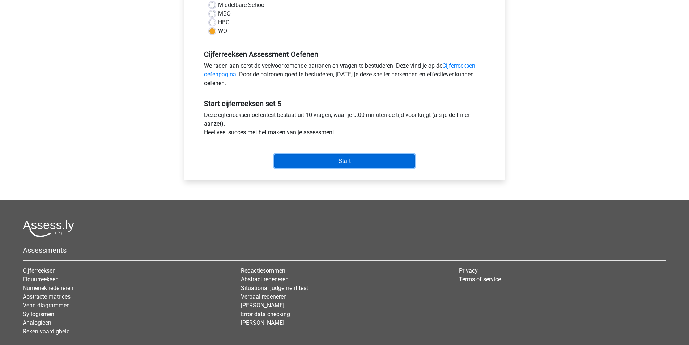
click at [342, 162] on input "Start" at bounding box center [344, 161] width 141 height 14
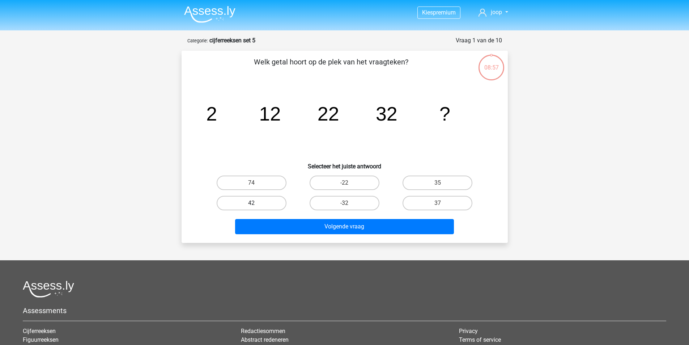
click at [272, 202] on label "42" at bounding box center [252, 203] width 70 height 14
click at [256, 203] on input "42" at bounding box center [253, 205] width 5 height 5
radio input "true"
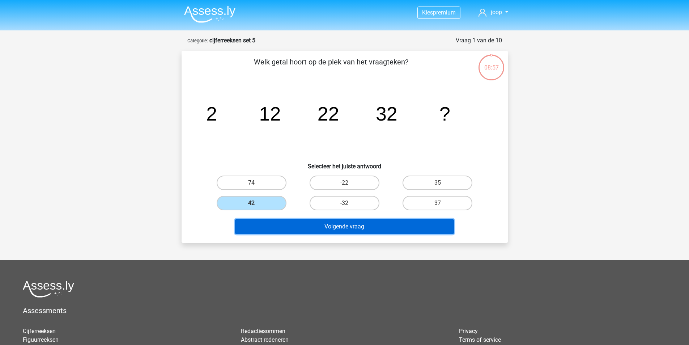
click at [326, 228] on button "Volgende vraag" at bounding box center [344, 226] width 219 height 15
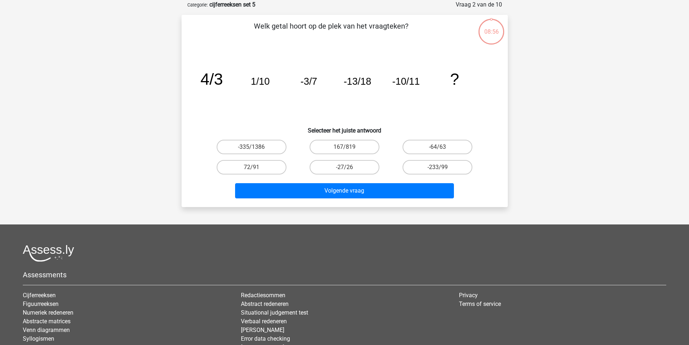
scroll to position [36, 0]
click at [362, 165] on label "-27/26" at bounding box center [345, 167] width 70 height 14
click at [349, 167] on input "-27/26" at bounding box center [346, 169] width 5 height 5
radio input "true"
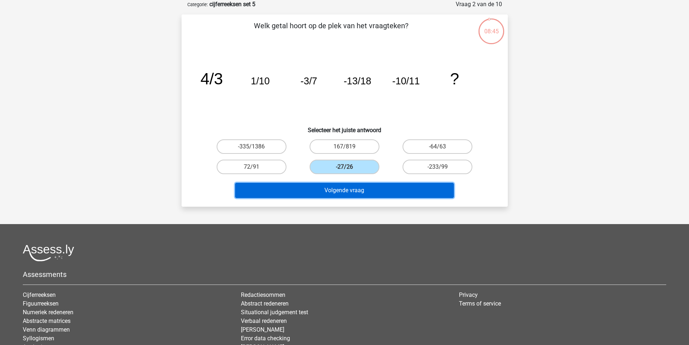
click at [374, 188] on button "Volgende vraag" at bounding box center [344, 190] width 219 height 15
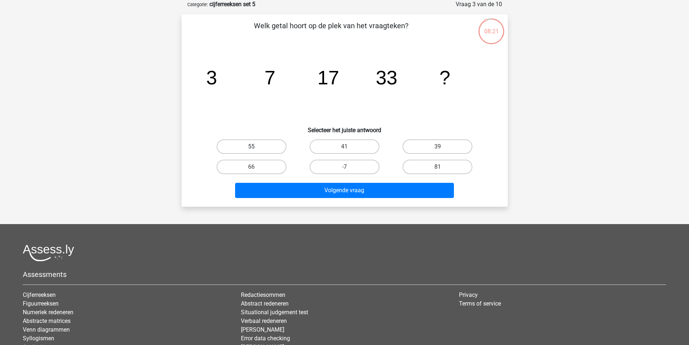
drag, startPoint x: 271, startPoint y: 146, endPoint x: 314, endPoint y: 183, distance: 56.4
click at [273, 145] on label "55" at bounding box center [252, 146] width 70 height 14
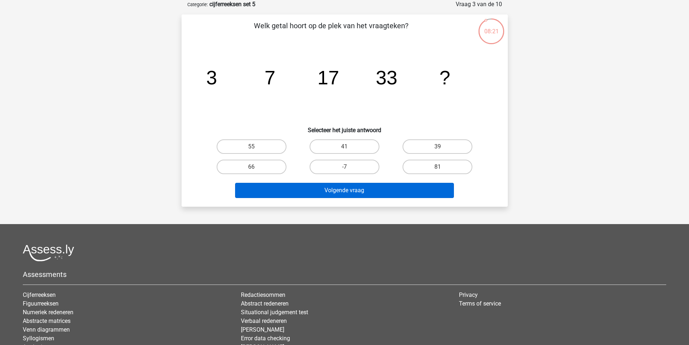
click at [256, 147] on input "55" at bounding box center [253, 149] width 5 height 5
radio input "true"
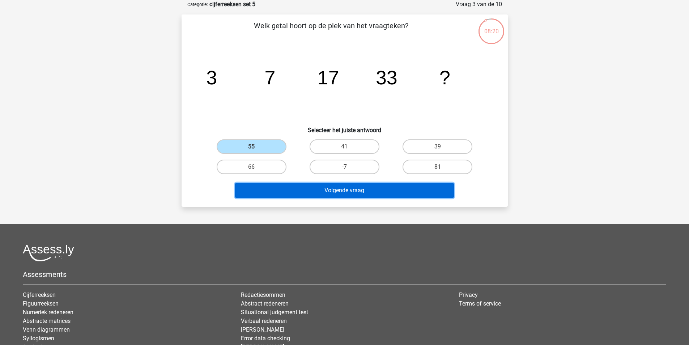
click at [327, 191] on button "Volgende vraag" at bounding box center [344, 190] width 219 height 15
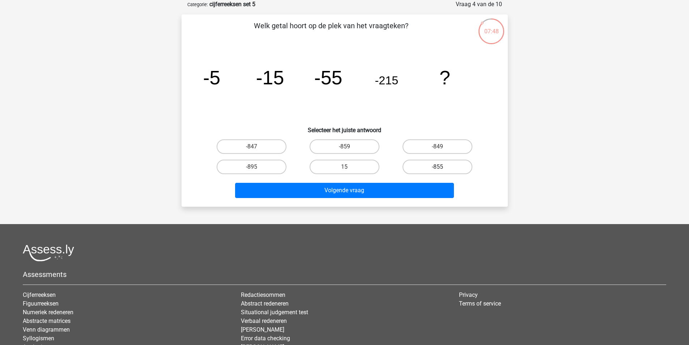
click at [451, 165] on label "-855" at bounding box center [438, 167] width 70 height 14
click at [442, 167] on input "-855" at bounding box center [440, 169] width 5 height 5
radio input "true"
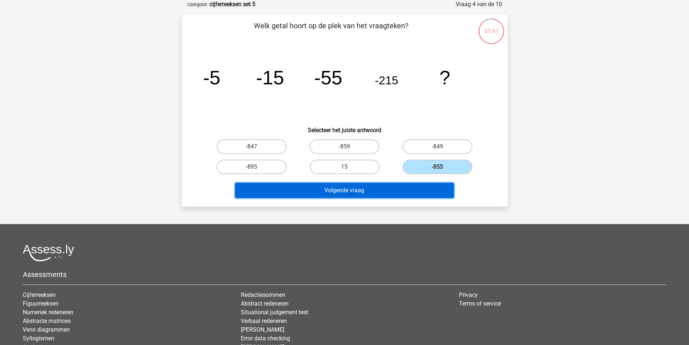
click at [380, 188] on button "Volgende vraag" at bounding box center [344, 190] width 219 height 15
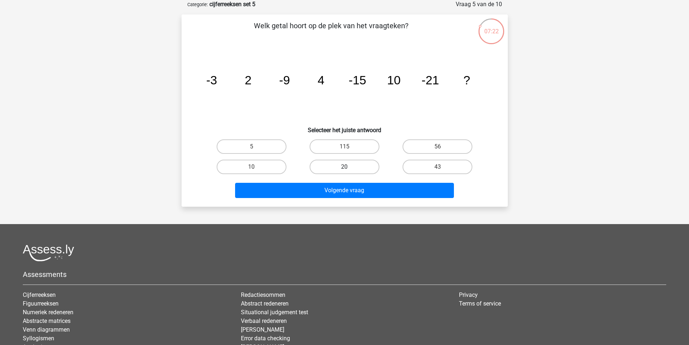
click at [358, 168] on label "20" at bounding box center [345, 167] width 70 height 14
click at [349, 168] on input "20" at bounding box center [346, 169] width 5 height 5
radio input "true"
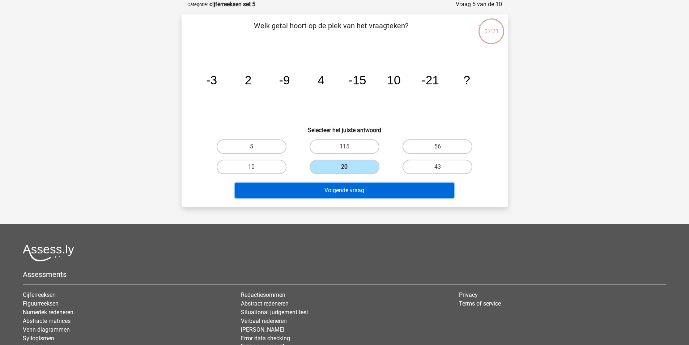
click at [357, 191] on button "Volgende vraag" at bounding box center [344, 190] width 219 height 15
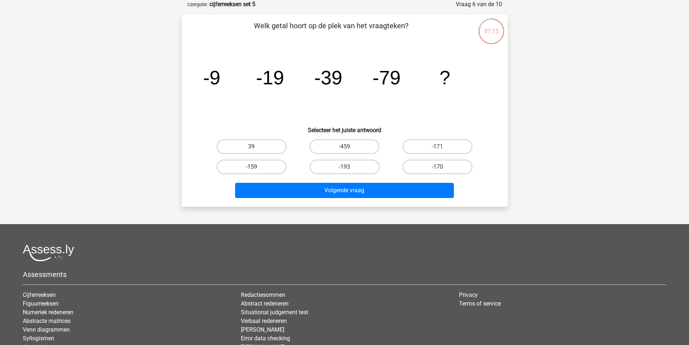
click at [264, 167] on label "-159" at bounding box center [252, 167] width 70 height 14
click at [256, 167] on input "-159" at bounding box center [253, 169] width 5 height 5
radio input "true"
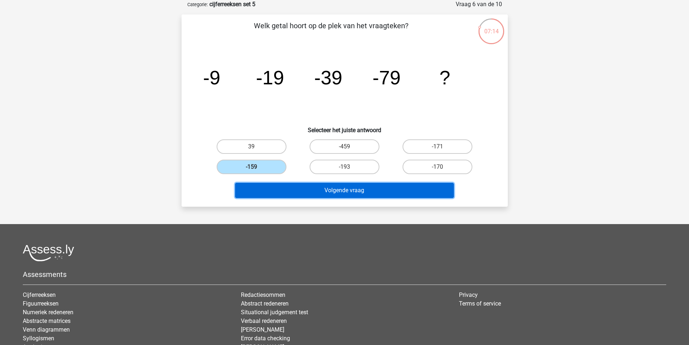
click at [339, 187] on button "Volgende vraag" at bounding box center [344, 190] width 219 height 15
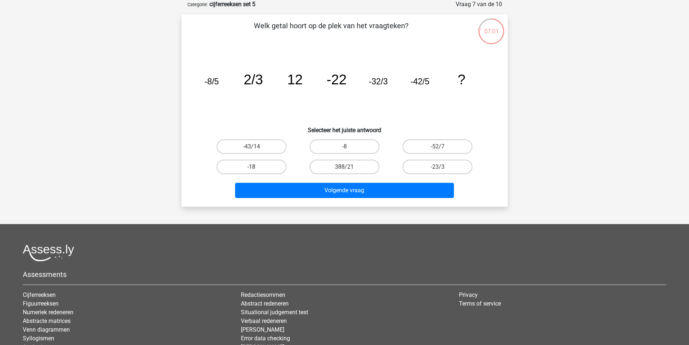
click at [264, 168] on label "-18" at bounding box center [252, 167] width 70 height 14
click at [256, 168] on input "-18" at bounding box center [253, 169] width 5 height 5
radio input "true"
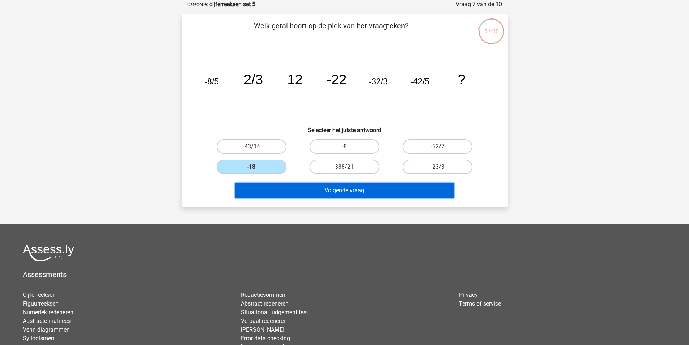
click at [353, 188] on button "Volgende vraag" at bounding box center [344, 190] width 219 height 15
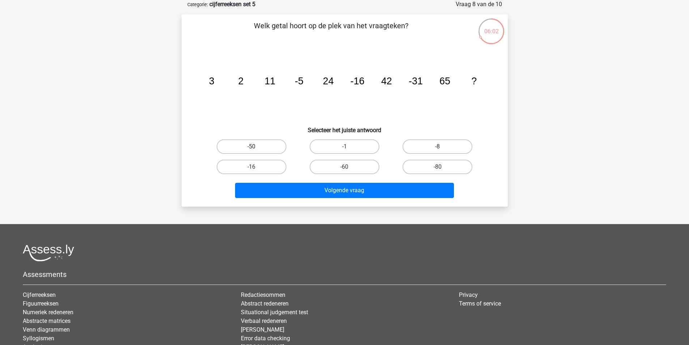
click at [259, 140] on label "-50" at bounding box center [252, 146] width 70 height 14
click at [256, 147] on input "-50" at bounding box center [253, 149] width 5 height 5
radio input "true"
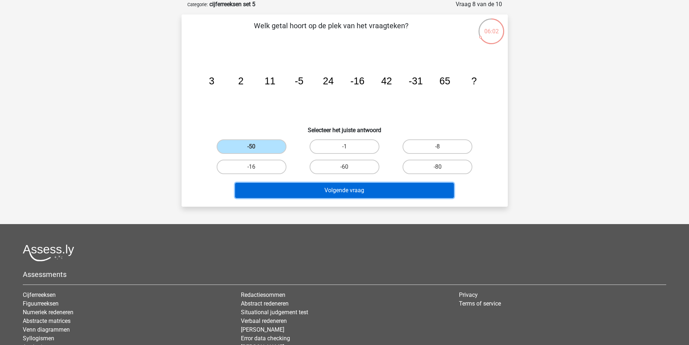
click at [352, 191] on button "Volgende vraag" at bounding box center [344, 190] width 219 height 15
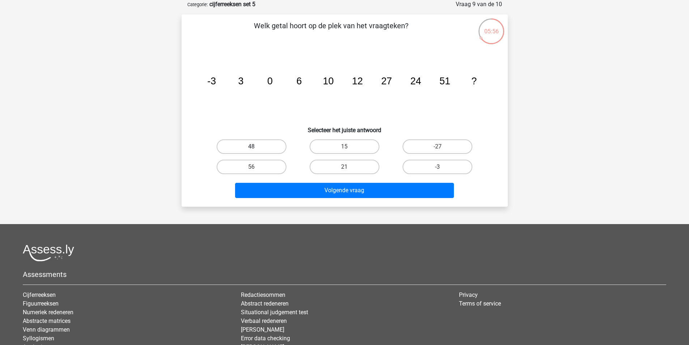
click at [276, 144] on label "48" at bounding box center [252, 146] width 70 height 14
click at [256, 147] on input "48" at bounding box center [253, 149] width 5 height 5
radio input "true"
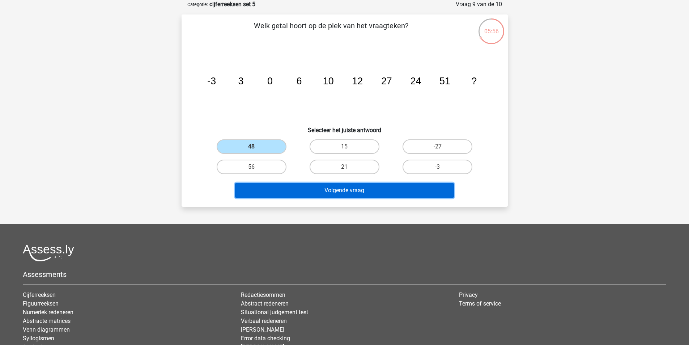
click at [321, 191] on button "Volgende vraag" at bounding box center [344, 190] width 219 height 15
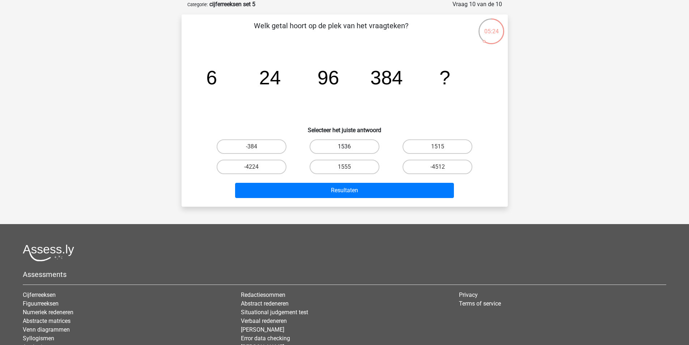
click at [372, 148] on label "1536" at bounding box center [345, 146] width 70 height 14
click at [349, 148] on input "1536" at bounding box center [346, 149] width 5 height 5
radio input "true"
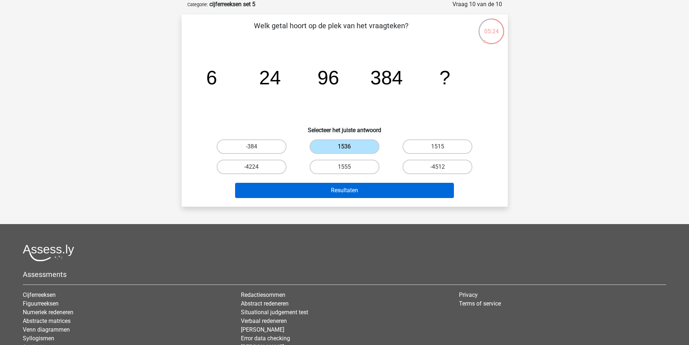
drag, startPoint x: 390, startPoint y: 181, endPoint x: 391, endPoint y: 185, distance: 4.4
click at [389, 181] on div "Resultaten" at bounding box center [344, 189] width 303 height 24
click at [393, 187] on button "Resultaten" at bounding box center [344, 190] width 219 height 15
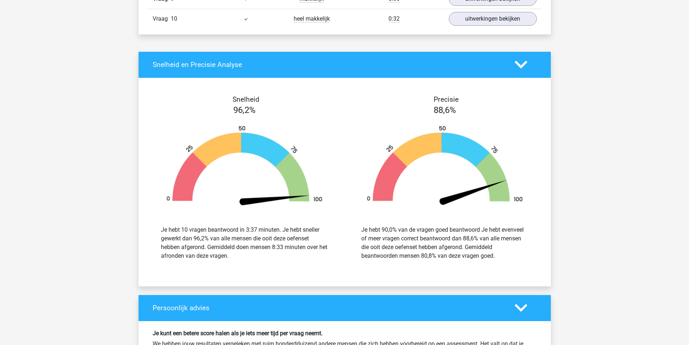
scroll to position [651, 0]
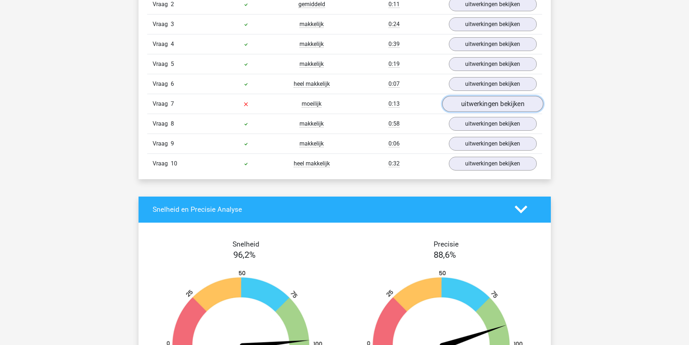
click at [494, 106] on link "uitwerkingen bekijken" at bounding box center [492, 104] width 101 height 16
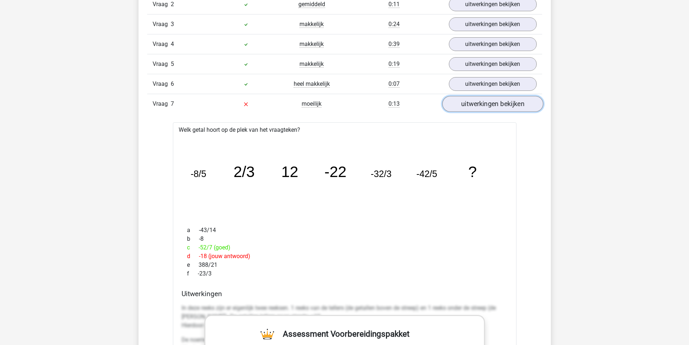
click at [483, 108] on link "uitwerkingen bekijken" at bounding box center [492, 104] width 101 height 16
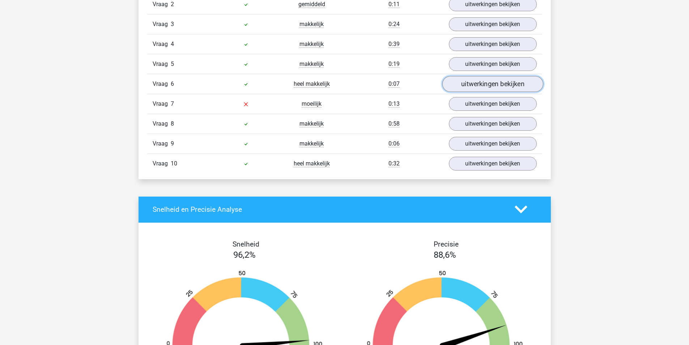
click at [487, 79] on link "uitwerkingen bekijken" at bounding box center [492, 84] width 101 height 16
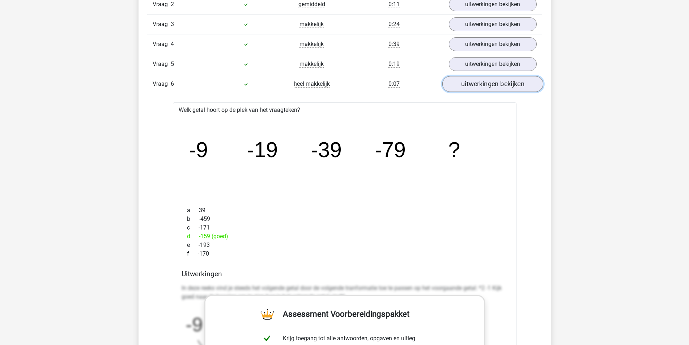
click at [487, 79] on link "uitwerkingen bekijken" at bounding box center [492, 84] width 101 height 16
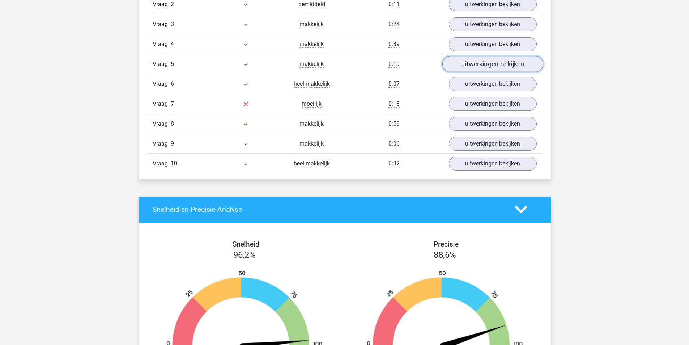
click at [483, 61] on link "uitwerkingen bekijken" at bounding box center [492, 64] width 101 height 16
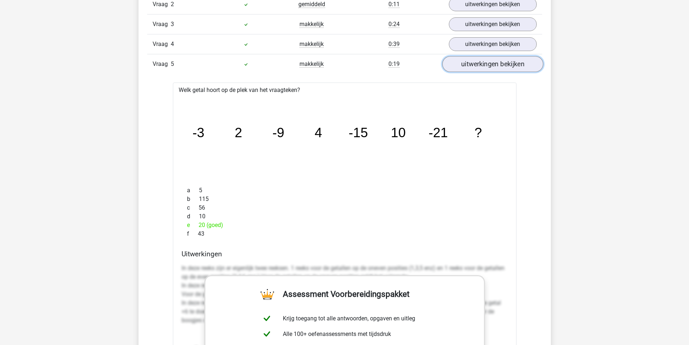
click at [483, 61] on link "uitwerkingen bekijken" at bounding box center [492, 64] width 101 height 16
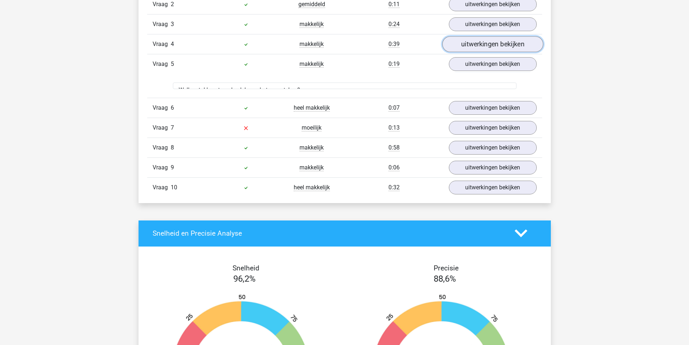
click at [485, 43] on link "uitwerkingen bekijken" at bounding box center [492, 44] width 101 height 16
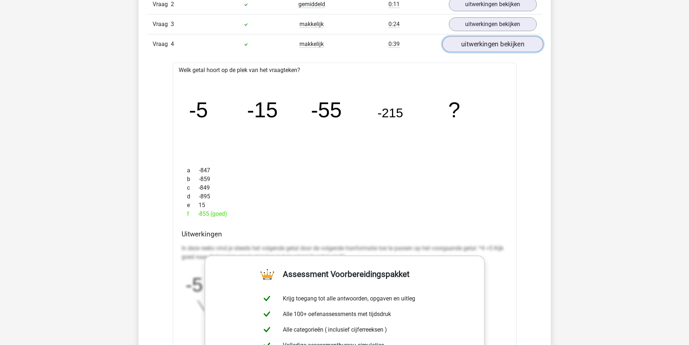
click at [485, 43] on link "uitwerkingen bekijken" at bounding box center [492, 44] width 101 height 16
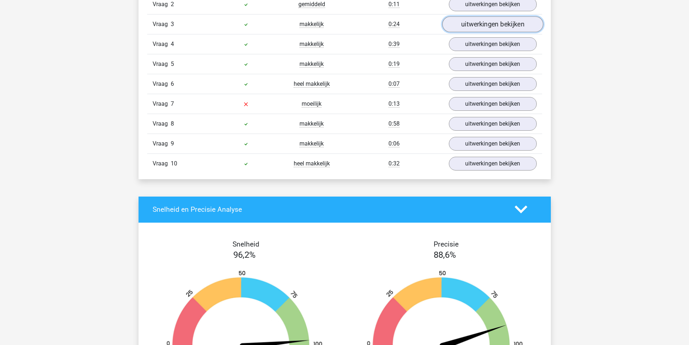
click at [488, 22] on link "uitwerkingen bekijken" at bounding box center [492, 24] width 101 height 16
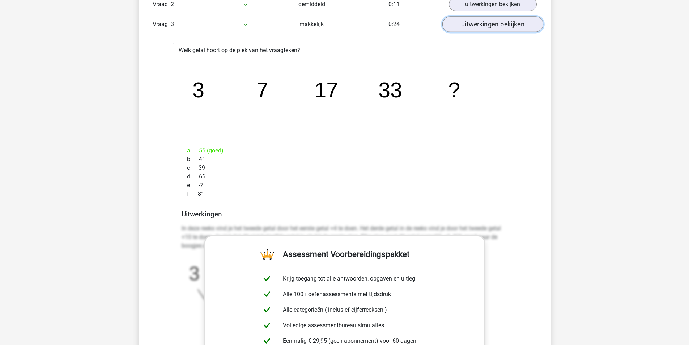
click at [488, 22] on link "uitwerkingen bekijken" at bounding box center [492, 24] width 101 height 16
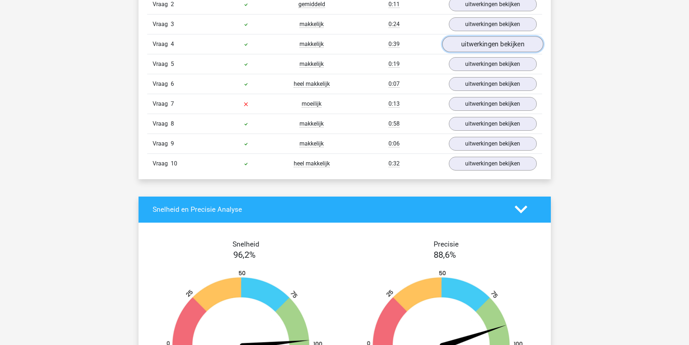
click at [486, 48] on link "uitwerkingen bekijken" at bounding box center [492, 44] width 101 height 16
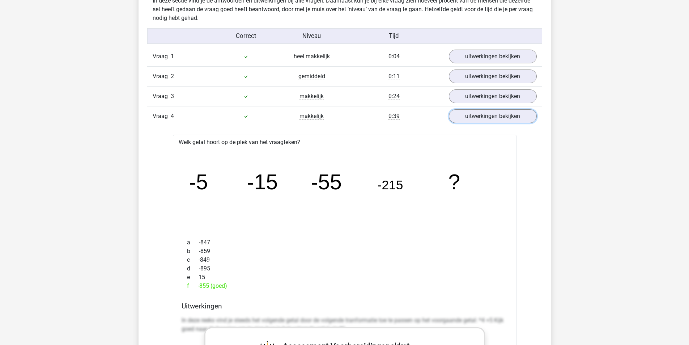
scroll to position [579, 0]
click at [490, 119] on link "uitwerkingen bekijken" at bounding box center [492, 117] width 101 height 16
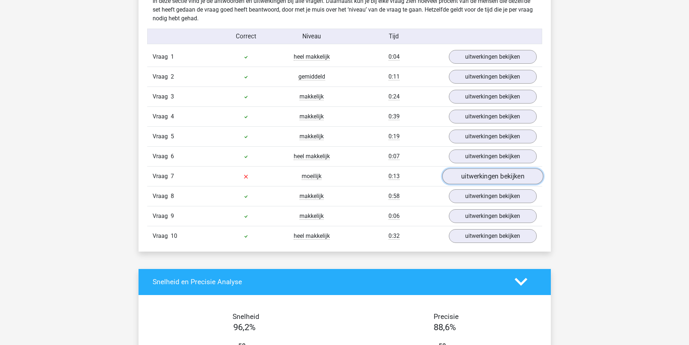
click at [492, 182] on link "uitwerkingen bekijken" at bounding box center [492, 176] width 101 height 16
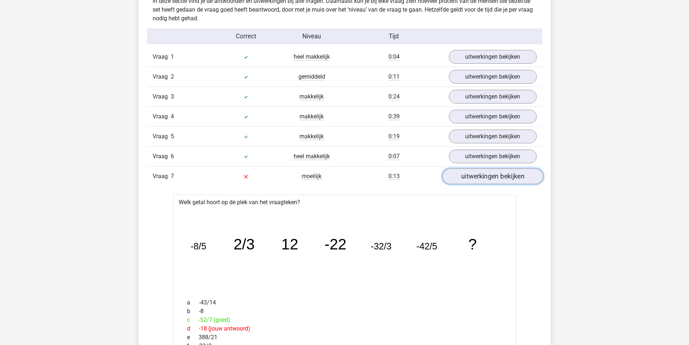
click at [492, 179] on link "uitwerkingen bekijken" at bounding box center [492, 176] width 101 height 16
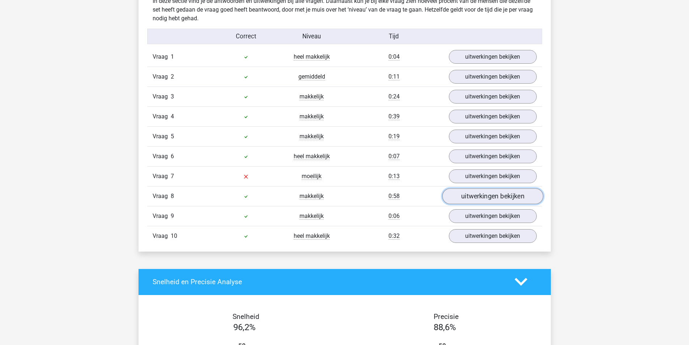
click at [497, 202] on link "uitwerkingen bekijken" at bounding box center [492, 196] width 101 height 16
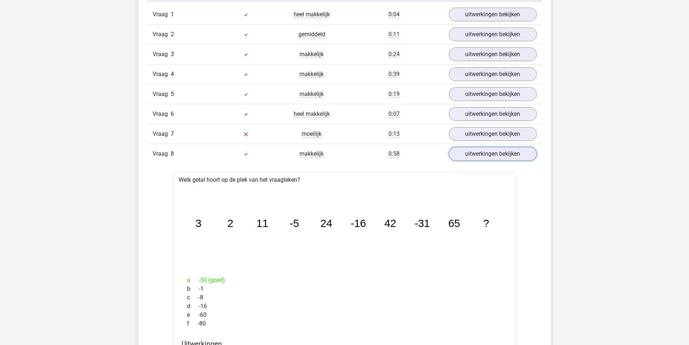
scroll to position [687, 0]
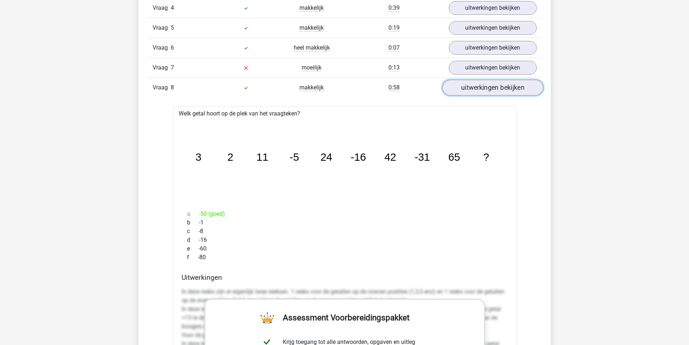
click at [480, 83] on link "uitwerkingen bekijken" at bounding box center [492, 88] width 101 height 16
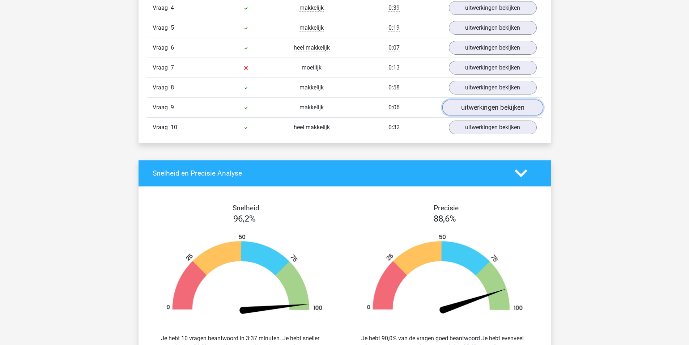
click at [483, 109] on link "uitwerkingen bekijken" at bounding box center [492, 107] width 101 height 16
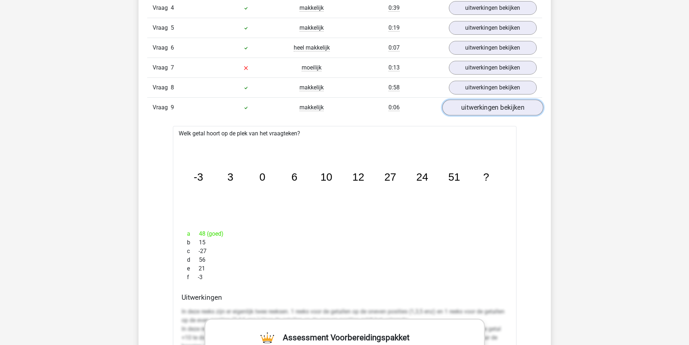
click at [483, 109] on link "uitwerkingen bekijken" at bounding box center [492, 107] width 101 height 16
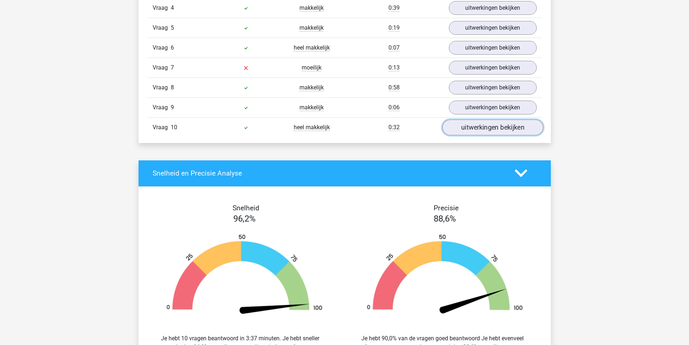
click at [493, 124] on link "uitwerkingen bekijken" at bounding box center [492, 127] width 101 height 16
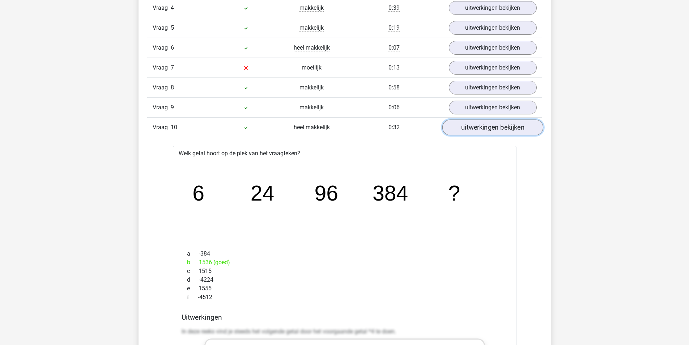
click at [493, 124] on link "uitwerkingen bekijken" at bounding box center [492, 127] width 101 height 16
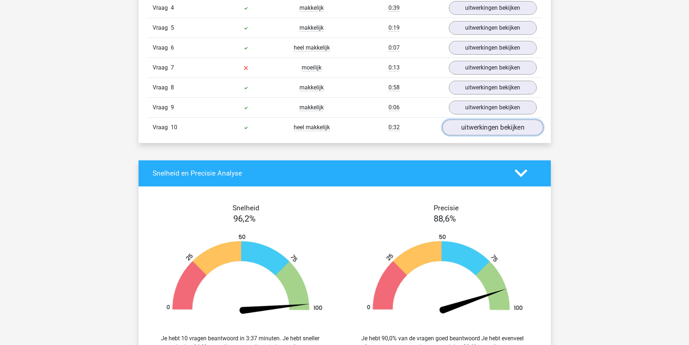
scroll to position [651, 0]
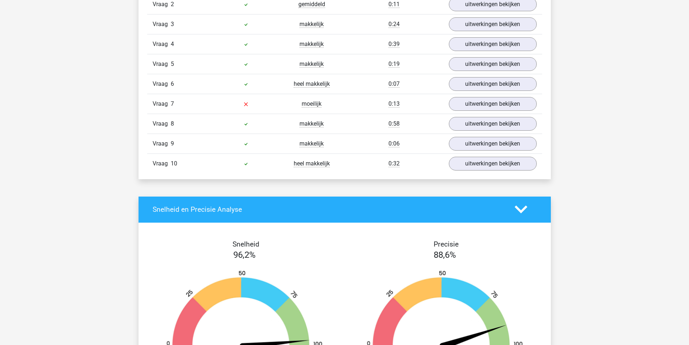
click at [487, 93] on div "Vraag 6 heel makkelijk 0:07 uitwerkingen bekijken" at bounding box center [344, 84] width 395 height 20
click at [485, 84] on link "uitwerkingen bekijken" at bounding box center [492, 84] width 101 height 16
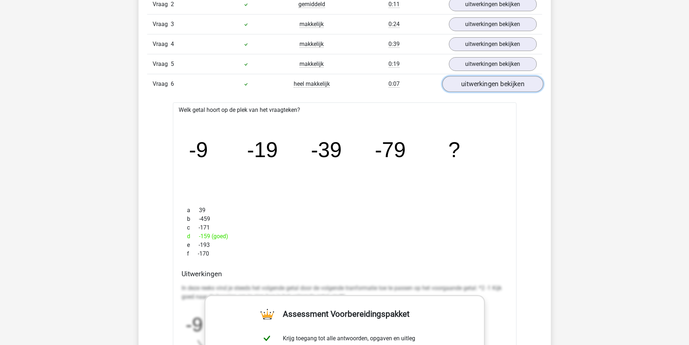
click at [485, 84] on link "uitwerkingen bekijken" at bounding box center [492, 84] width 101 height 16
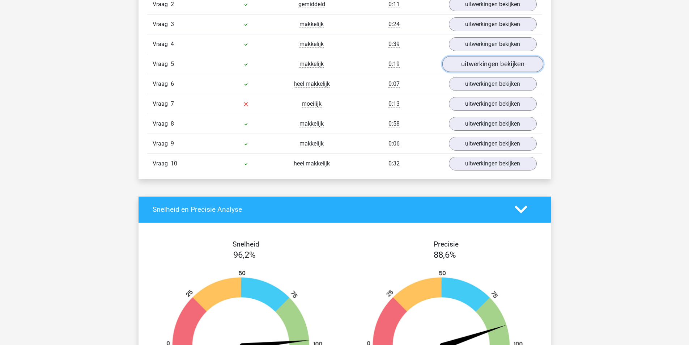
click at [482, 65] on link "uitwerkingen bekijken" at bounding box center [492, 64] width 101 height 16
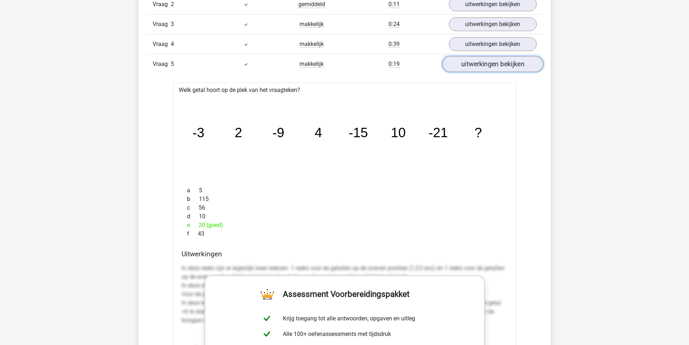
click at [482, 65] on link "uitwerkingen bekijken" at bounding box center [492, 64] width 101 height 16
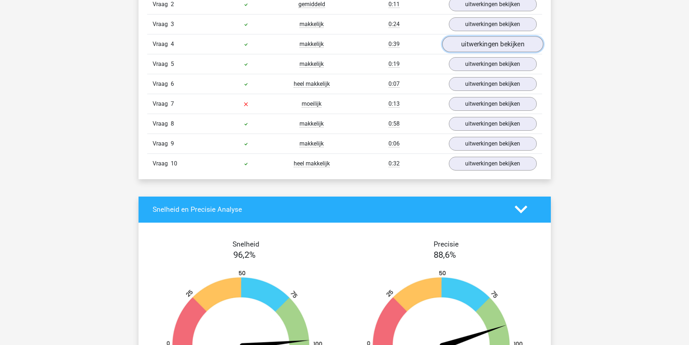
click at [482, 40] on link "uitwerkingen bekijken" at bounding box center [492, 44] width 101 height 16
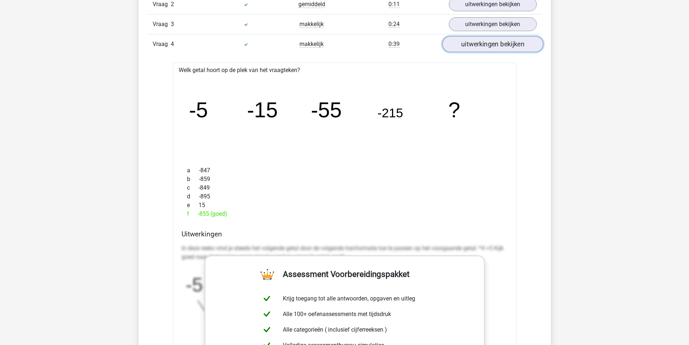
click at [482, 40] on link "uitwerkingen bekijken" at bounding box center [492, 44] width 101 height 16
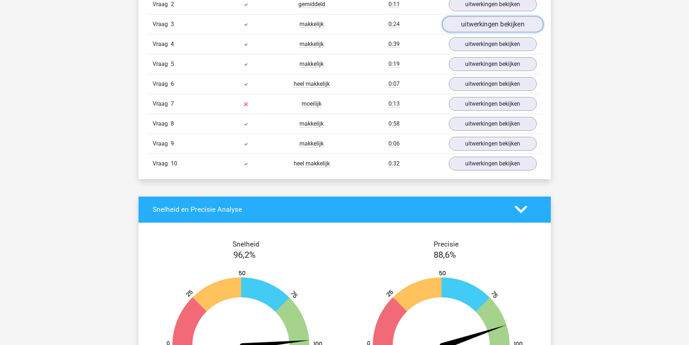
click at [485, 25] on link "uitwerkingen bekijken" at bounding box center [492, 24] width 101 height 16
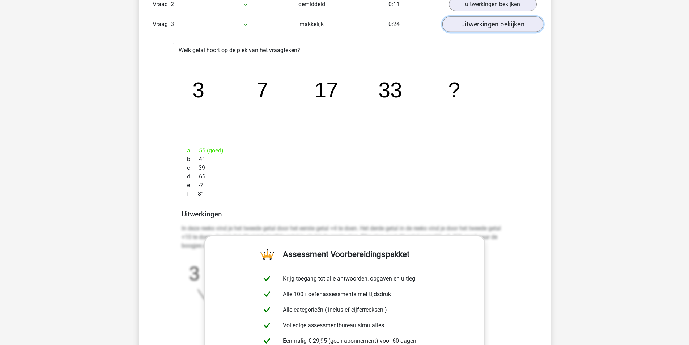
click at [485, 25] on link "uitwerkingen bekijken" at bounding box center [492, 24] width 101 height 16
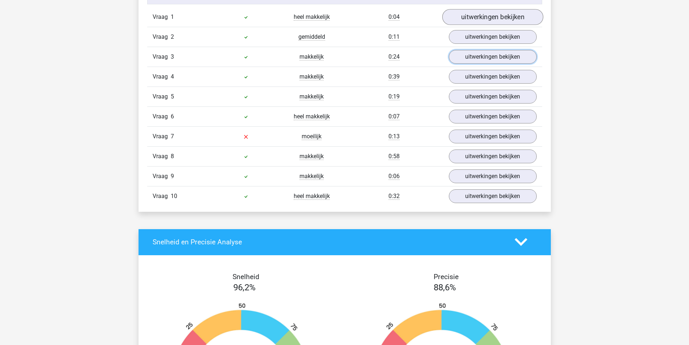
scroll to position [579, 0]
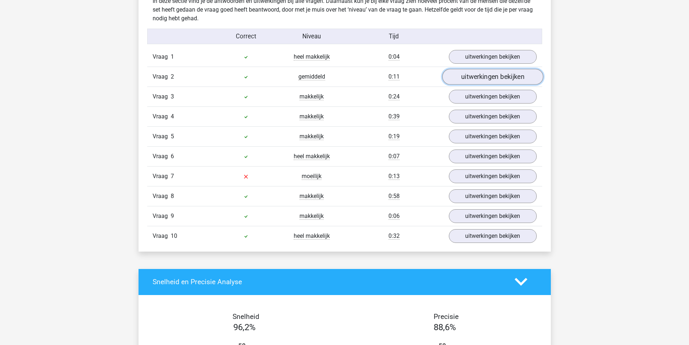
click at [482, 78] on link "uitwerkingen bekijken" at bounding box center [492, 77] width 101 height 16
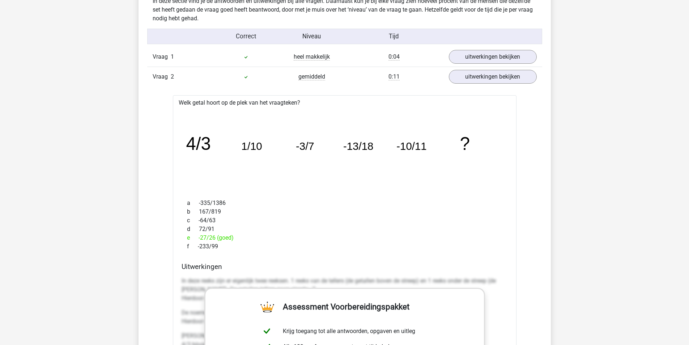
click at [487, 68] on div "Vraag 2 gemiddeld 0:11 uitwerkingen bekijken" at bounding box center [344, 77] width 395 height 20
click at [483, 76] on link "uitwerkingen bekijken" at bounding box center [492, 77] width 101 height 16
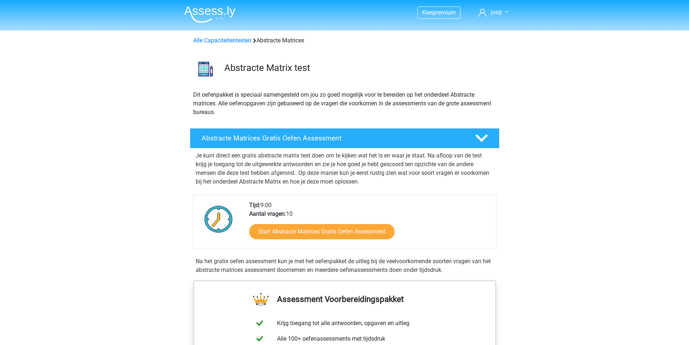
click at [217, 9] on img at bounding box center [209, 14] width 51 height 17
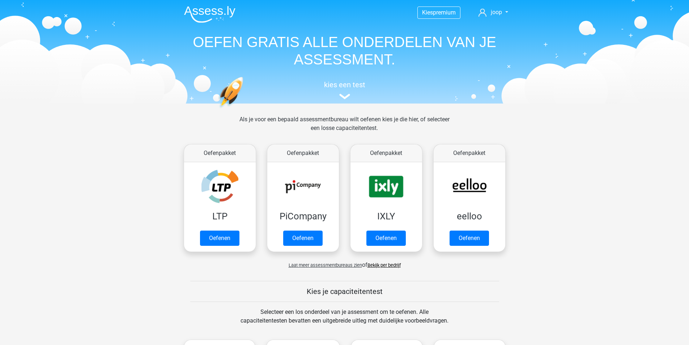
scroll to position [253, 0]
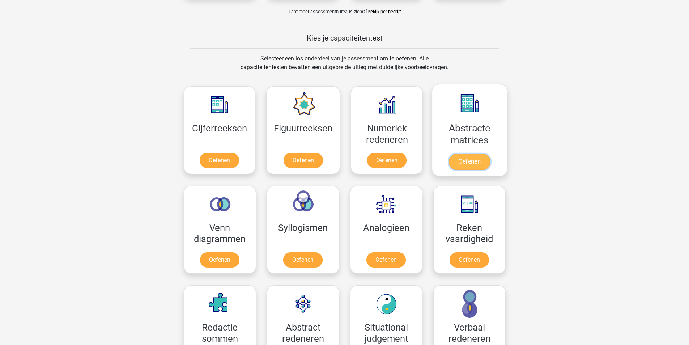
click at [474, 156] on link "Oefenen" at bounding box center [469, 162] width 41 height 16
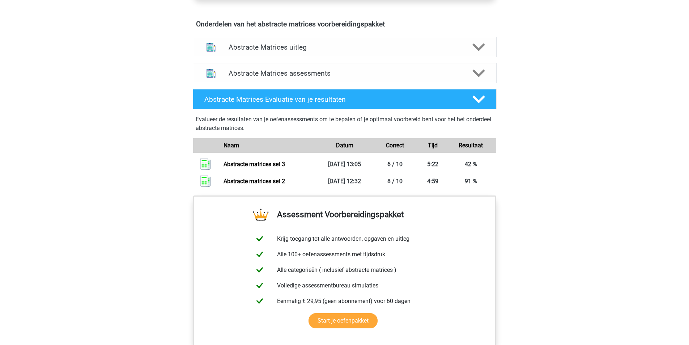
scroll to position [434, 0]
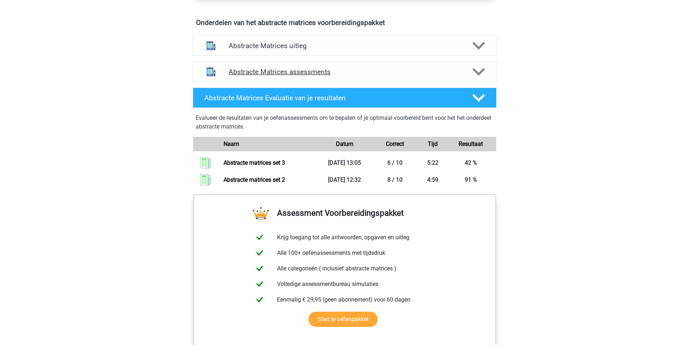
click at [306, 73] on h4 "Abstracte Matrices assessments" at bounding box center [345, 72] width 232 height 8
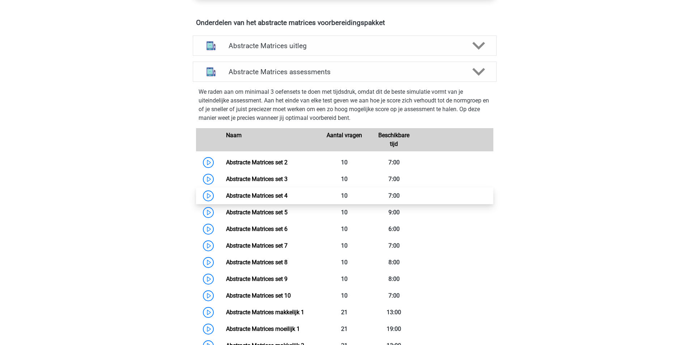
click at [226, 195] on link "Abstracte Matrices set 4" at bounding box center [257, 195] width 62 height 7
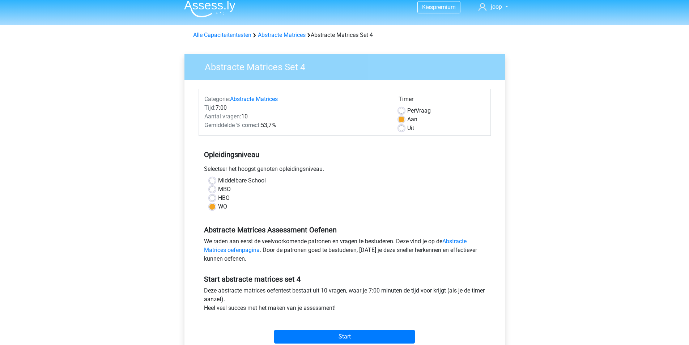
scroll to position [109, 0]
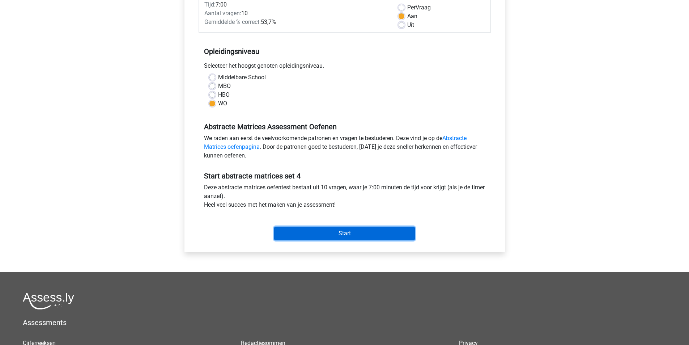
click at [372, 230] on input "Start" at bounding box center [344, 233] width 141 height 14
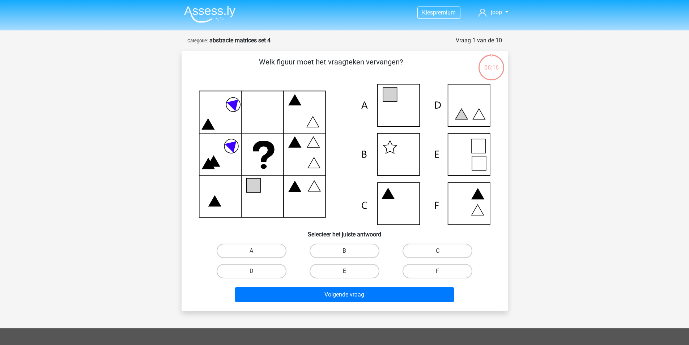
click at [348, 269] on label "E" at bounding box center [345, 271] width 70 height 14
click at [348, 271] on input "E" at bounding box center [346, 273] width 5 height 5
radio input "true"
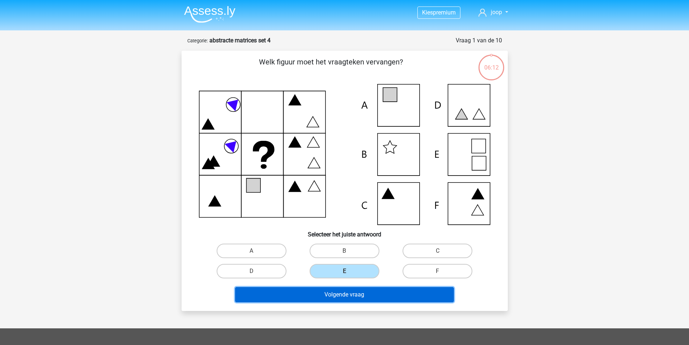
click at [342, 297] on button "Volgende vraag" at bounding box center [344, 294] width 219 height 15
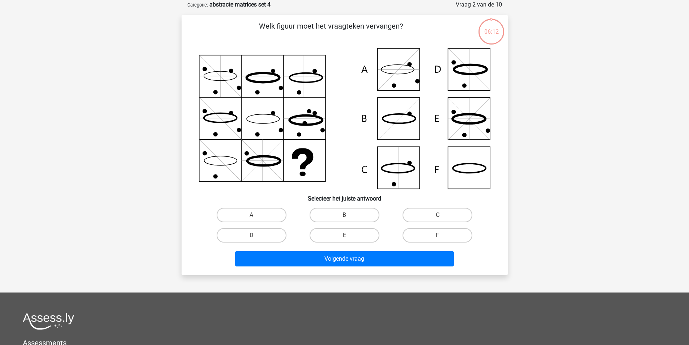
scroll to position [36, 0]
click at [433, 237] on label "F" at bounding box center [438, 235] width 70 height 14
click at [438, 237] on input "F" at bounding box center [440, 237] width 5 height 5
radio input "true"
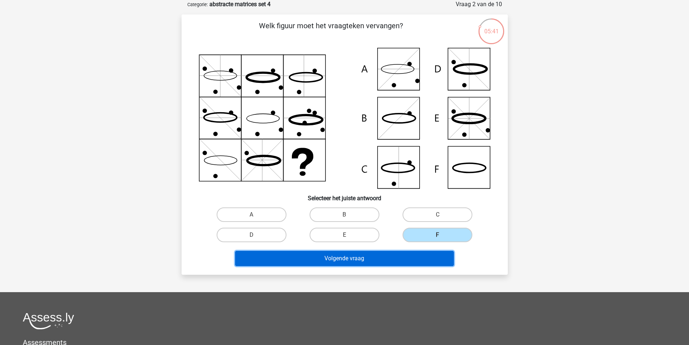
click at [420, 254] on button "Volgende vraag" at bounding box center [344, 258] width 219 height 15
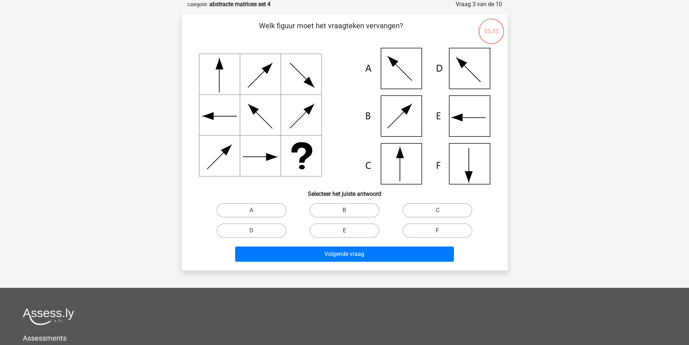
click at [443, 235] on label "F" at bounding box center [438, 230] width 70 height 14
click at [442, 235] on input "F" at bounding box center [440, 232] width 5 height 5
radio input "true"
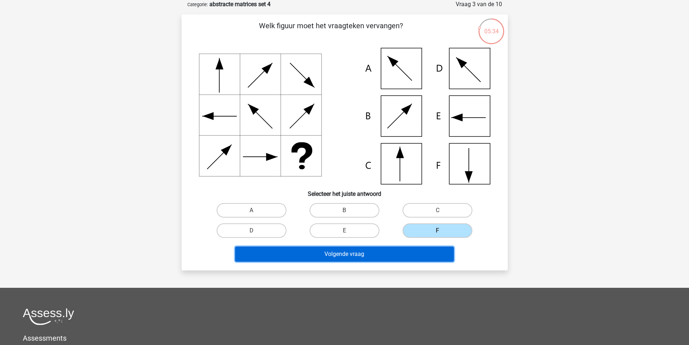
click at [424, 250] on button "Volgende vraag" at bounding box center [344, 253] width 219 height 15
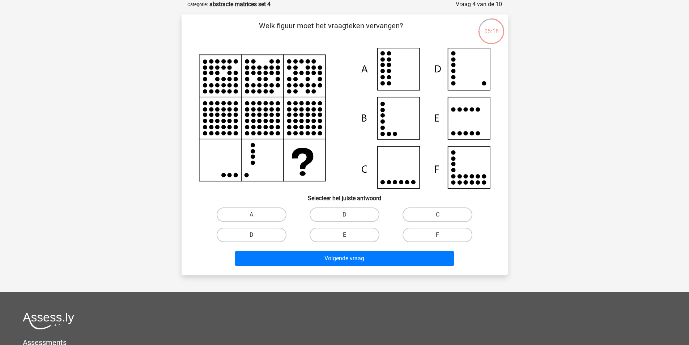
click at [271, 233] on label "D" at bounding box center [252, 235] width 70 height 14
click at [256, 235] on input "D" at bounding box center [253, 237] width 5 height 5
radio input "true"
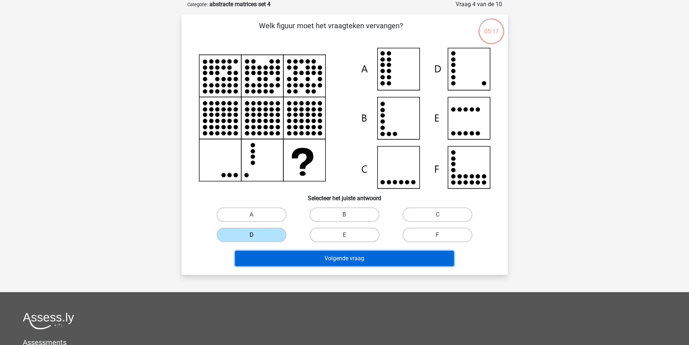
click at [325, 257] on button "Volgende vraag" at bounding box center [344, 258] width 219 height 15
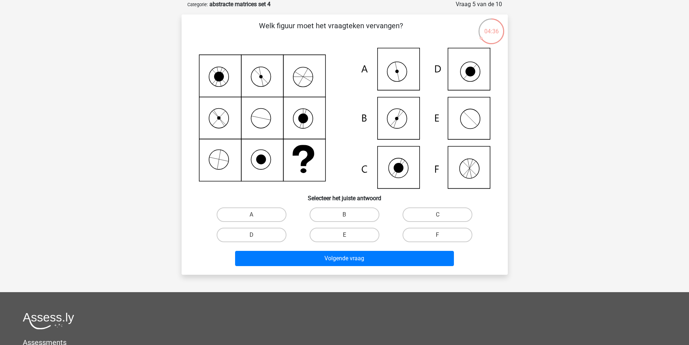
drag, startPoint x: 268, startPoint y: 210, endPoint x: 277, endPoint y: 224, distance: 16.6
click at [268, 210] on label "A" at bounding box center [252, 214] width 70 height 14
click at [256, 215] on input "A" at bounding box center [253, 217] width 5 height 5
radio input "true"
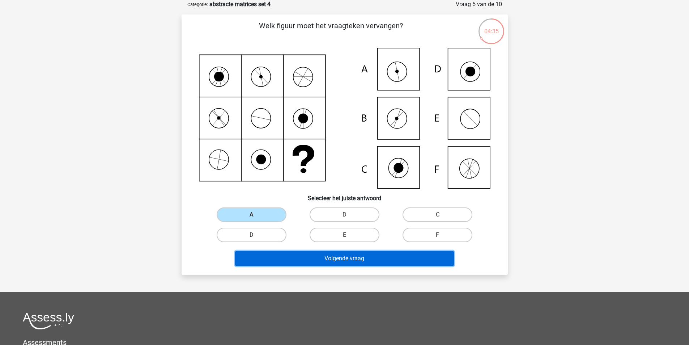
click at [313, 258] on button "Volgende vraag" at bounding box center [344, 258] width 219 height 15
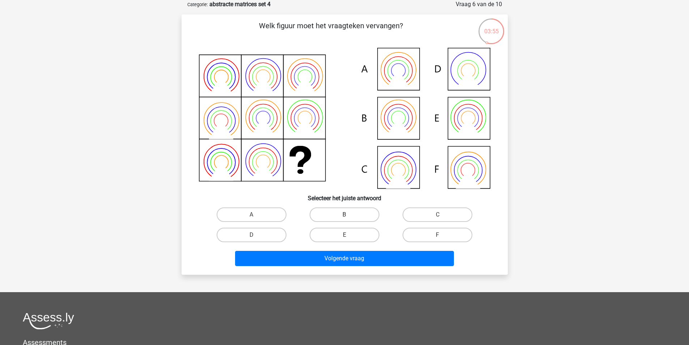
click at [353, 213] on label "B" at bounding box center [345, 214] width 70 height 14
click at [349, 215] on input "B" at bounding box center [346, 217] width 5 height 5
radio input "true"
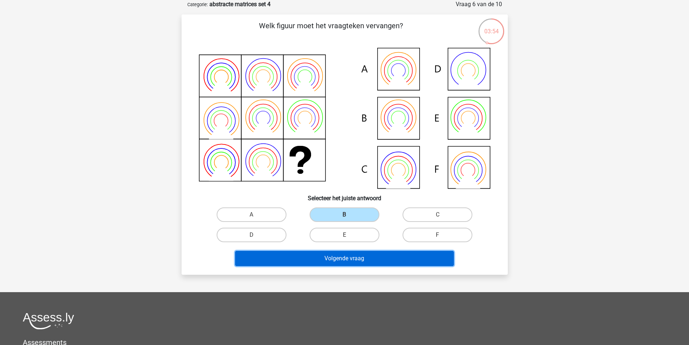
click at [362, 254] on button "Volgende vraag" at bounding box center [344, 258] width 219 height 15
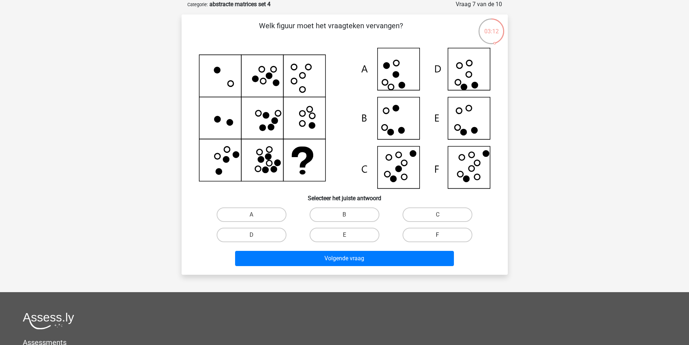
click at [436, 235] on label "F" at bounding box center [438, 235] width 70 height 14
click at [438, 235] on input "F" at bounding box center [440, 237] width 5 height 5
radio input "true"
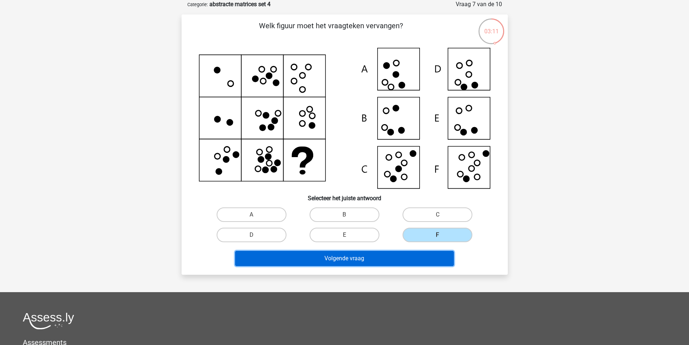
click at [412, 257] on button "Volgende vraag" at bounding box center [344, 258] width 219 height 15
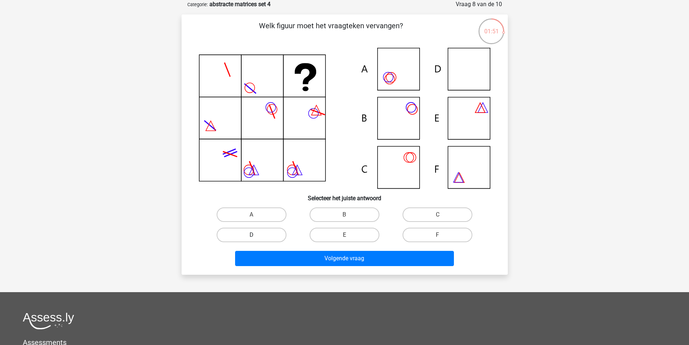
click at [275, 237] on label "D" at bounding box center [252, 235] width 70 height 14
click at [256, 237] on input "D" at bounding box center [253, 237] width 5 height 5
radio input "true"
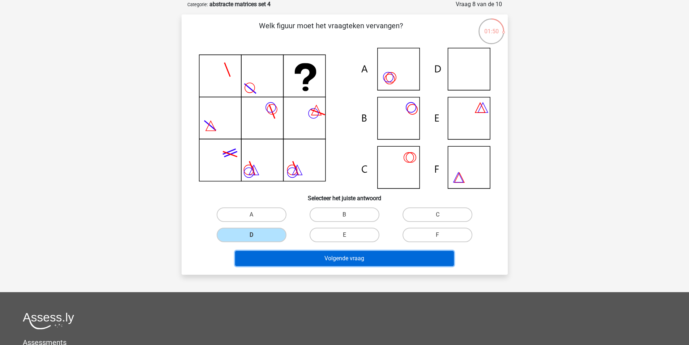
click at [325, 257] on button "Volgende vraag" at bounding box center [344, 258] width 219 height 15
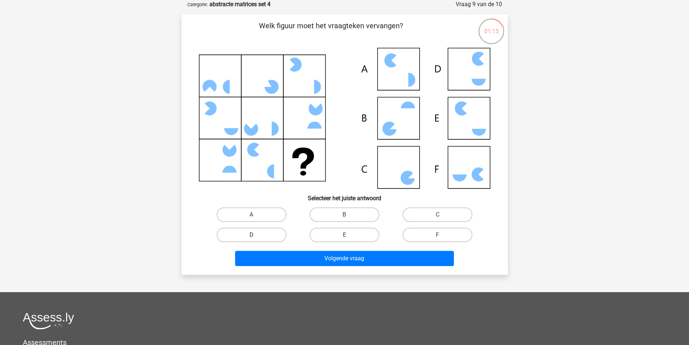
click at [268, 232] on label "D" at bounding box center [252, 235] width 70 height 14
click at [256, 235] on input "D" at bounding box center [253, 237] width 5 height 5
radio input "true"
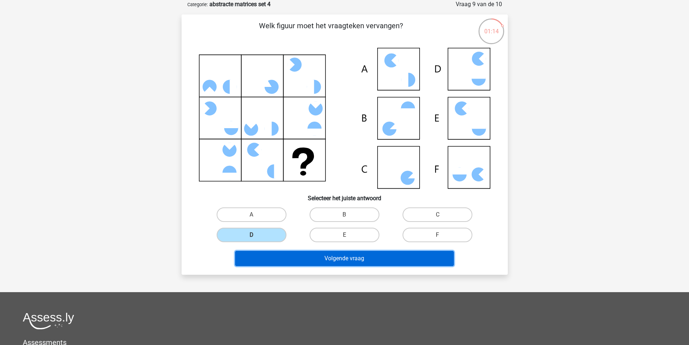
click at [323, 259] on button "Volgende vraag" at bounding box center [344, 258] width 219 height 15
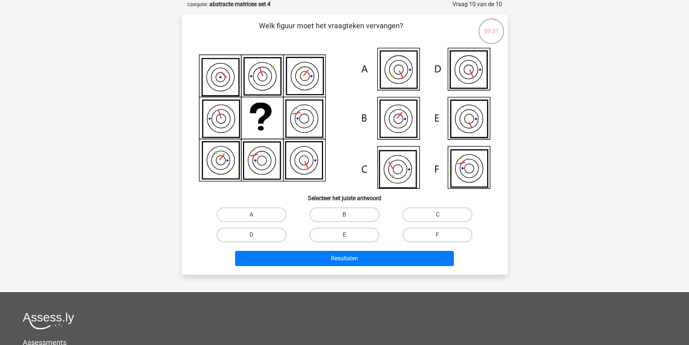
click at [295, 218] on div "B" at bounding box center [251, 214] width 87 height 14
click at [360, 212] on label "B" at bounding box center [345, 214] width 70 height 14
click at [349, 215] on input "B" at bounding box center [346, 217] width 5 height 5
radio input "true"
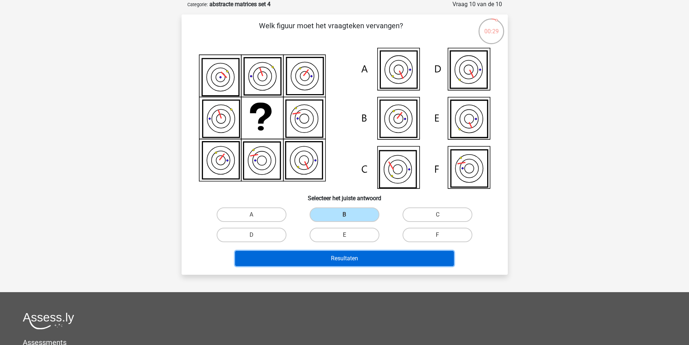
click at [368, 256] on button "Resultaten" at bounding box center [344, 258] width 219 height 15
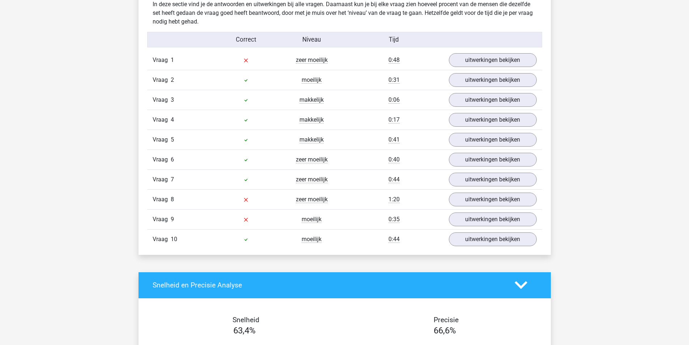
scroll to position [543, 0]
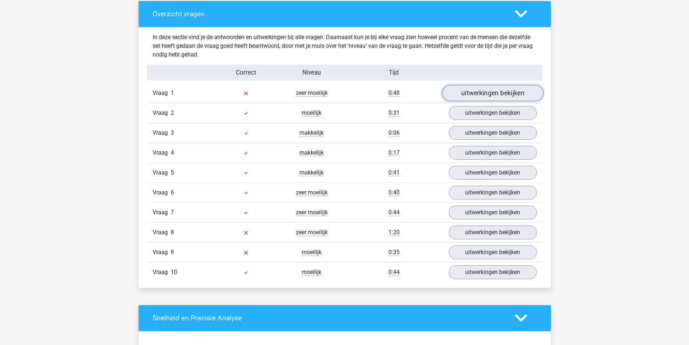
click at [487, 91] on link "uitwerkingen bekijken" at bounding box center [492, 93] width 101 height 16
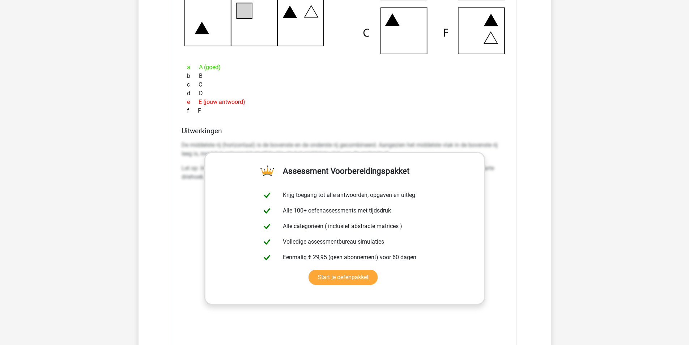
scroll to position [579, 0]
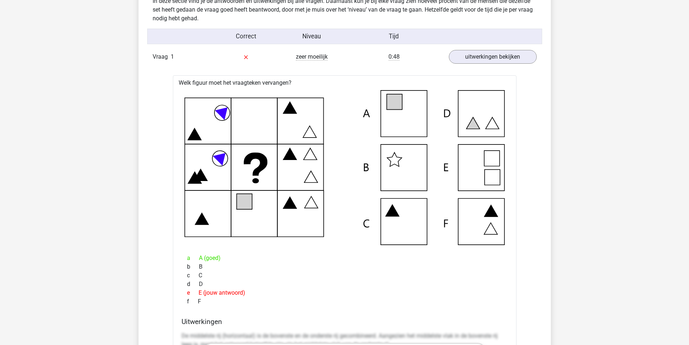
click at [506, 65] on div "Vraag 1 zeer moeilijk 0:48 uitwerkingen bekijken" at bounding box center [344, 57] width 395 height 20
click at [500, 59] on link "uitwerkingen bekijken" at bounding box center [492, 57] width 101 height 16
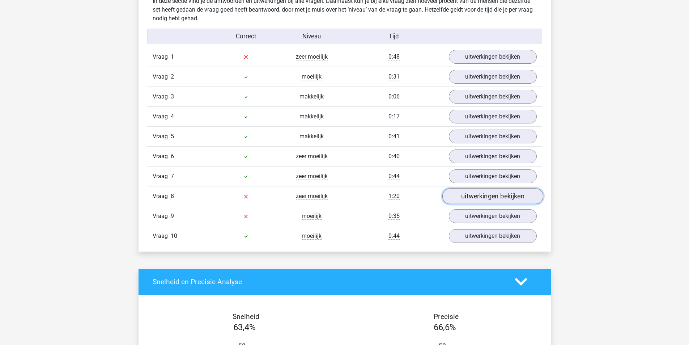
click at [483, 198] on link "uitwerkingen bekijken" at bounding box center [492, 196] width 101 height 16
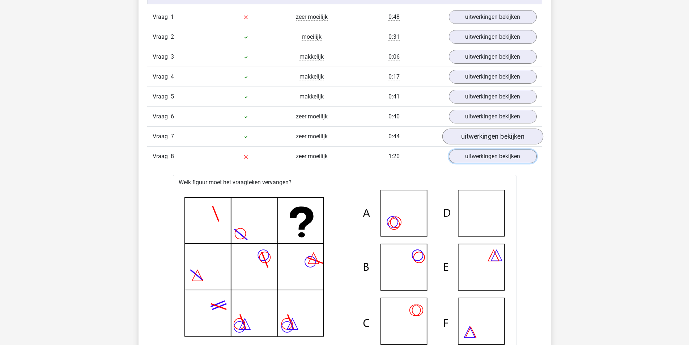
scroll to position [615, 0]
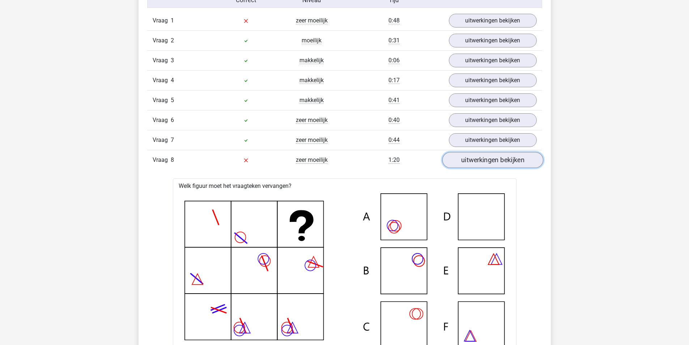
click at [484, 153] on link "uitwerkingen bekijken" at bounding box center [492, 160] width 101 height 16
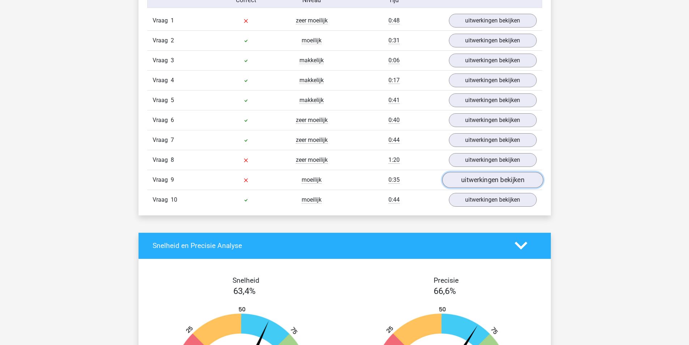
click at [480, 183] on link "uitwerkingen bekijken" at bounding box center [492, 180] width 101 height 16
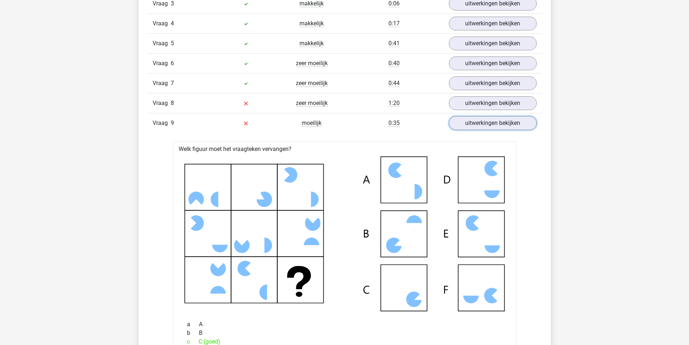
scroll to position [543, 0]
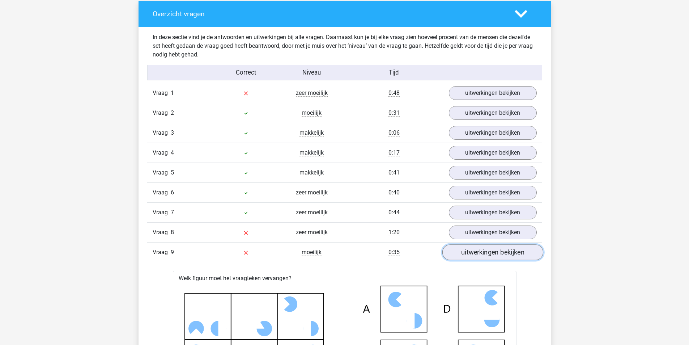
click at [480, 254] on link "uitwerkingen bekijken" at bounding box center [492, 252] width 101 height 16
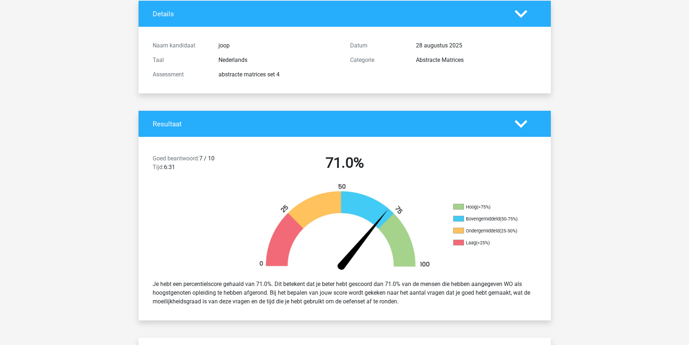
scroll to position [0, 0]
